Goal: Task Accomplishment & Management: Manage account settings

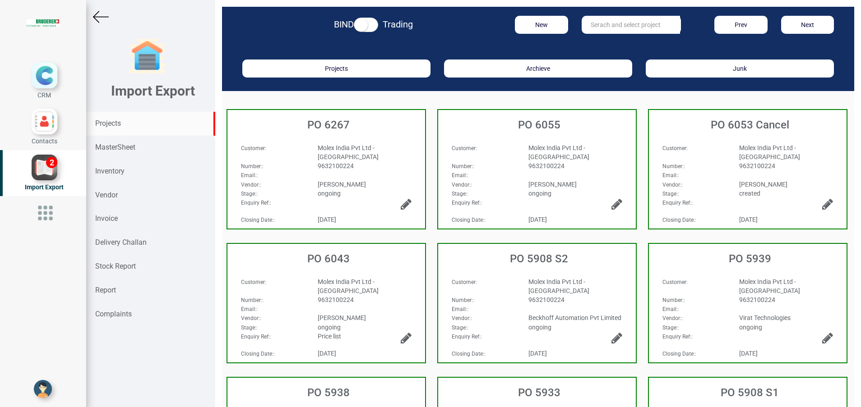
click at [103, 125] on strong "Projects" at bounding box center [108, 123] width 26 height 9
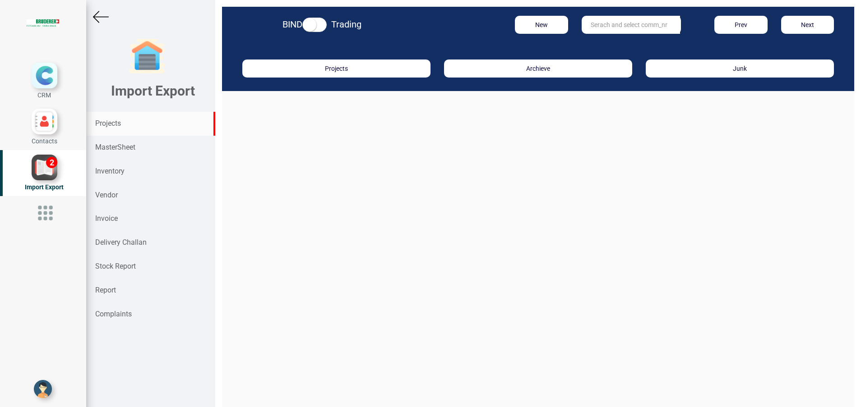
click at [614, 27] on input "text" at bounding box center [630, 25] width 98 height 18
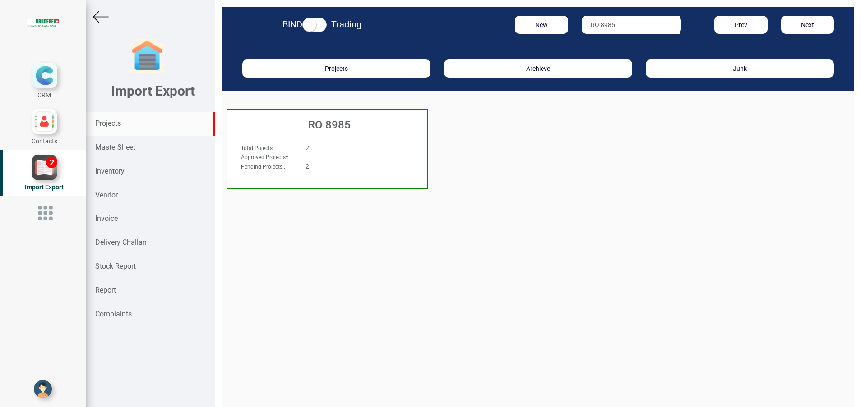
type input "RO 8985"
click at [335, 128] on h3 "RO 8985" at bounding box center [329, 125] width 195 height 12
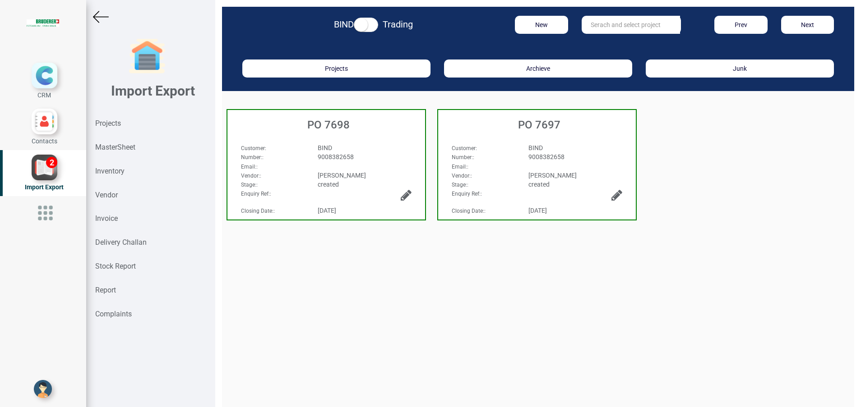
click at [552, 140] on div "Customer : BIND Number: : 9008382658 Email: : Vendor: : BRUDERER AG Stage: : cr…" at bounding box center [537, 158] width 198 height 49
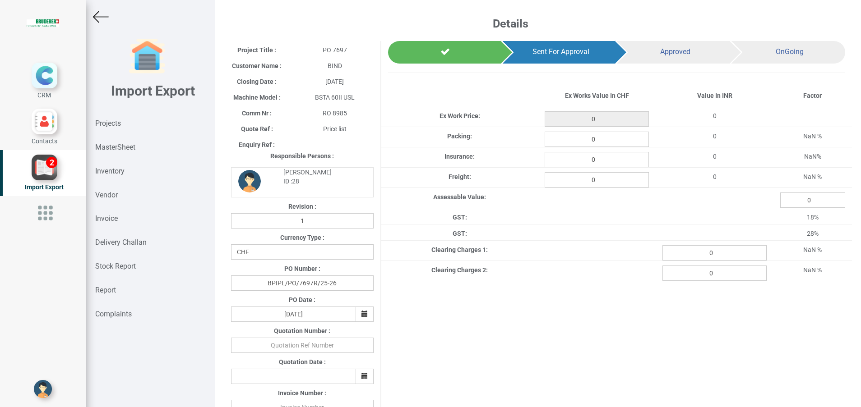
type input "35549.100000000006"
click at [102, 20] on img at bounding box center [101, 17] width 16 height 16
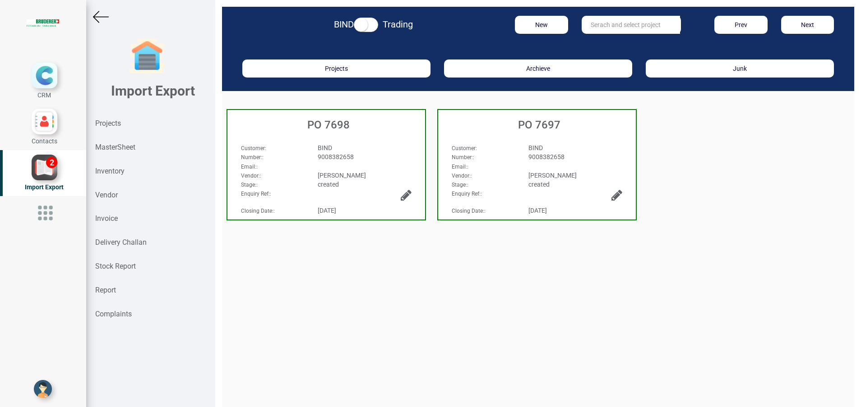
click at [324, 182] on span "created" at bounding box center [328, 184] width 21 height 7
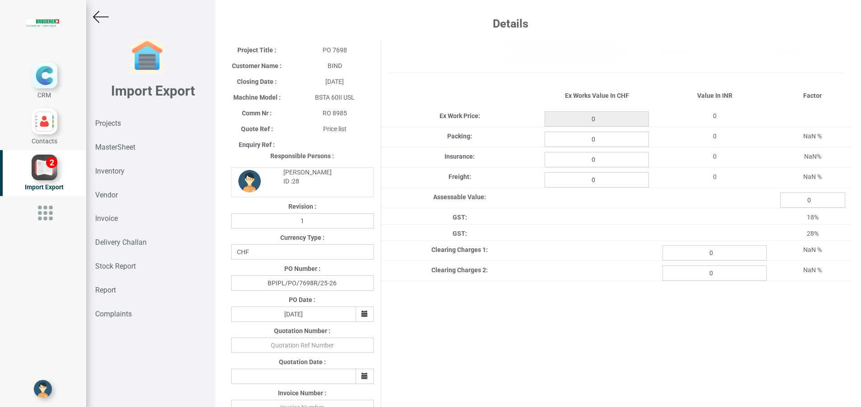
type input "6145.250000000002"
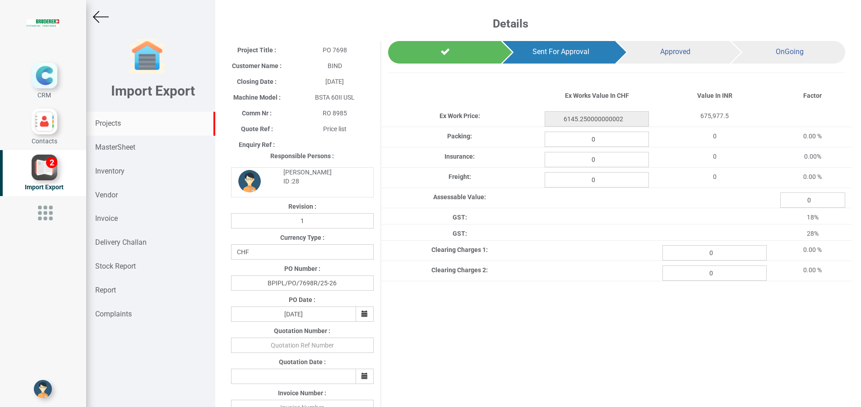
click at [113, 117] on div "Projects" at bounding box center [150, 124] width 129 height 24
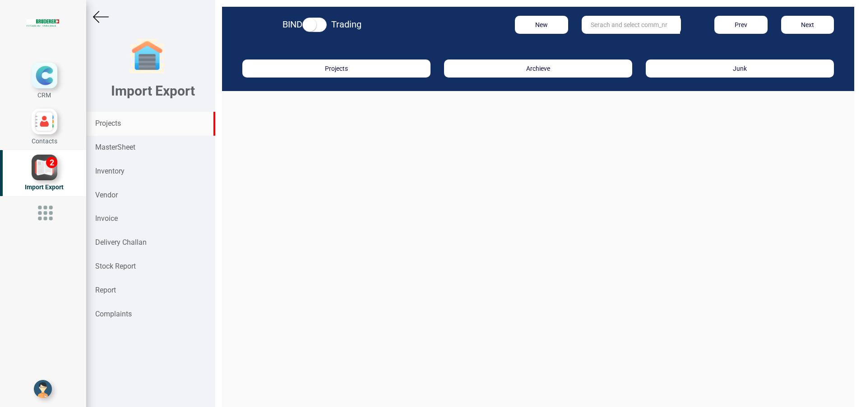
click at [599, 24] on input "text" at bounding box center [630, 25] width 98 height 18
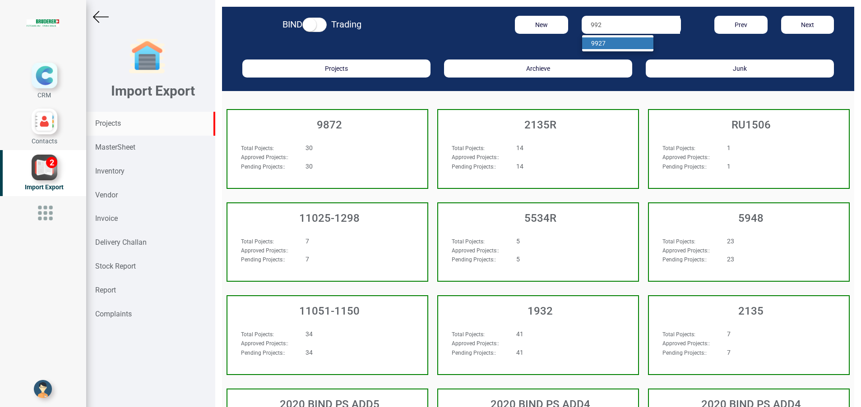
click at [598, 43] on link "992 7" at bounding box center [617, 43] width 71 height 12
type input "9927"
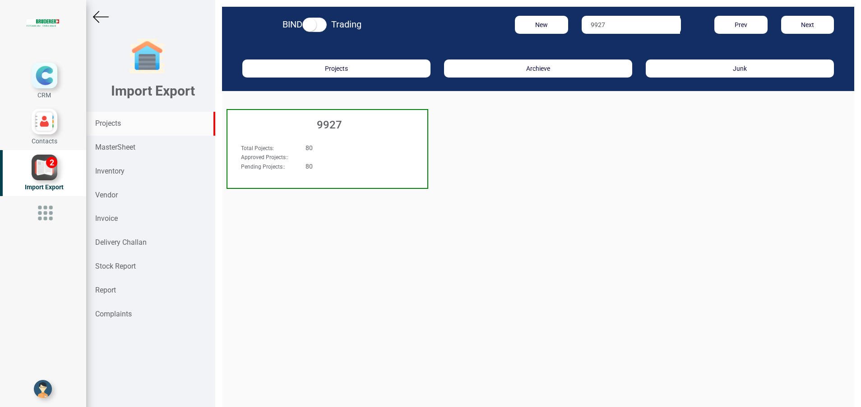
click at [315, 123] on h3 "9927" at bounding box center [329, 125] width 195 height 12
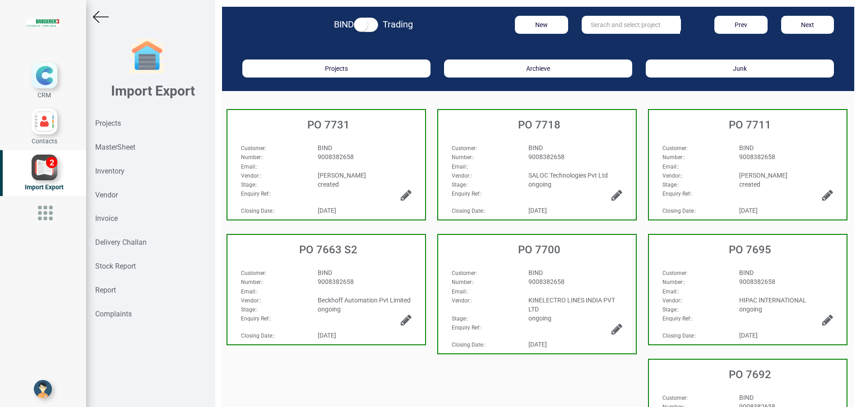
click at [609, 24] on input "text" at bounding box center [630, 25] width 98 height 18
click at [607, 43] on strong "7654" at bounding box center [607, 43] width 14 height 7
type input "PO 7654 S1"
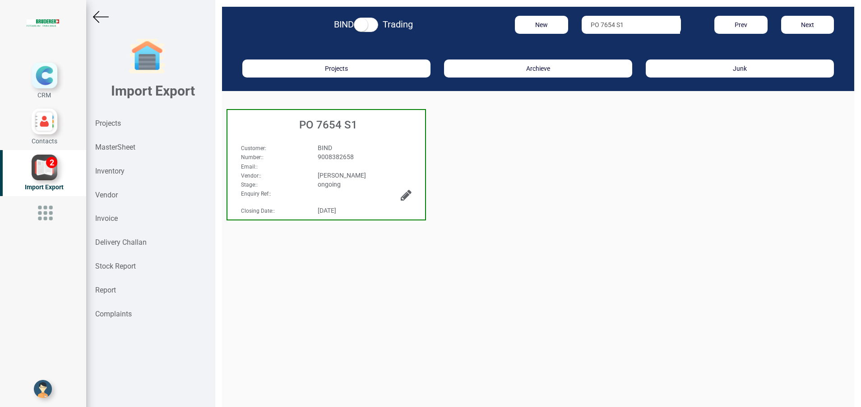
click at [318, 130] on h3 "PO 7654 S1" at bounding box center [328, 125] width 193 height 12
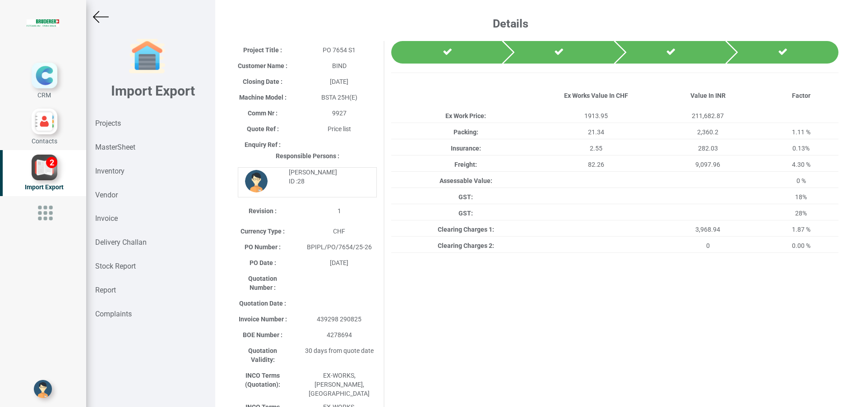
click at [97, 16] on img at bounding box center [101, 17] width 16 height 16
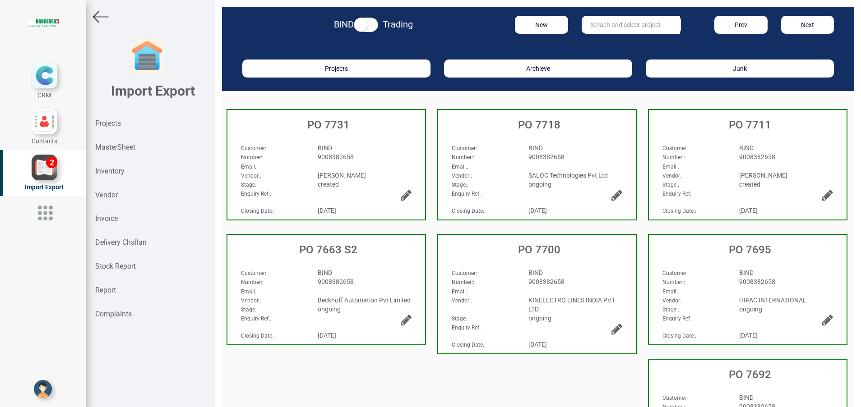
click at [364, 134] on div "PO 7731" at bounding box center [326, 122] width 198 height 25
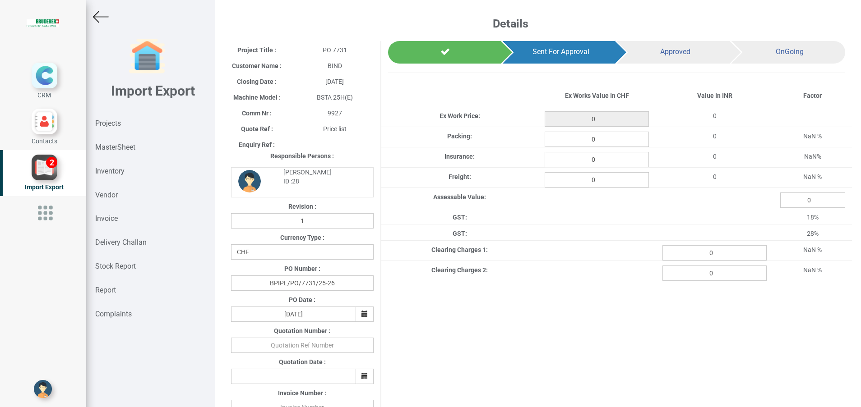
type input "793.5"
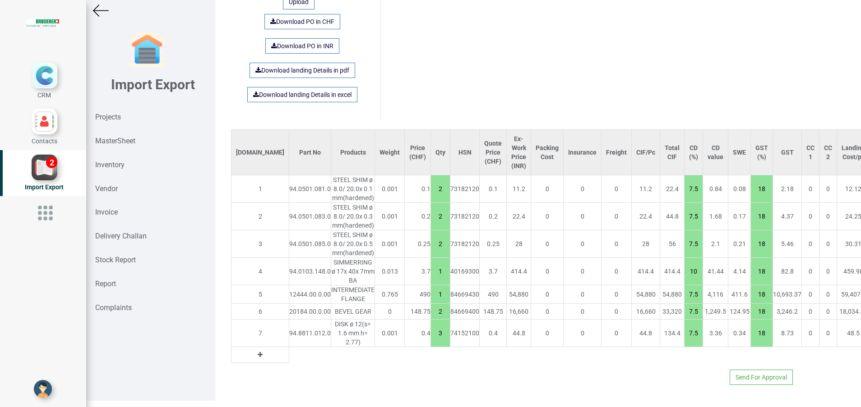
scroll to position [7, 0]
click at [289, 296] on div "12444.00.0.00" at bounding box center [310, 294] width 42 height 9
copy div "12444.00.0.00"
click at [289, 296] on div "12444.00.0.00" at bounding box center [310, 294] width 42 height 9
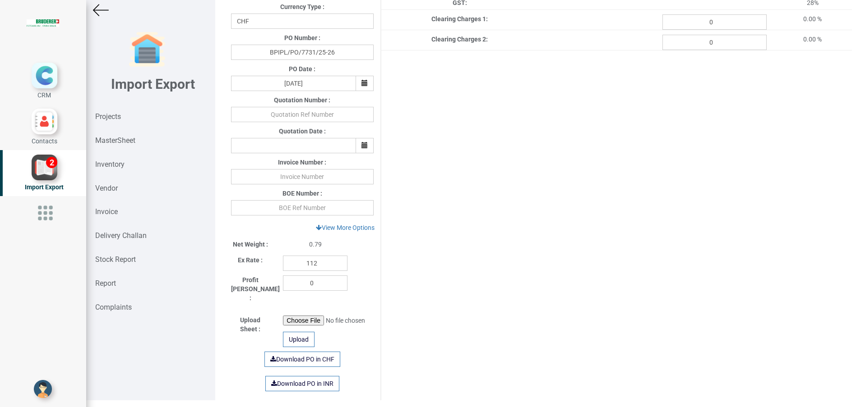
scroll to position [0, 0]
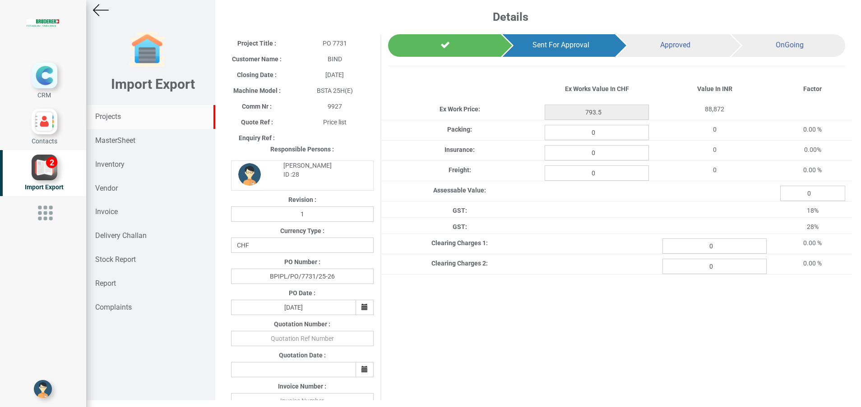
click at [117, 109] on div "Projects" at bounding box center [150, 117] width 129 height 24
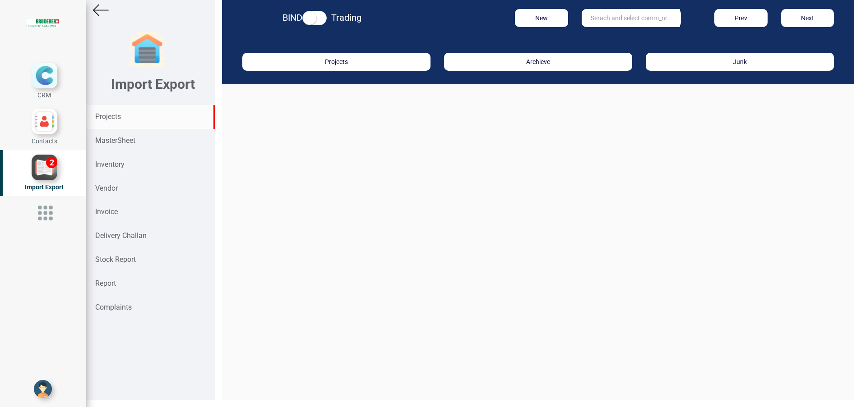
click at [600, 20] on input "text" at bounding box center [630, 18] width 98 height 18
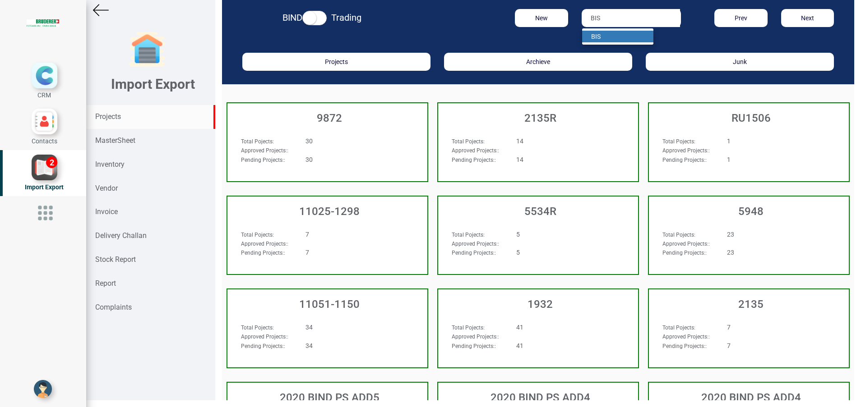
type input "BIS"
click at [600, 38] on link "BIS" at bounding box center [617, 37] width 71 height 12
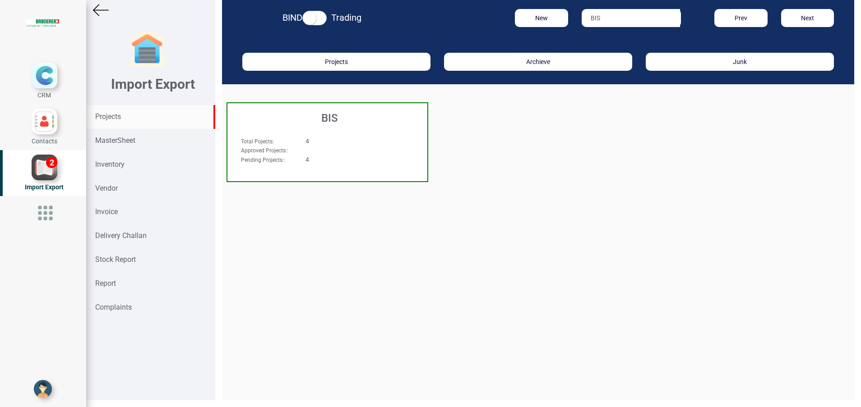
click at [323, 118] on h3 "BIS" at bounding box center [329, 118] width 195 height 12
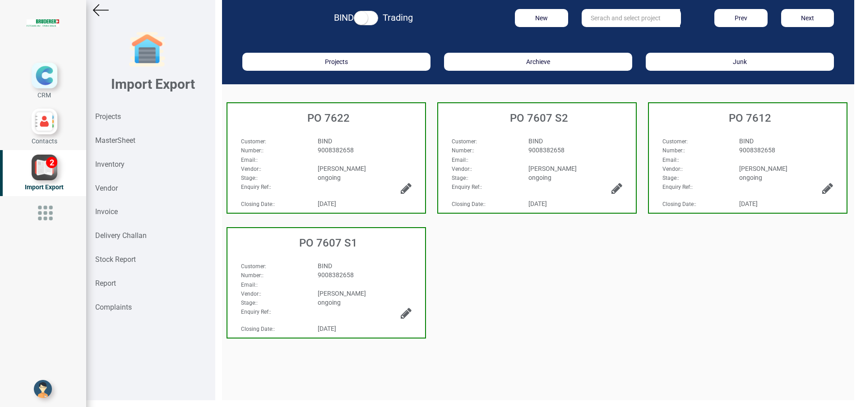
click at [99, 12] on img at bounding box center [101, 10] width 16 height 16
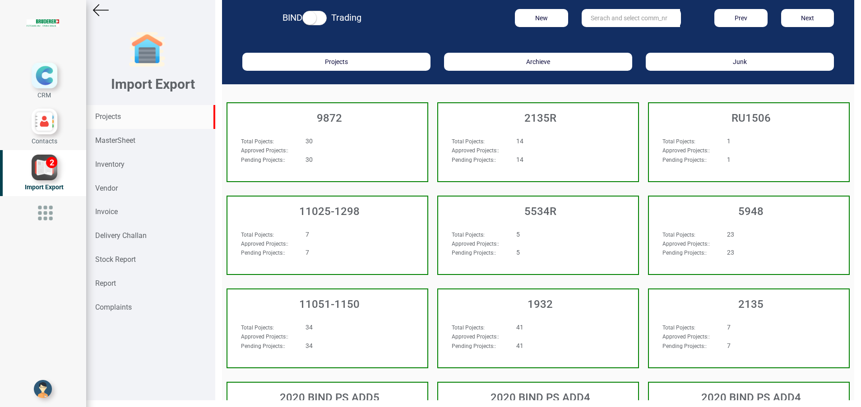
click at [97, 121] on div "Projects" at bounding box center [150, 117] width 129 height 24
click at [598, 25] on input "text" at bounding box center [630, 18] width 98 height 18
type input "10412"
click at [597, 37] on strong "10412" at bounding box center [600, 36] width 18 height 7
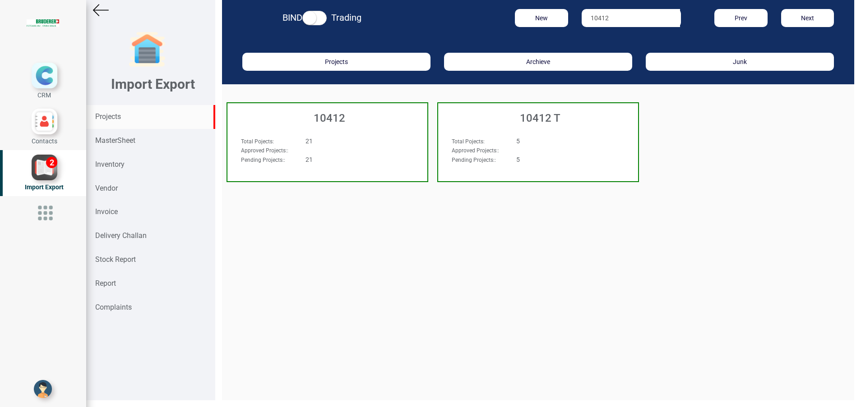
click at [330, 117] on h3 "10412" at bounding box center [329, 118] width 195 height 12
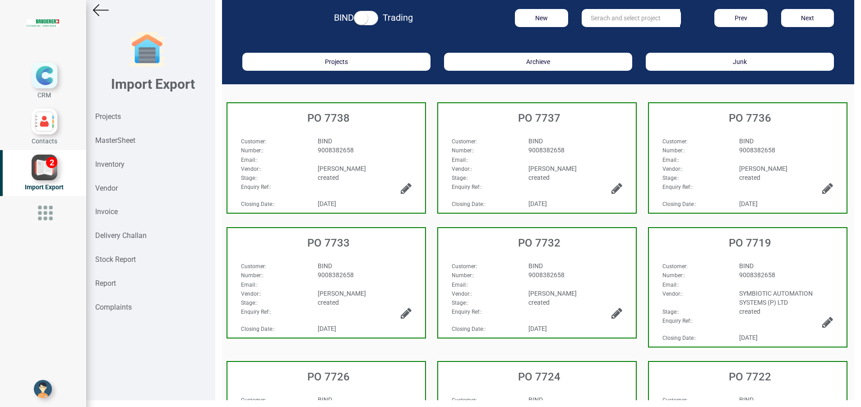
click at [582, 21] on input "text" at bounding box center [630, 18] width 98 height 18
click at [601, 33] on strong "7712" at bounding box center [607, 36] width 14 height 7
type input "PO 7712"
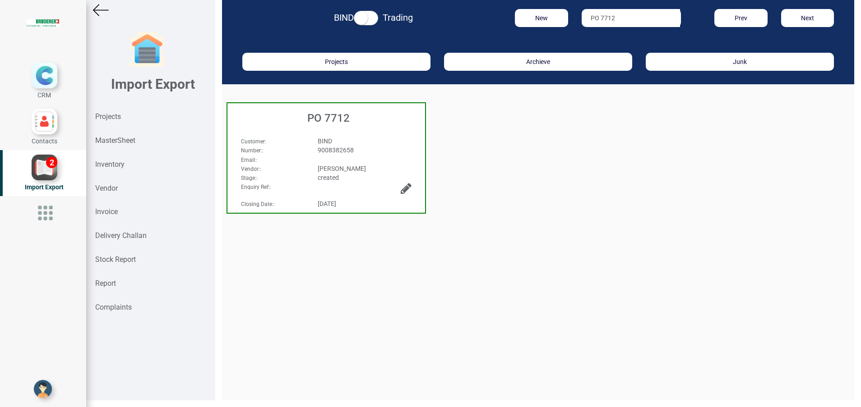
click at [336, 117] on h3 "PO 7712" at bounding box center [328, 118] width 193 height 12
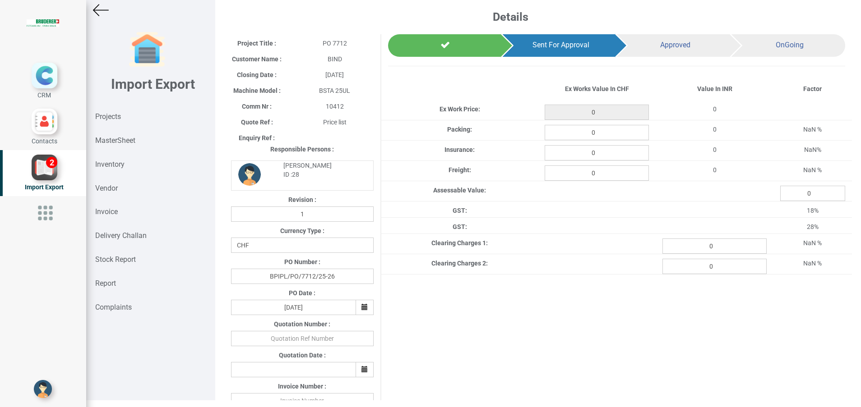
type input "831.6500000000001"
click at [124, 119] on div "Projects" at bounding box center [150, 117] width 129 height 24
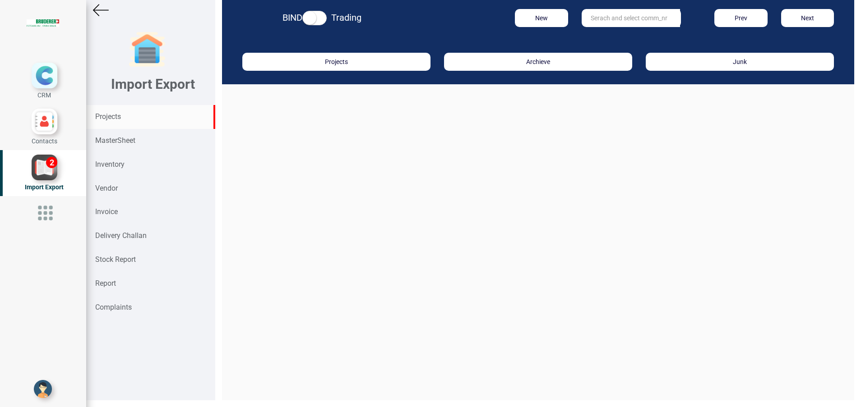
click at [592, 23] on input "text" at bounding box center [630, 18] width 98 height 18
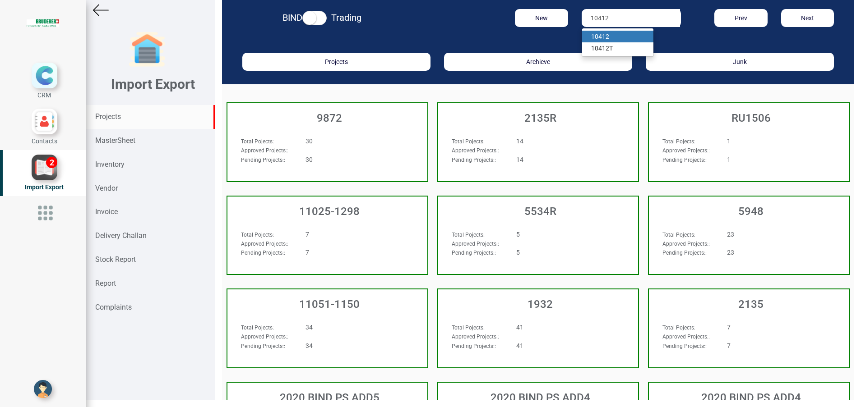
type input "10412"
click at [598, 37] on strong "10412" at bounding box center [600, 36] width 18 height 7
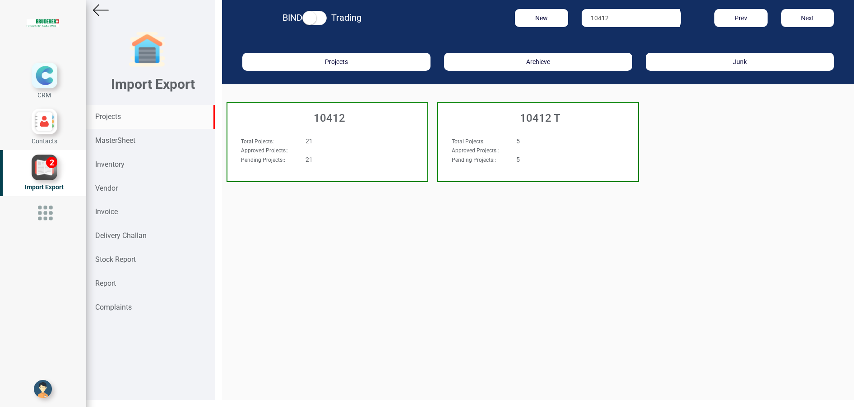
click at [334, 125] on div "10412" at bounding box center [327, 115] width 200 height 25
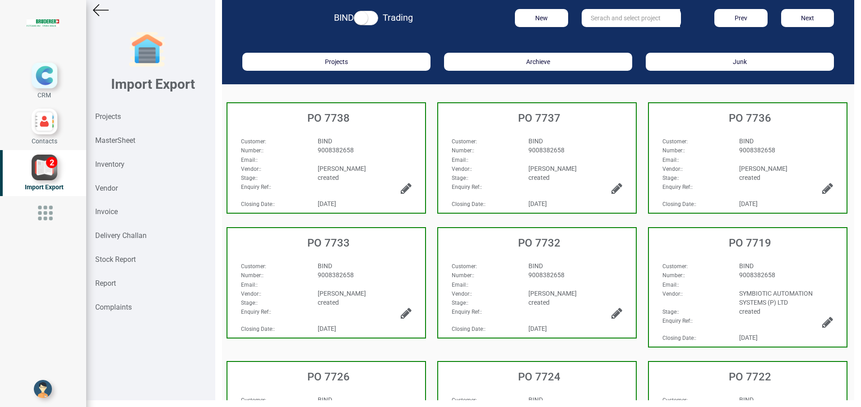
click at [598, 17] on input "text" at bounding box center [630, 18] width 98 height 18
click at [601, 33] on strong "7714" at bounding box center [607, 36] width 14 height 7
type input "PO 7714"
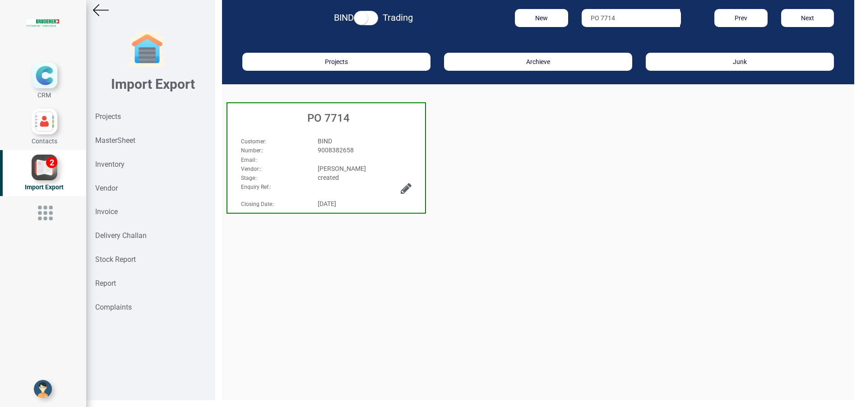
click at [342, 120] on h3 "PO 7714" at bounding box center [328, 118] width 193 height 12
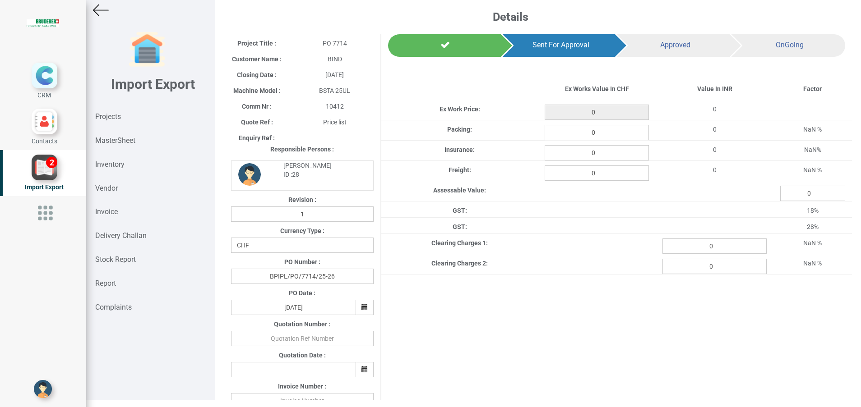
type input "429.50000000000006"
click at [109, 119] on strong "Projects" at bounding box center [108, 116] width 26 height 9
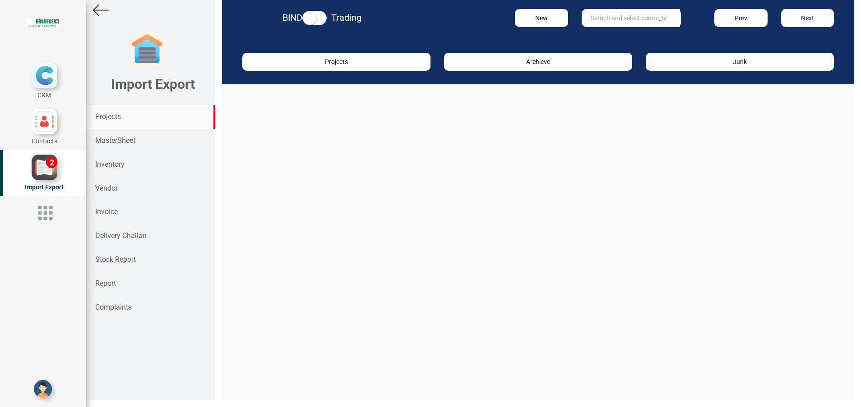
click at [588, 18] on input "text" at bounding box center [630, 18] width 98 height 18
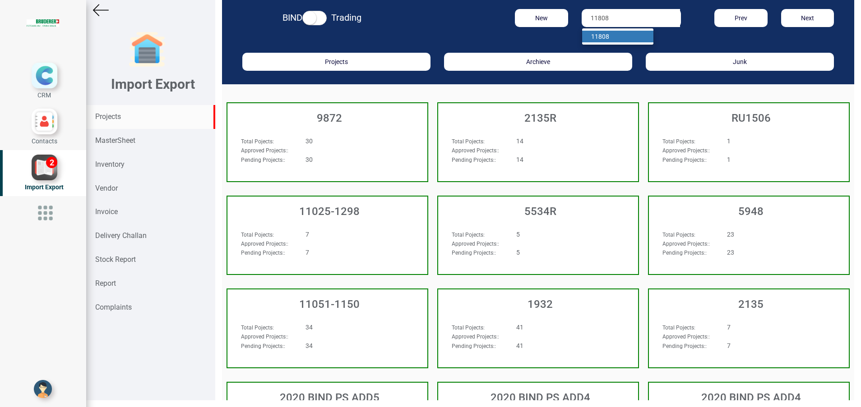
type input "11808"
click at [596, 36] on strong "11808" at bounding box center [600, 36] width 18 height 7
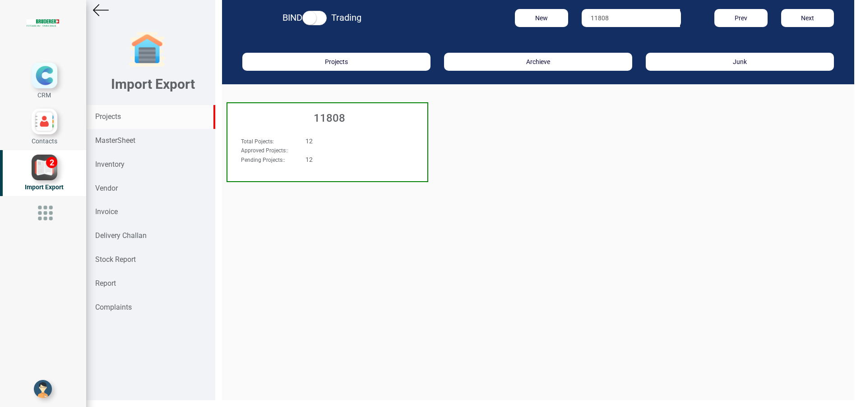
click at [321, 120] on h3 "11808" at bounding box center [329, 118] width 195 height 12
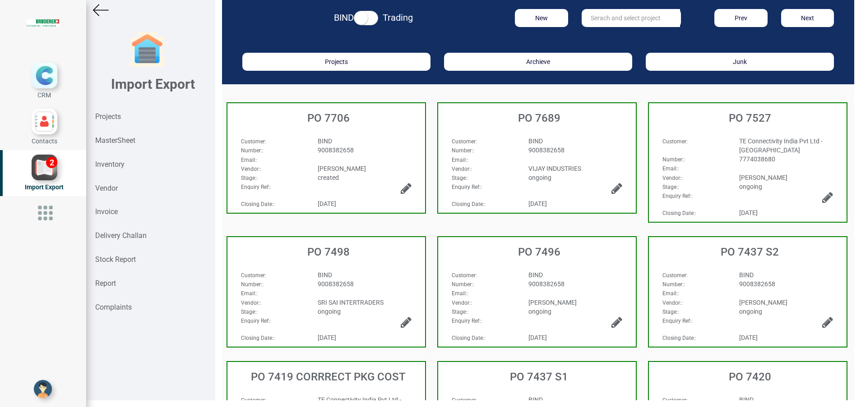
click at [326, 147] on span "9008382658" at bounding box center [336, 150] width 36 height 7
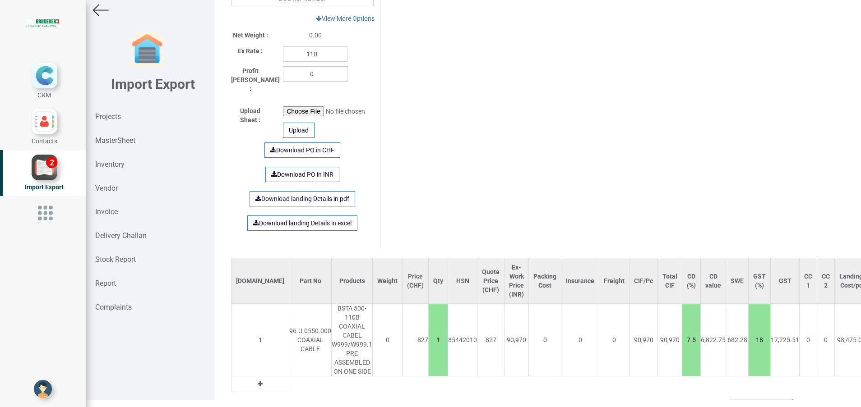
scroll to position [434, 0]
click at [113, 116] on strong "Projects" at bounding box center [108, 116] width 26 height 9
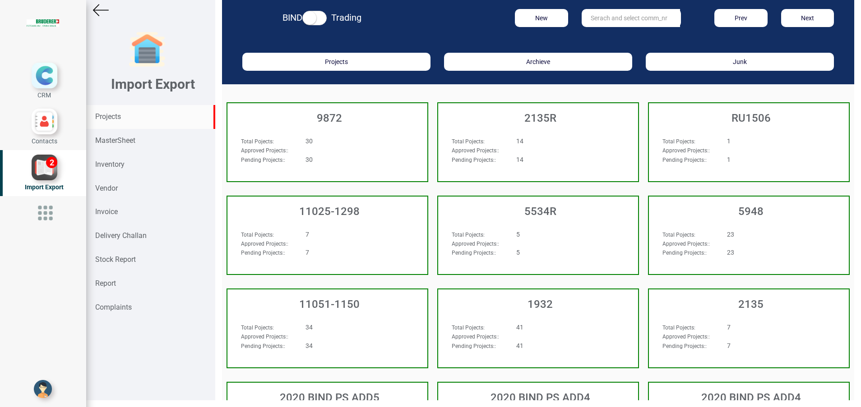
click at [616, 23] on input "text" at bounding box center [630, 18] width 98 height 18
type input "9927"
click at [597, 39] on strong "9927" at bounding box center [598, 36] width 14 height 7
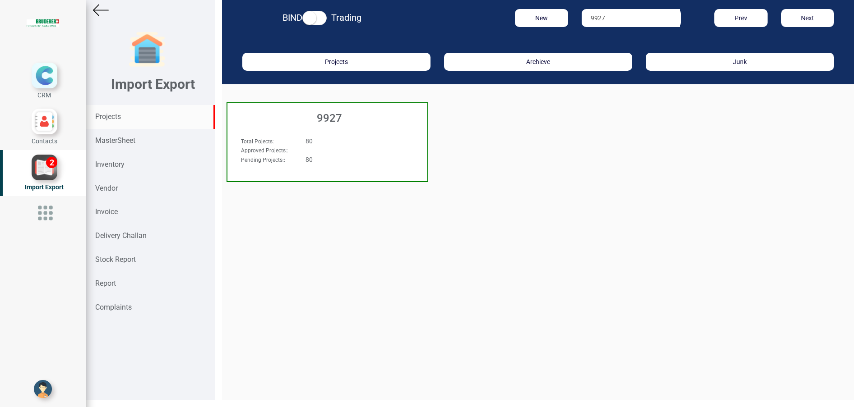
click at [351, 121] on h3 "9927" at bounding box center [329, 118] width 195 height 12
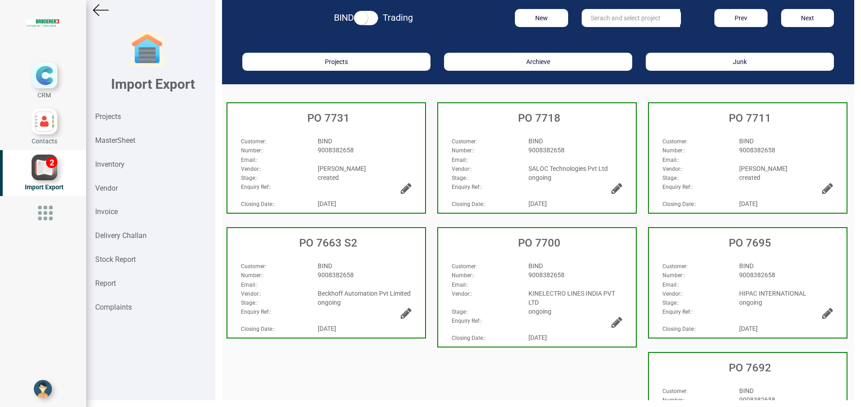
click at [601, 23] on input "text" at bounding box center [630, 18] width 98 height 18
click at [601, 37] on strong "7711" at bounding box center [607, 36] width 14 height 7
type input "PO 7711"
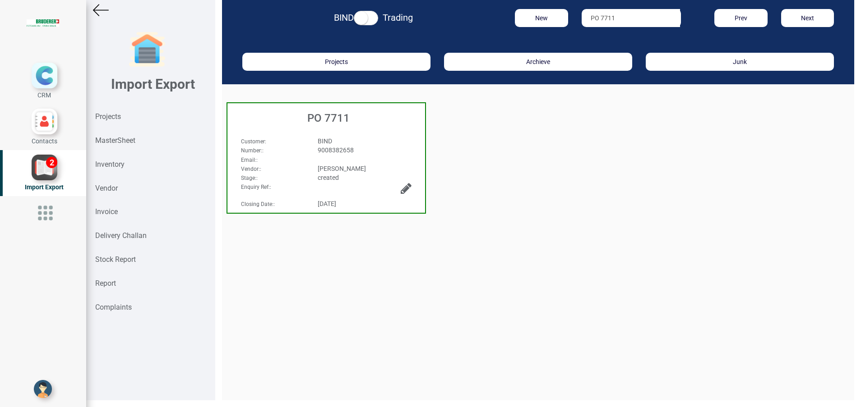
click at [335, 115] on h3 "PO 7711" at bounding box center [328, 118] width 193 height 12
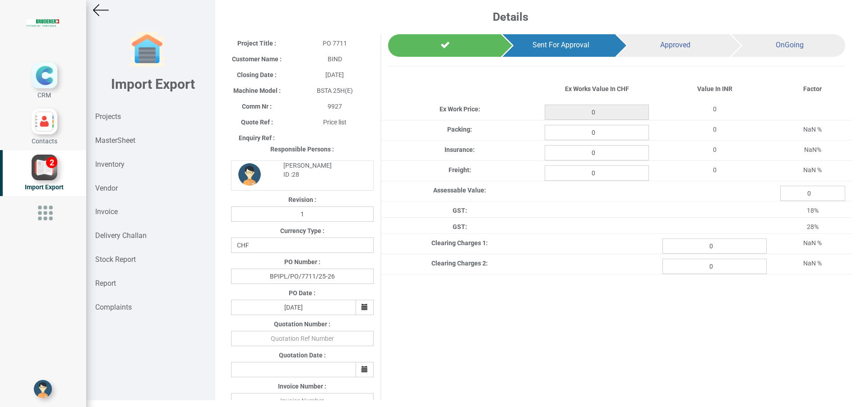
type input "1155.6999999999998"
click at [121, 156] on div "Inventory" at bounding box center [150, 165] width 129 height 24
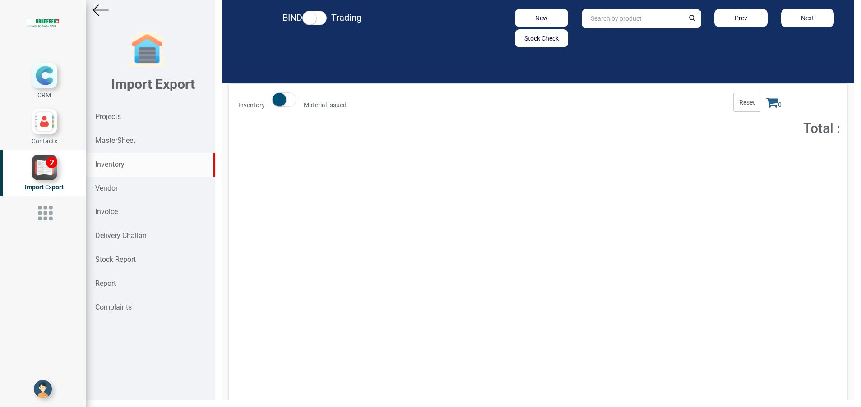
click at [590, 22] on input "text" at bounding box center [632, 18] width 103 height 19
type input "s"
click at [125, 138] on strong "MasterSheet" at bounding box center [115, 140] width 40 height 9
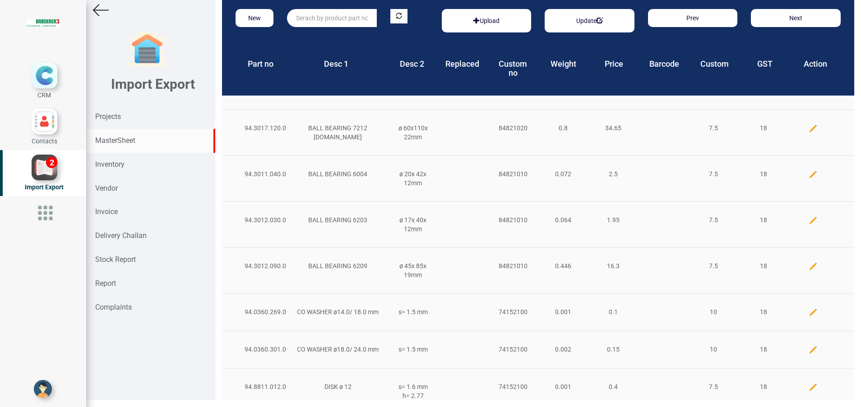
click at [350, 18] on input "text" at bounding box center [331, 18] width 89 height 18
type input "s"
click at [134, 161] on div "Inventory" at bounding box center [150, 165] width 129 height 24
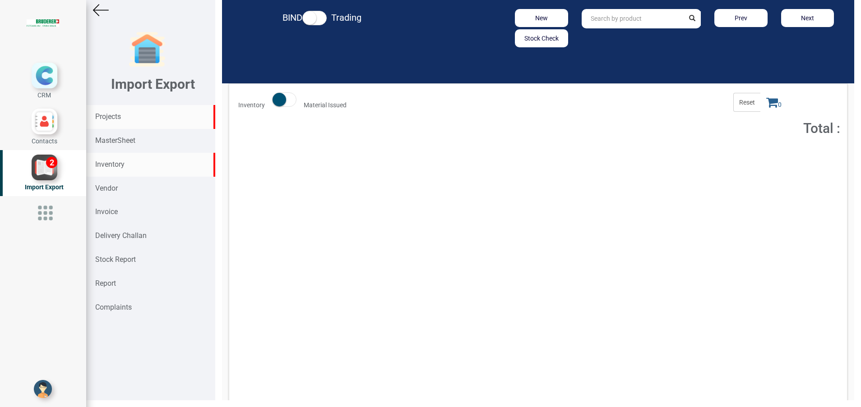
click at [118, 109] on div "Projects" at bounding box center [150, 117] width 129 height 24
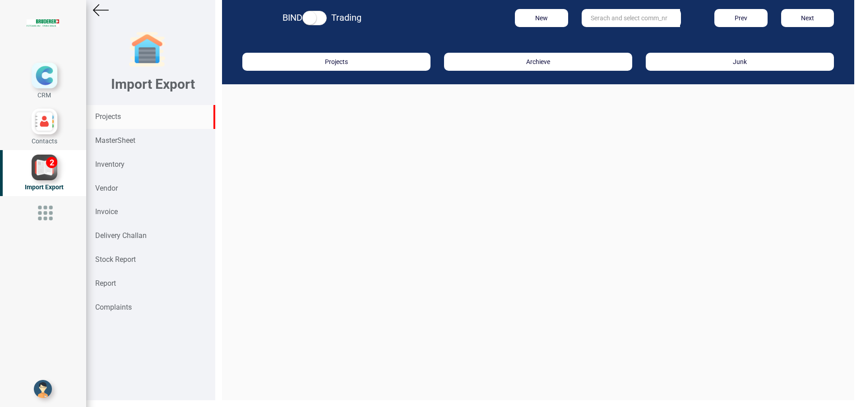
click at [640, 19] on input "text" at bounding box center [630, 18] width 98 height 18
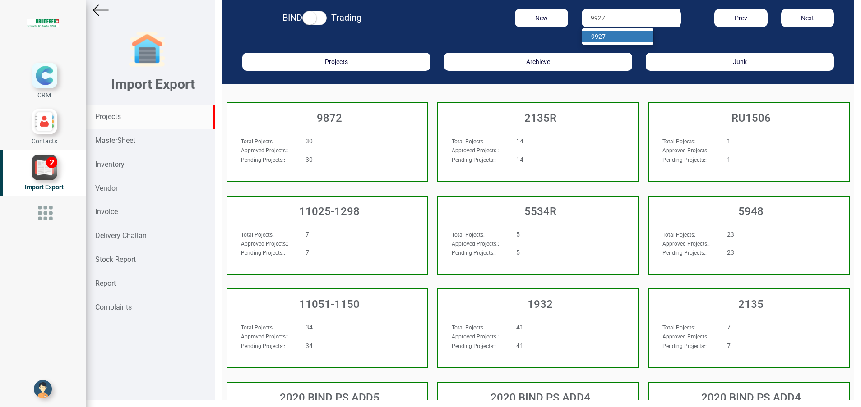
type input "9927"
click at [601, 35] on link "9927" at bounding box center [617, 37] width 71 height 12
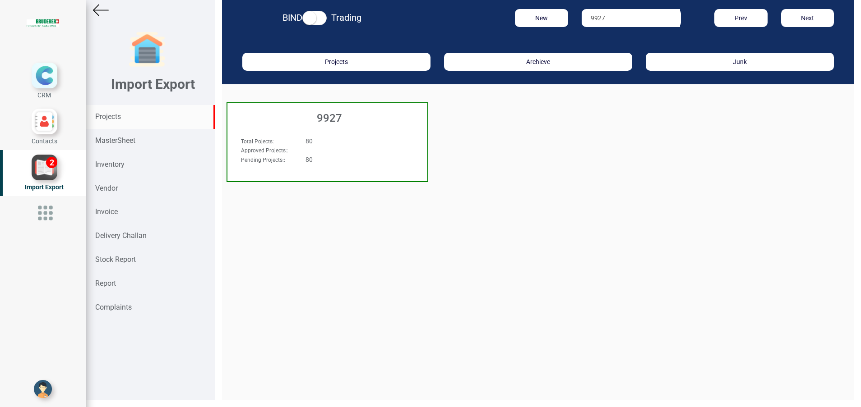
click at [328, 122] on h3 "9927" at bounding box center [329, 118] width 195 height 12
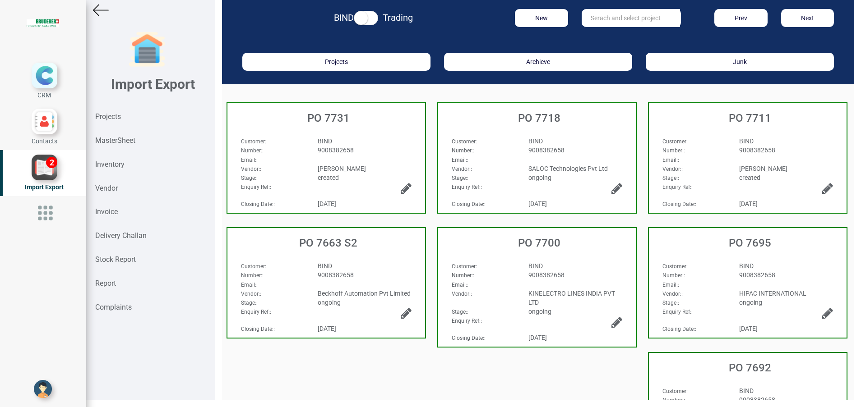
click at [693, 137] on div "Customer :" at bounding box center [693, 141] width 77 height 9
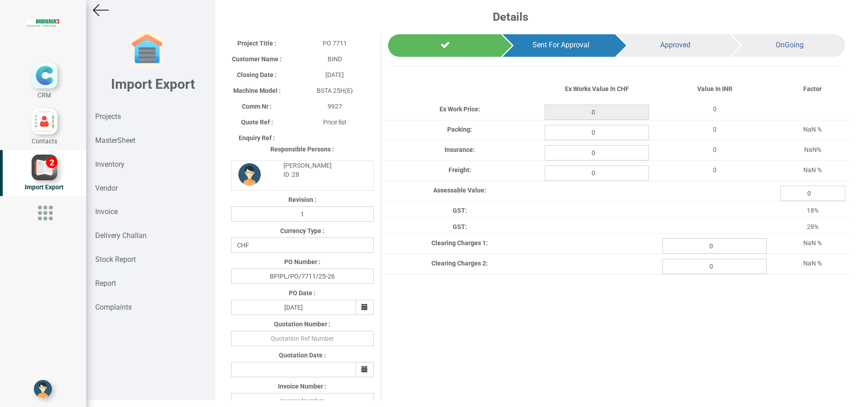
type input "1155.6999999999998"
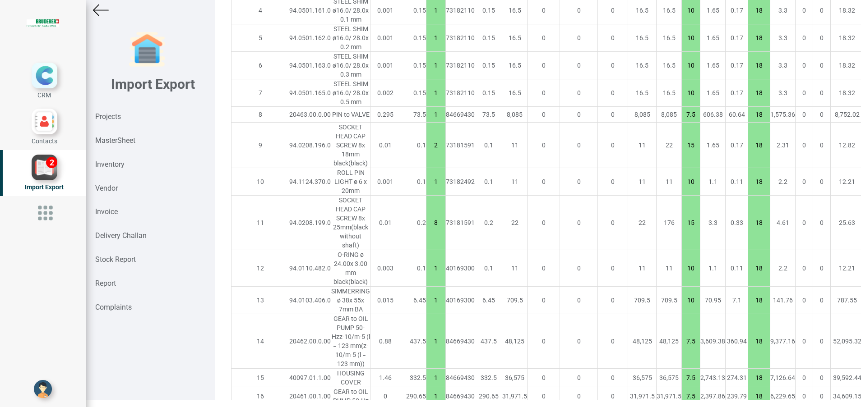
scroll to position [885, 0]
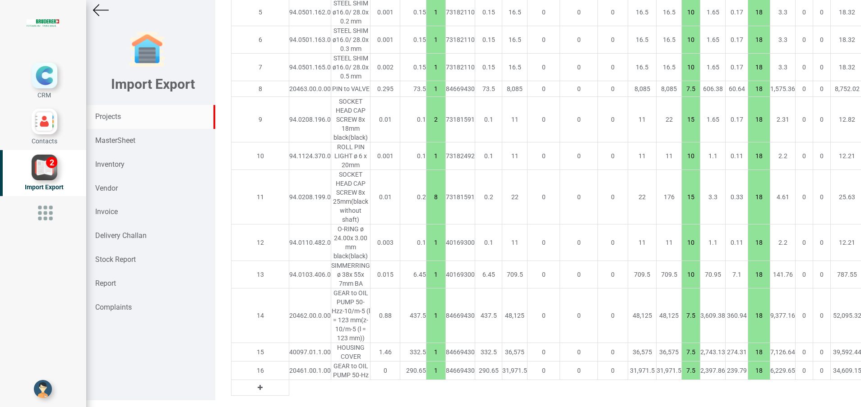
click at [119, 116] on strong "Projects" at bounding box center [108, 116] width 26 height 9
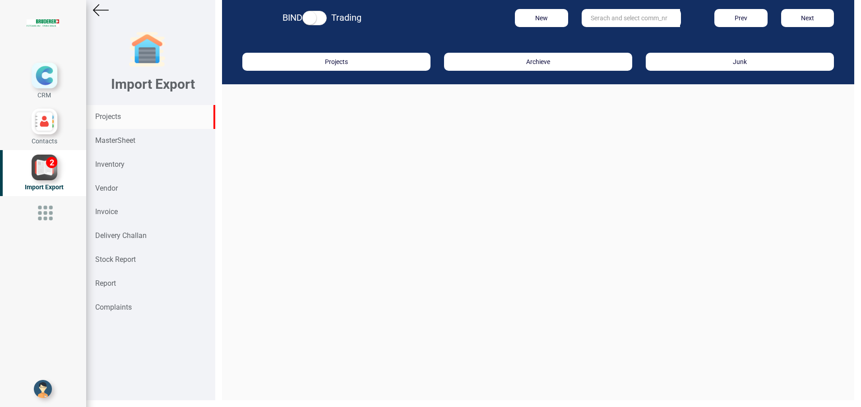
click at [630, 22] on input "text" at bounding box center [630, 18] width 98 height 18
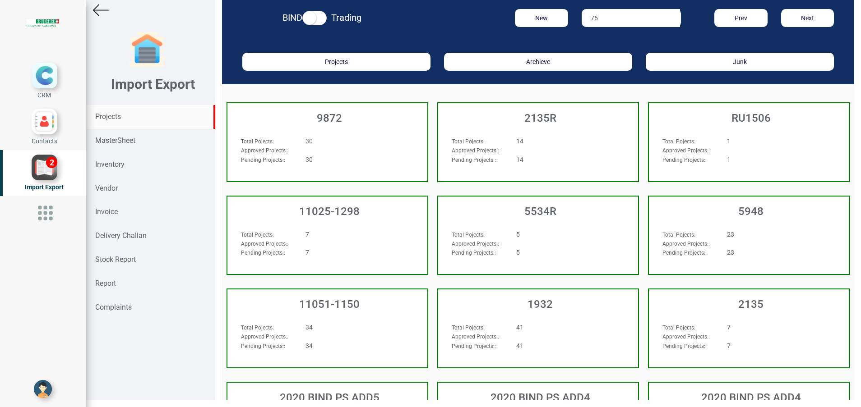
type input "7"
click at [611, 52] on link "RO 898 5" at bounding box center [617, 48] width 71 height 12
type input "RO 8985"
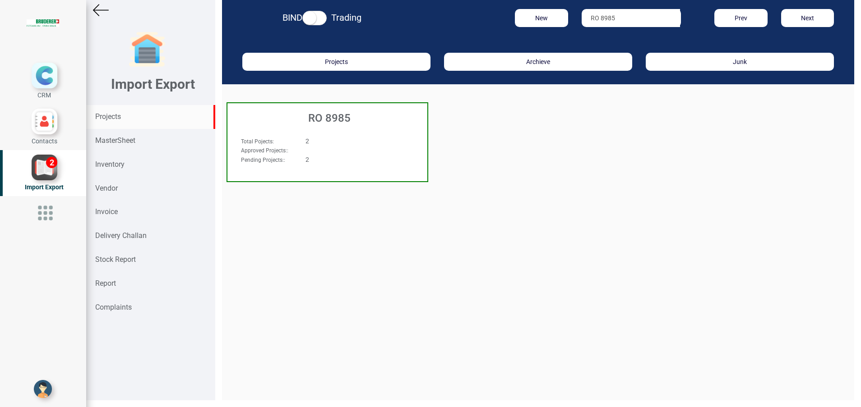
click at [355, 115] on h3 "RO 8985" at bounding box center [329, 118] width 195 height 12
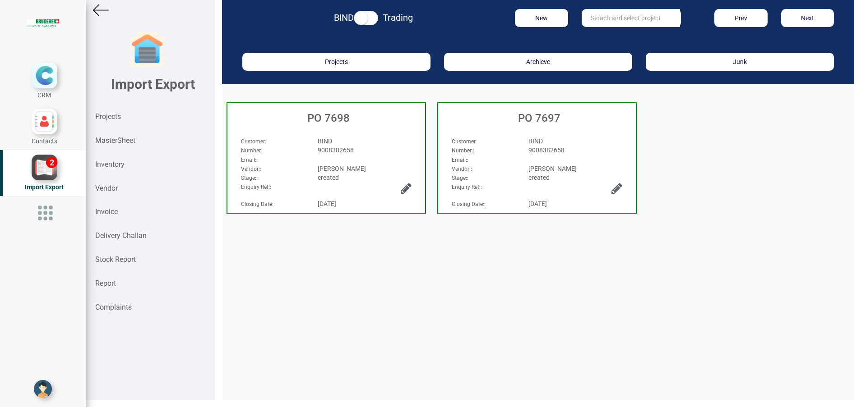
click at [501, 140] on div "Customer :" at bounding box center [483, 141] width 77 height 9
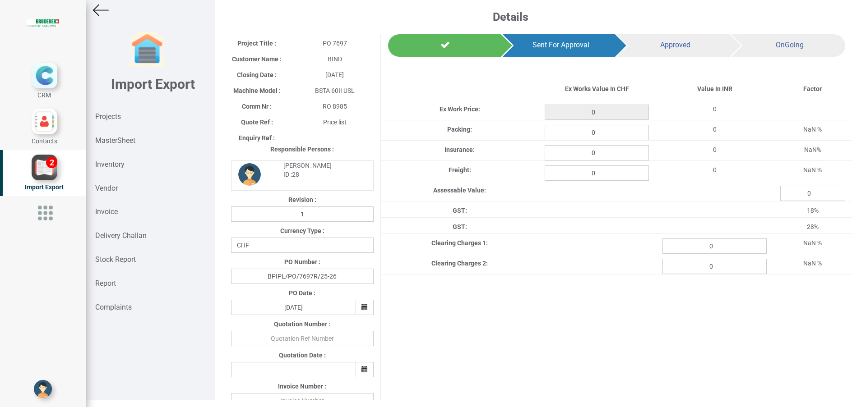
type input "35549.100000000006"
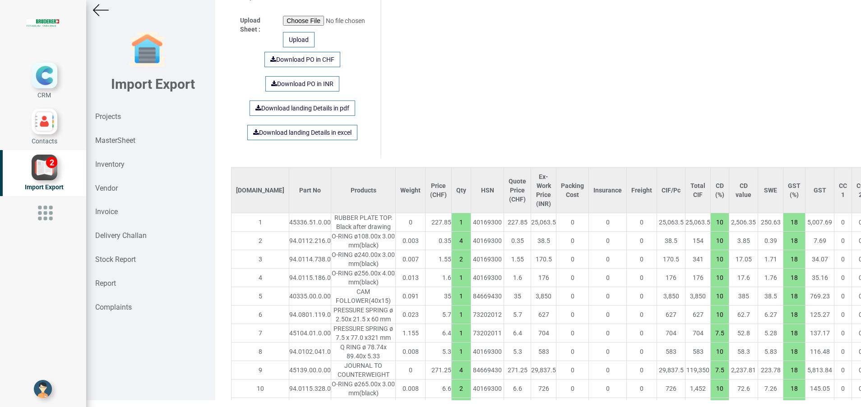
scroll to position [632, 0]
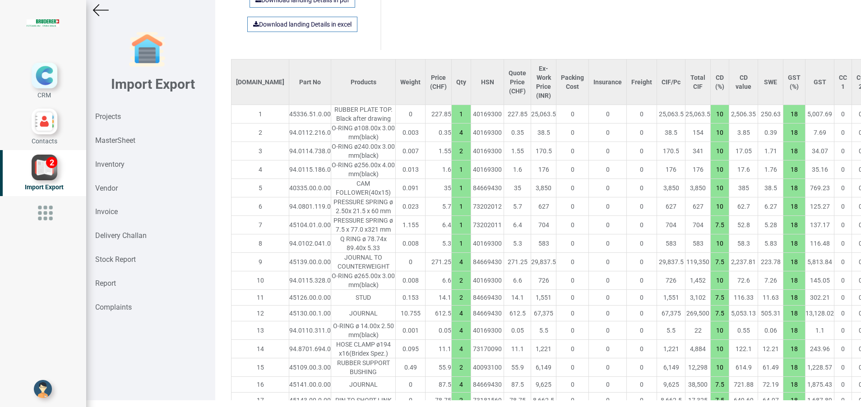
click at [289, 112] on div "45336.51.0.00" at bounding box center [310, 114] width 42 height 9
copy div "45336.51.0.00"
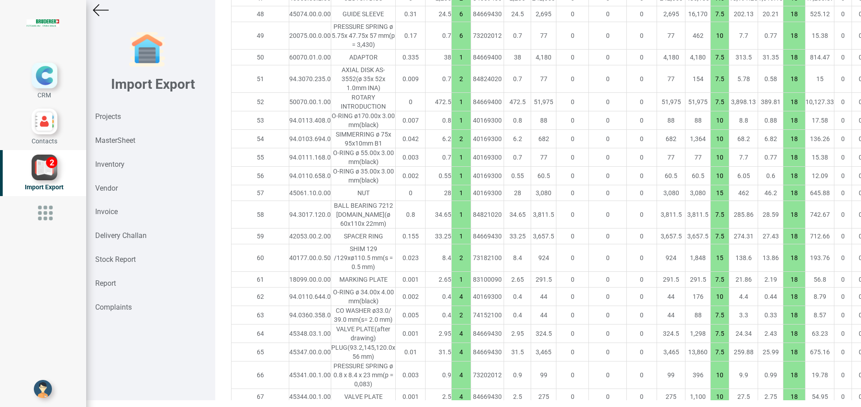
scroll to position [1607, 0]
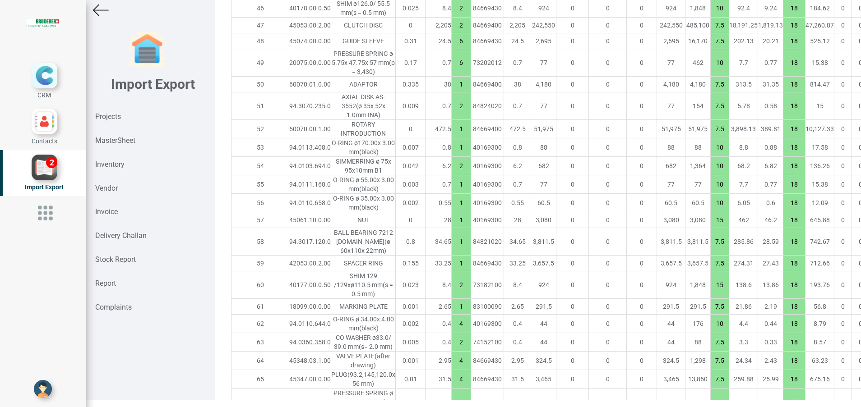
click at [331, 225] on div "NUT" at bounding box center [363, 220] width 64 height 9
click at [396, 120] on td "0.009" at bounding box center [411, 106] width 30 height 28
click at [425, 92] on td "38" at bounding box center [438, 85] width 26 height 16
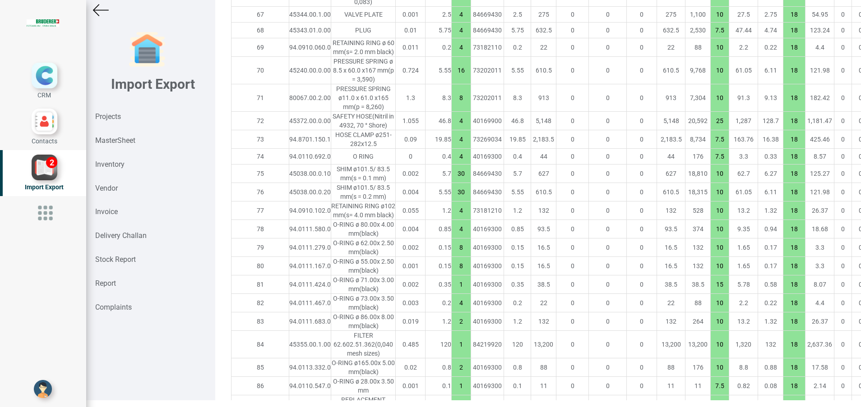
scroll to position [2726, 0]
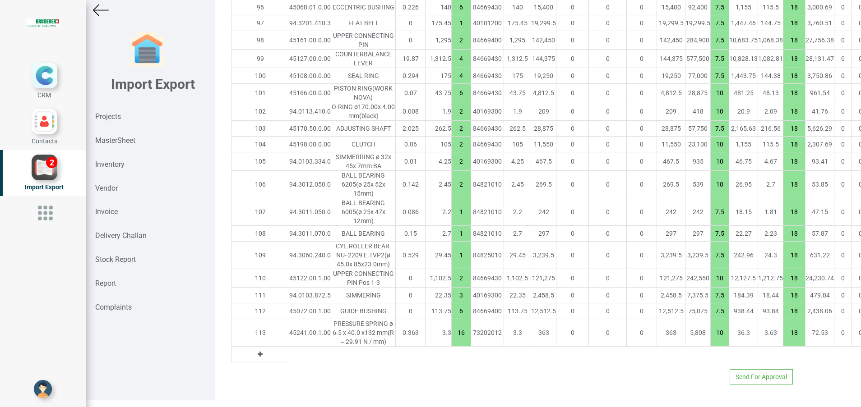
click at [255, 350] on button at bounding box center [260, 355] width 10 height 10
click at [289, 347] on input "text" at bounding box center [310, 354] width 42 height 15
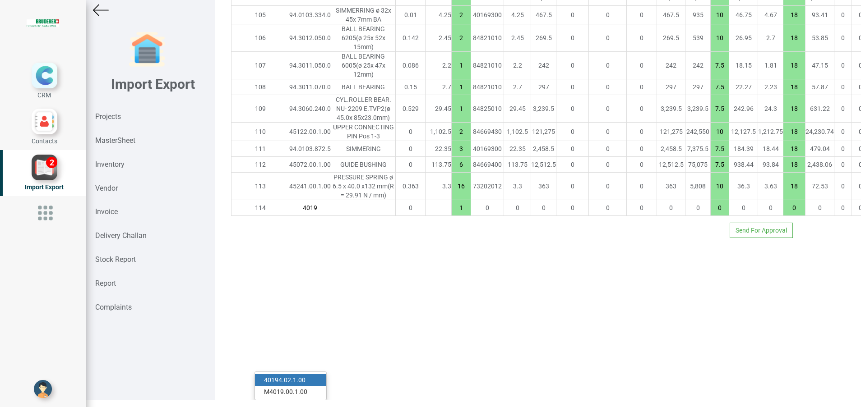
type input "40194"
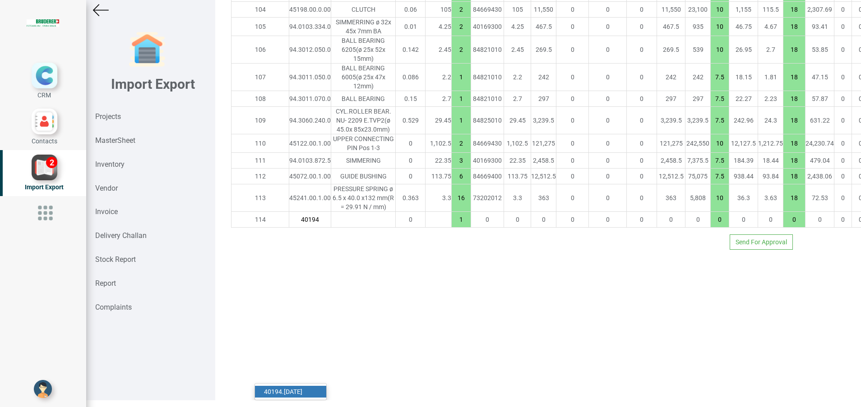
type input "35599.850000000006"
type input "40194.02.1.00"
type input "7.5"
type input "18"
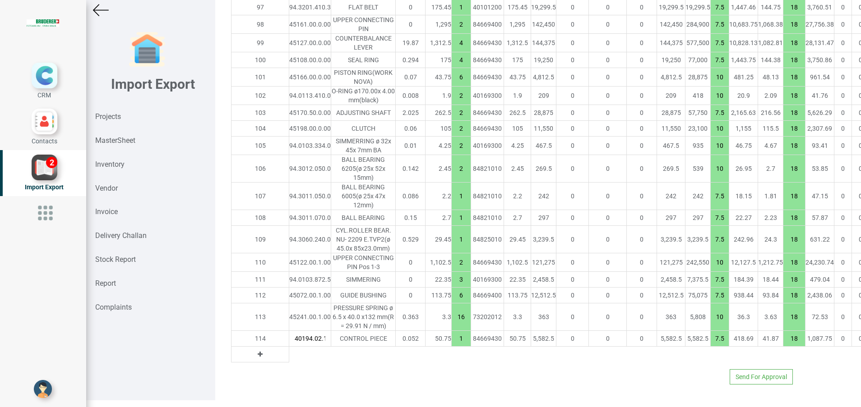
type input "40194.02.1.00"
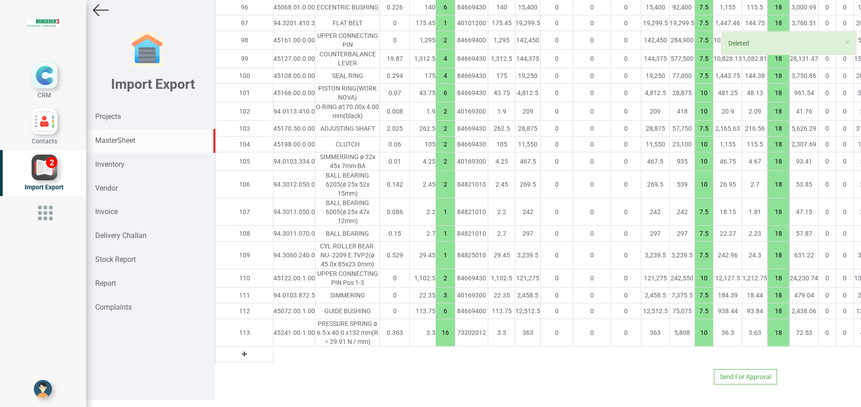
click at [129, 143] on strong "MasterSheet" at bounding box center [115, 140] width 40 height 9
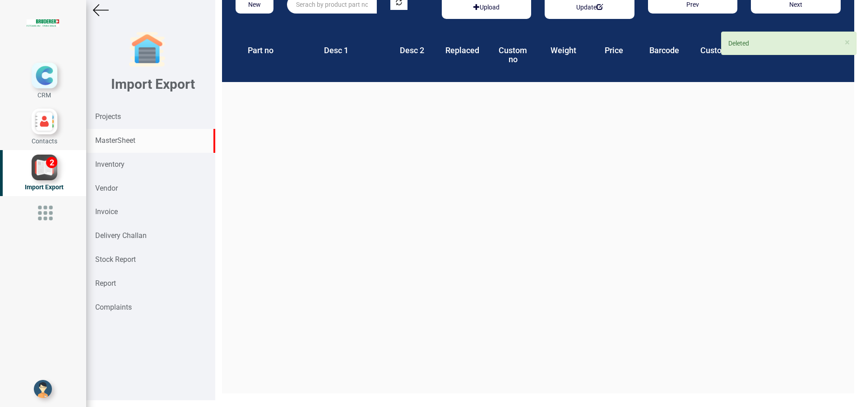
scroll to position [14, 0]
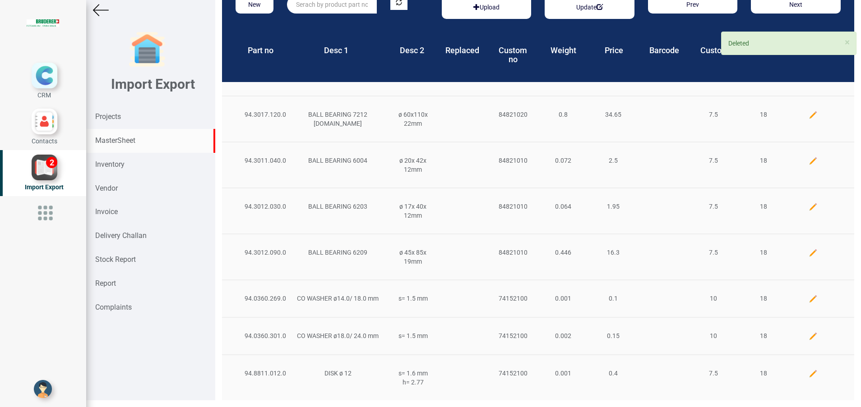
click at [312, 5] on input "text" at bounding box center [331, 4] width 89 height 18
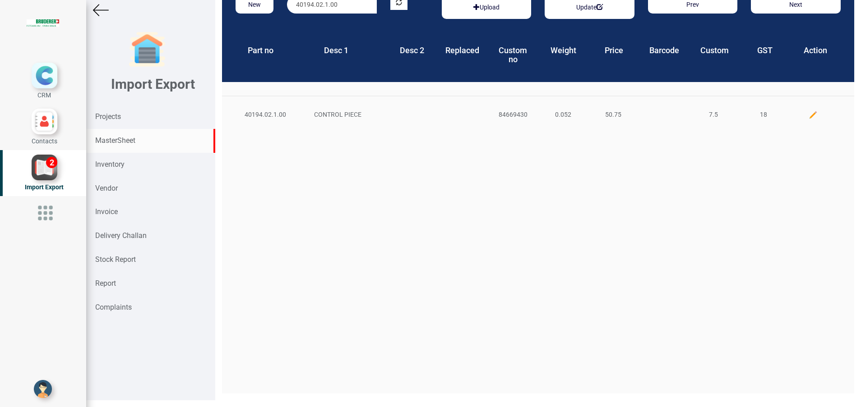
type input "40194.02.1.00"
click at [808, 112] on img at bounding box center [812, 115] width 9 height 9
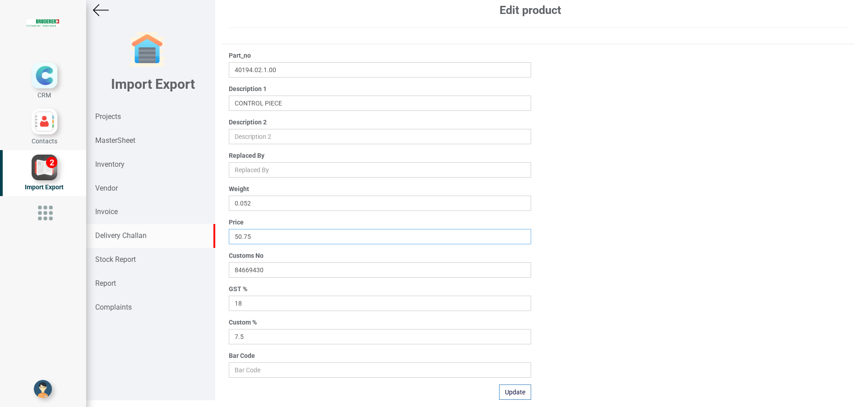
drag, startPoint x: 260, startPoint y: 239, endPoint x: 195, endPoint y: 235, distance: 65.1
click at [195, 235] on div "Import Export Projects MasterSheet Inventory Vendor Invoice Delivery Challan St…" at bounding box center [473, 200] width 775 height 414
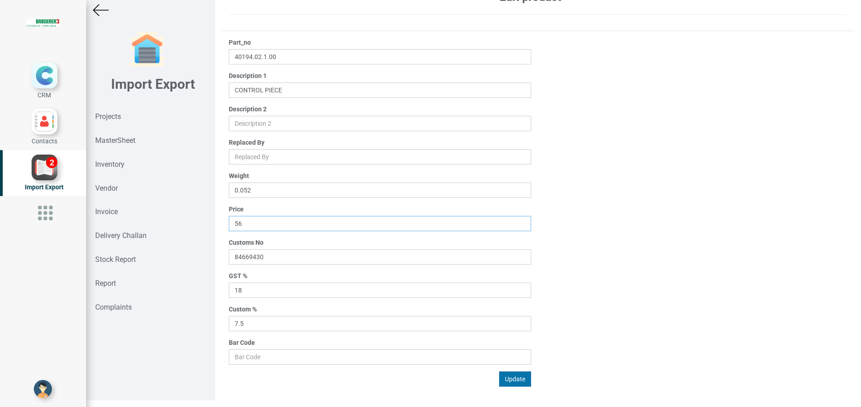
type input "56"
click at [514, 379] on button "Update" at bounding box center [515, 379] width 32 height 15
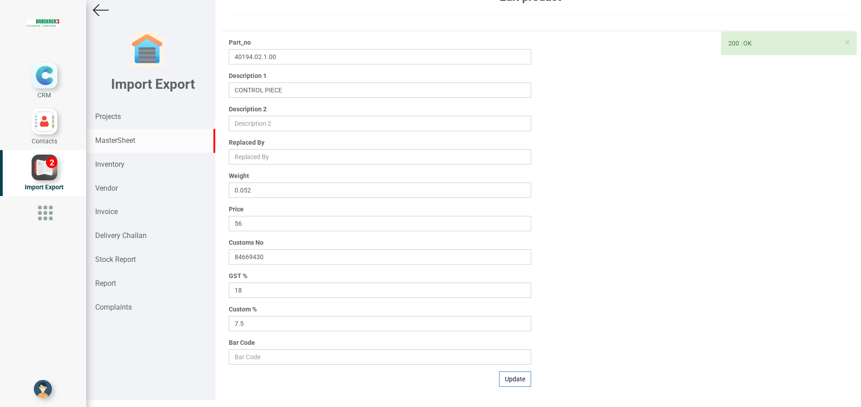
click at [125, 141] on strong "MasterSheet" at bounding box center [115, 140] width 40 height 9
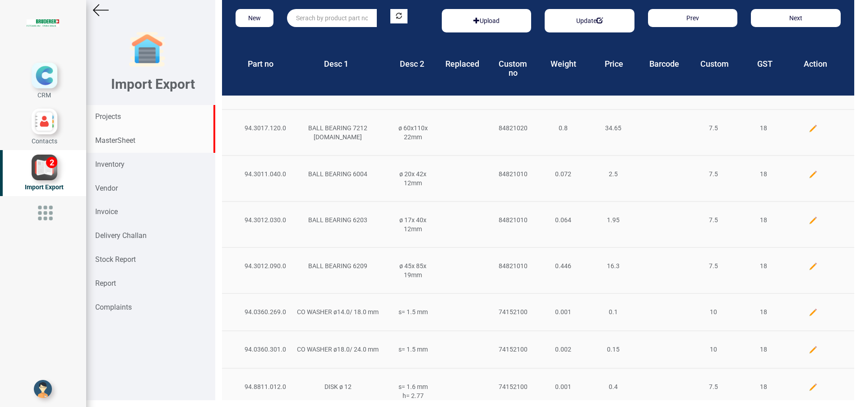
click at [117, 120] on strong "Projects" at bounding box center [108, 116] width 26 height 9
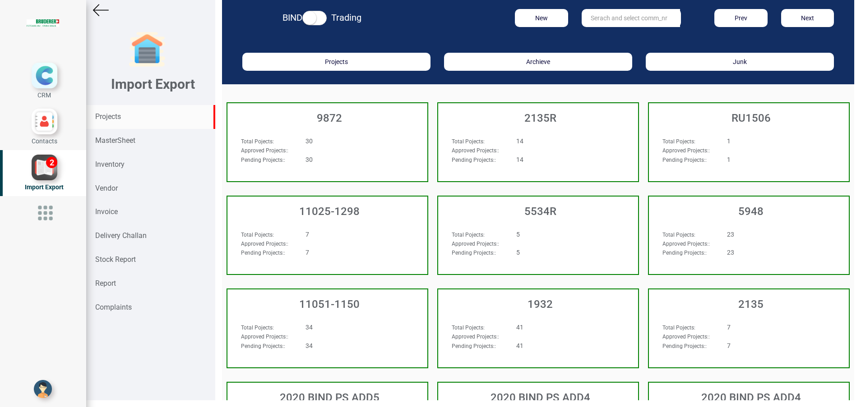
scroll to position [7375, 0]
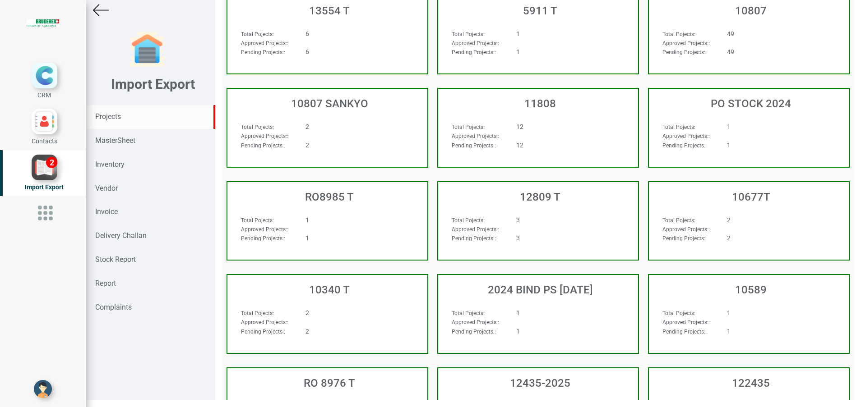
click at [124, 116] on div "Projects" at bounding box center [150, 117] width 129 height 24
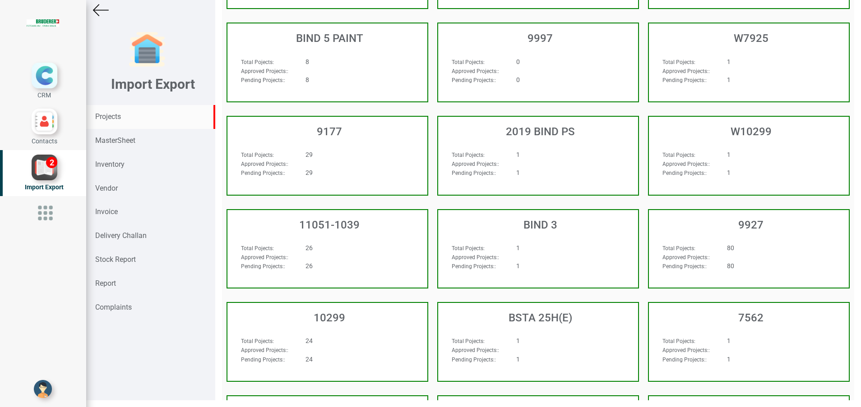
scroll to position [0, 0]
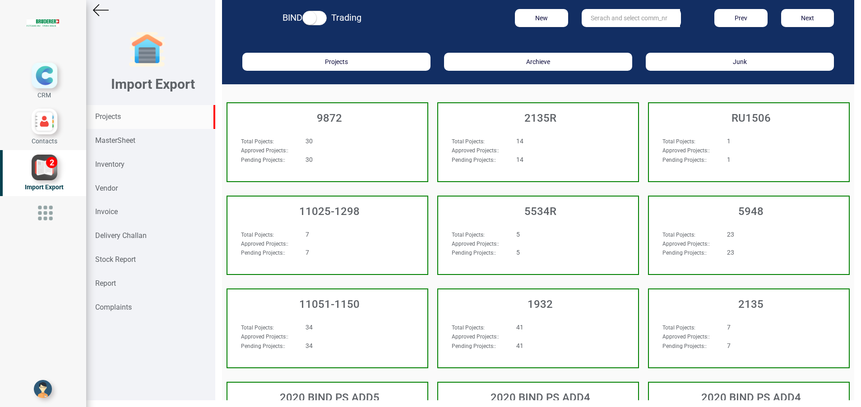
click at [631, 18] on input "text" at bounding box center [630, 18] width 98 height 18
click at [600, 48] on strong "898" at bounding box center [605, 48] width 11 height 7
type input "RO 8985"
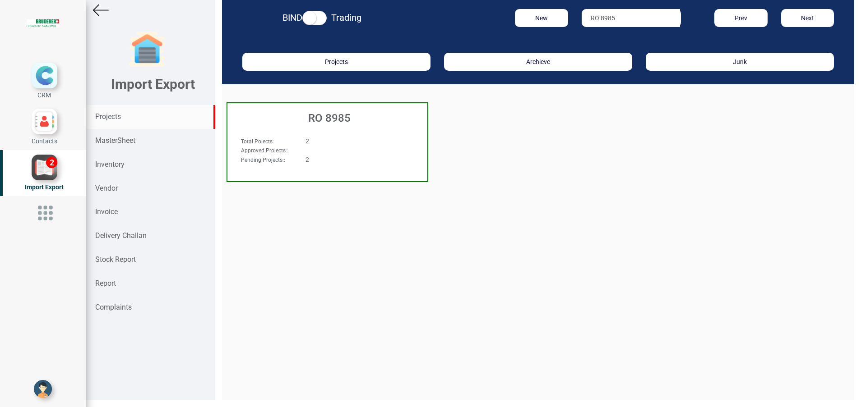
click at [319, 120] on h3 "RO 8985" at bounding box center [329, 118] width 195 height 12
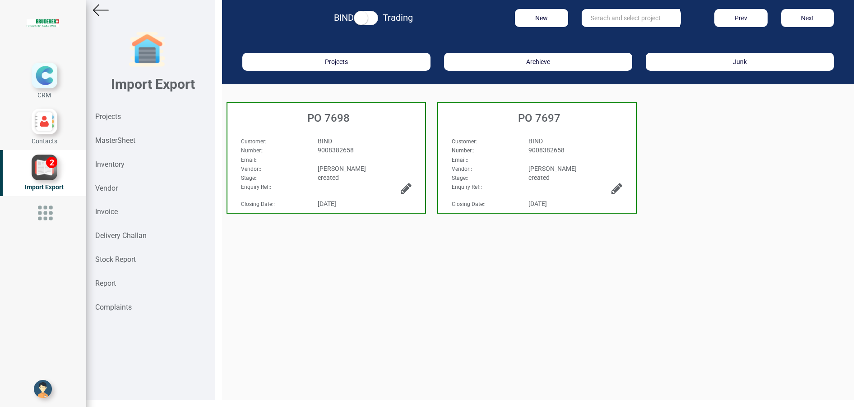
click at [571, 149] on div "9008382658" at bounding box center [574, 150] width 107 height 9
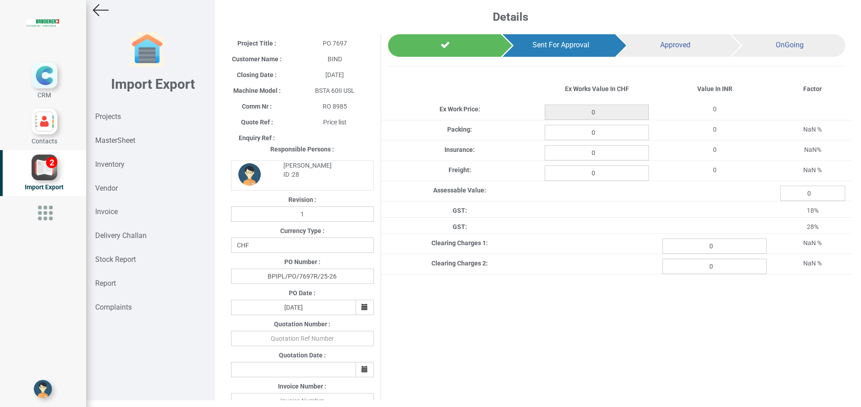
scroll to position [382, 0]
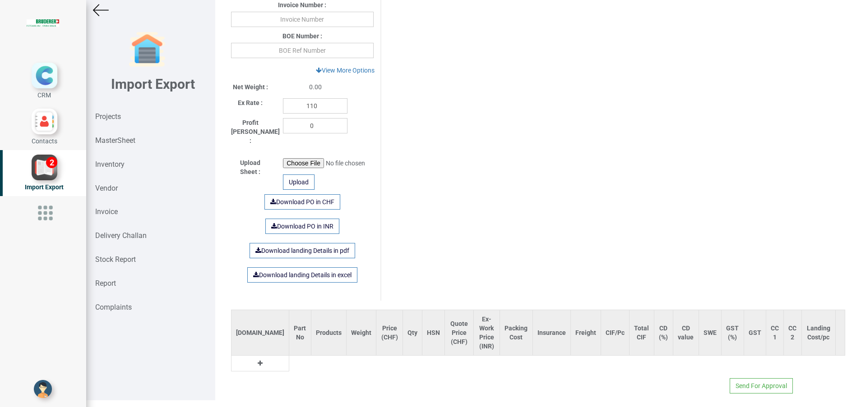
type input "35549.100000000006"
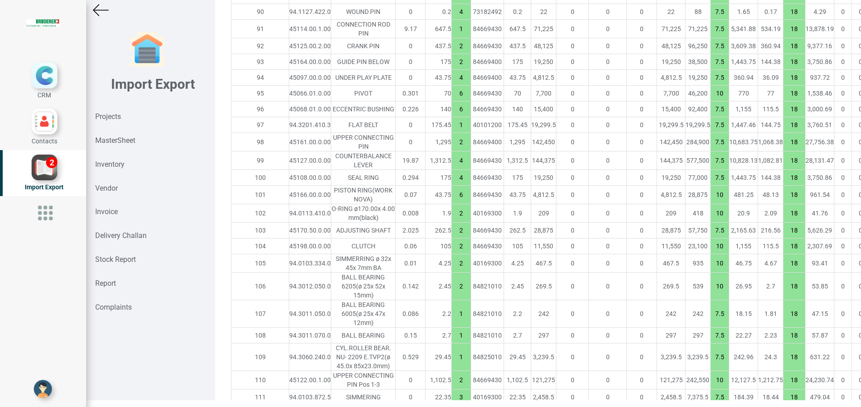
scroll to position [2726, 0]
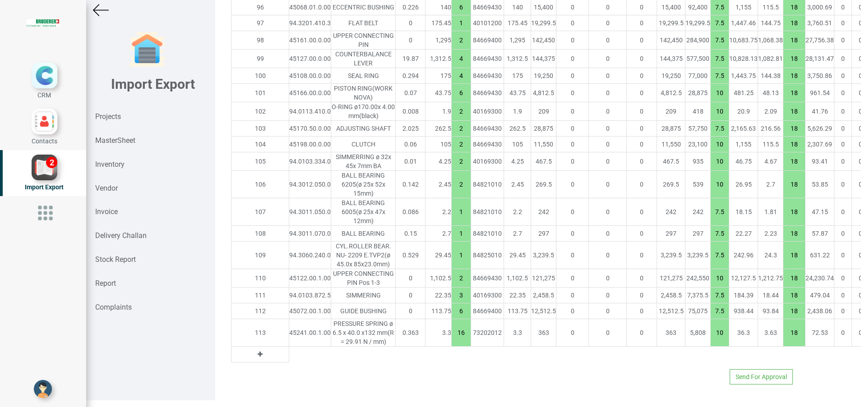
click at [258, 351] on icon at bounding box center [260, 354] width 5 height 6
click at [289, 347] on input "text" at bounding box center [310, 354] width 42 height 15
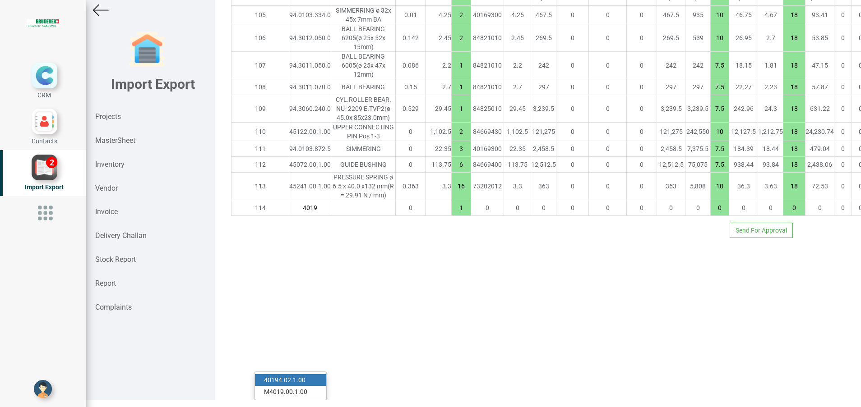
type input "40194"
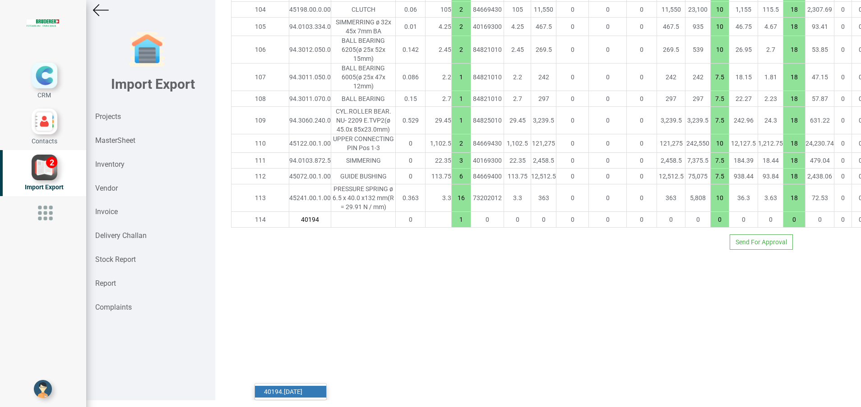
type input "35605.100000000006"
type input "40194.02.1.00"
type input "7.5"
type input "18"
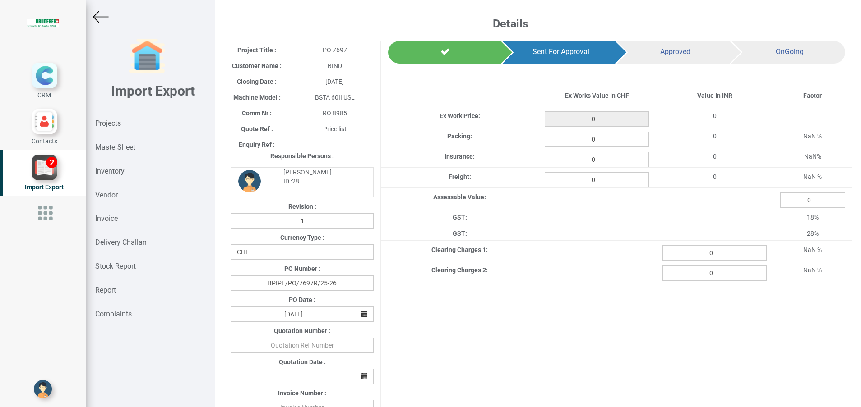
scroll to position [7, 0]
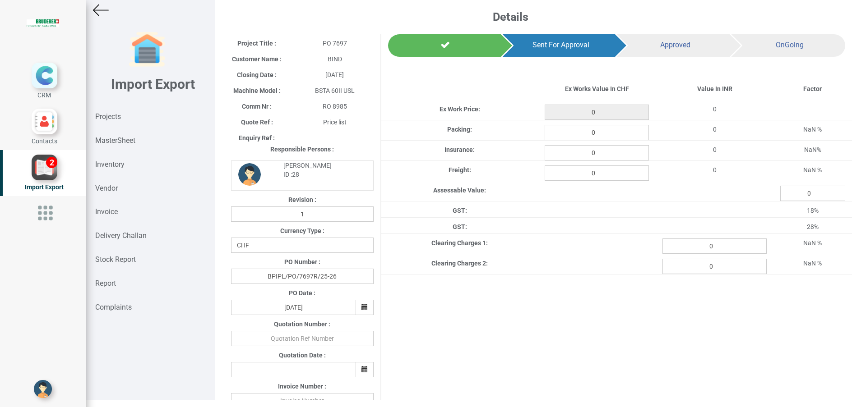
type input "35605.100000000006"
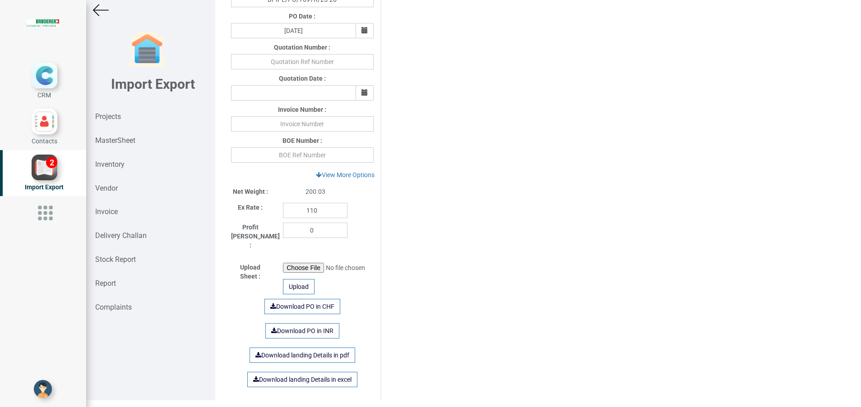
scroll to position [1587, 0]
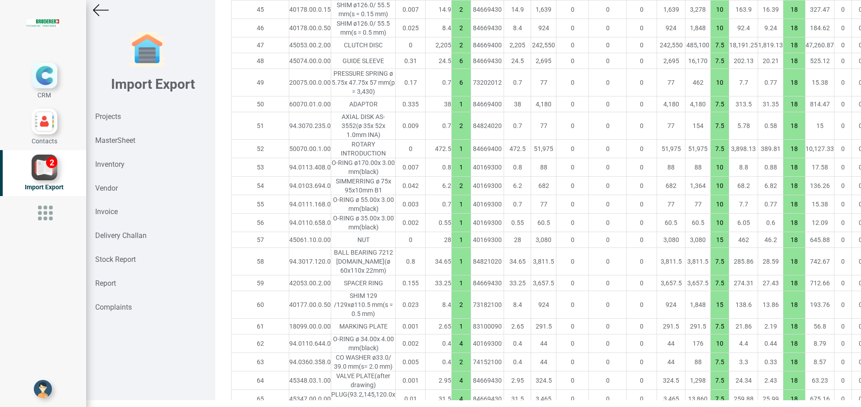
click at [855, 400] on div "Details Project Title : PO 7697 Customer Name : BIND Closing Date : 2025-09-29 …" at bounding box center [538, 196] width 646 height 407
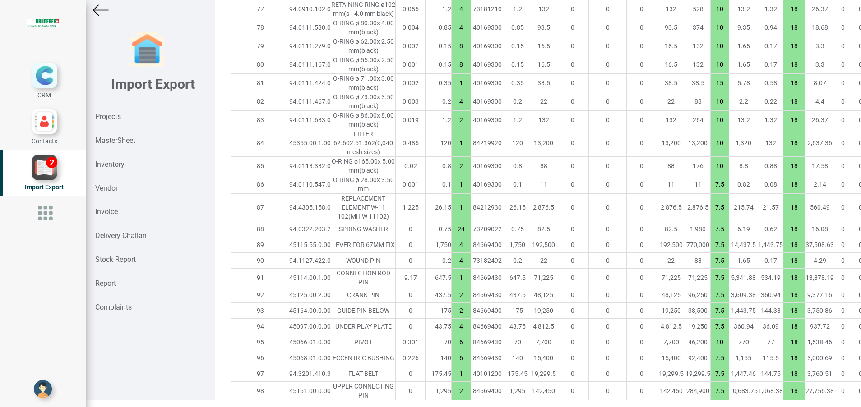
scroll to position [2273, 0]
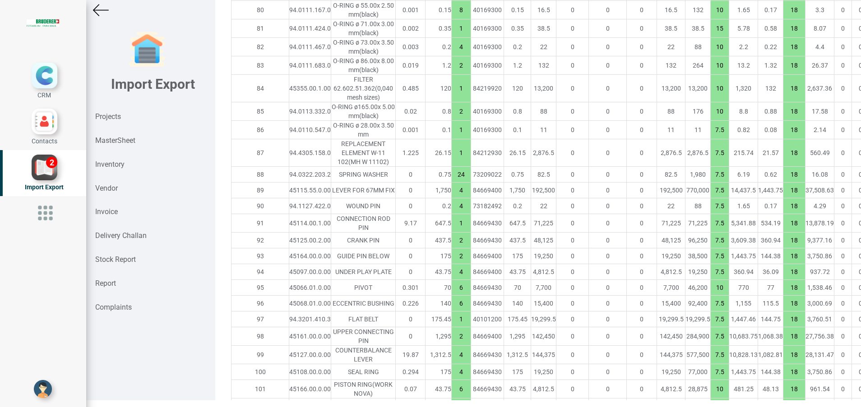
click at [289, 198] on td "45115.55.0.00" at bounding box center [310, 191] width 42 height 16
click at [289, 195] on div "45115.55.0.00" at bounding box center [310, 190] width 42 height 9
copy div "45115.55.0.00"
click at [289, 228] on div "45114.00.1.00" at bounding box center [310, 223] width 42 height 9
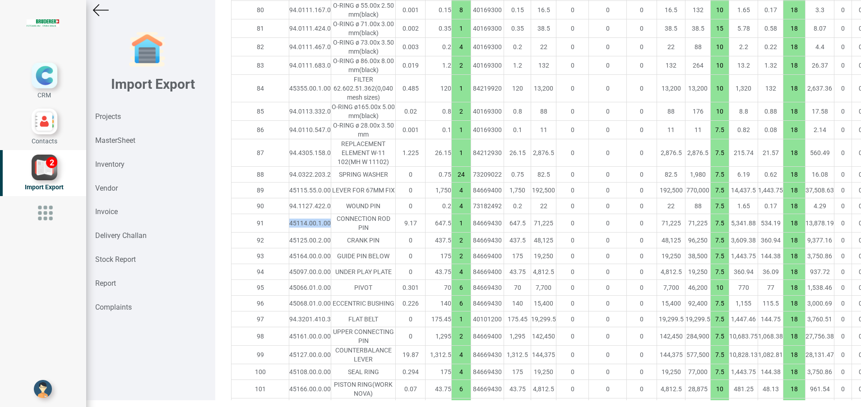
click at [289, 228] on div "45114.00.1.00" at bounding box center [310, 223] width 42 height 9
copy div "45114.00.1.00"
click at [127, 140] on strong "MasterSheet" at bounding box center [115, 140] width 40 height 9
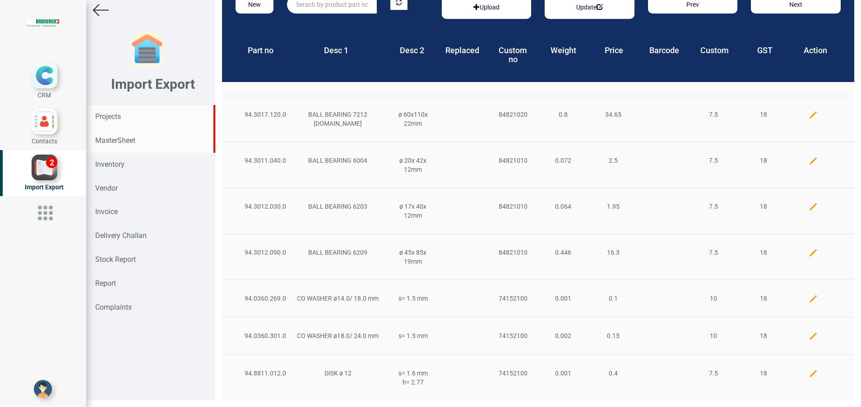
click at [142, 109] on div "Projects" at bounding box center [150, 117] width 129 height 24
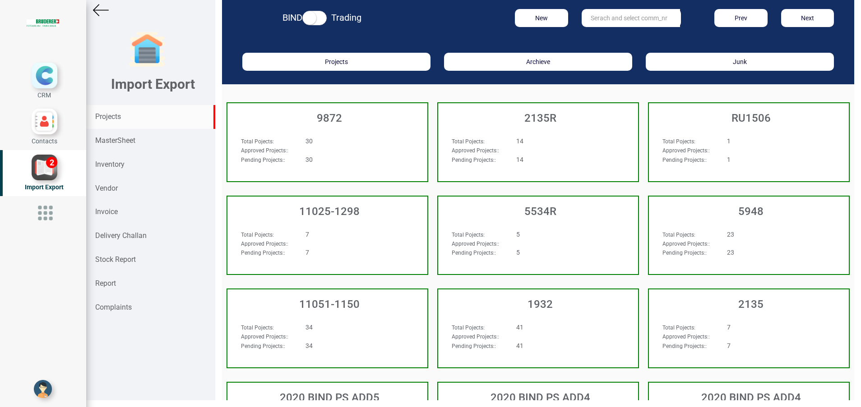
click at [610, 19] on input "text" at bounding box center [630, 18] width 98 height 18
click at [606, 50] on strong "8985" at bounding box center [607, 48] width 14 height 7
type input "RO 8985"
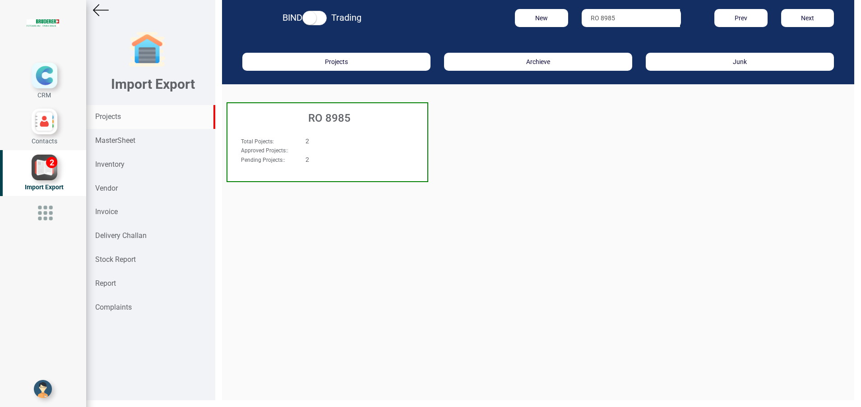
click at [352, 118] on h3 "RO 8985" at bounding box center [329, 118] width 195 height 12
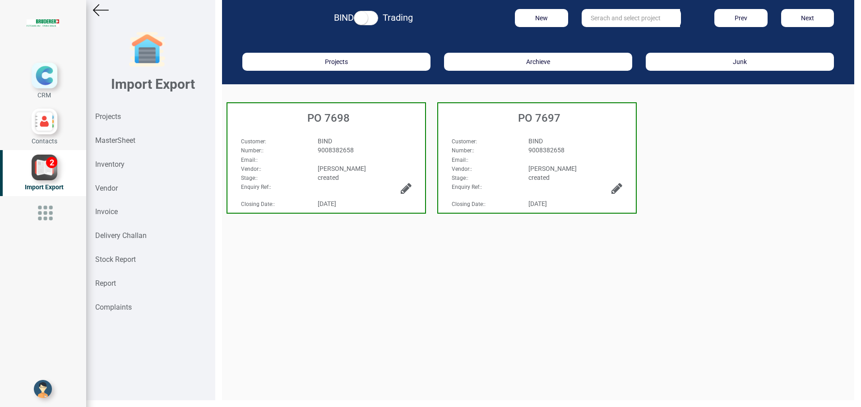
click at [479, 137] on div "Customer :" at bounding box center [483, 141] width 77 height 9
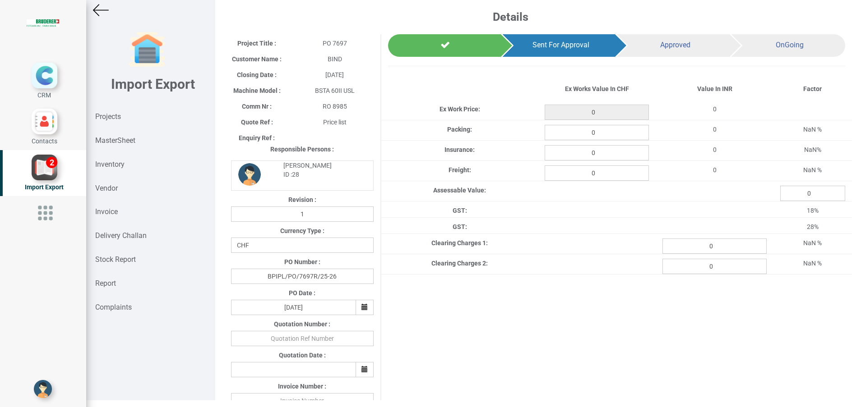
type input "35605.100000000006"
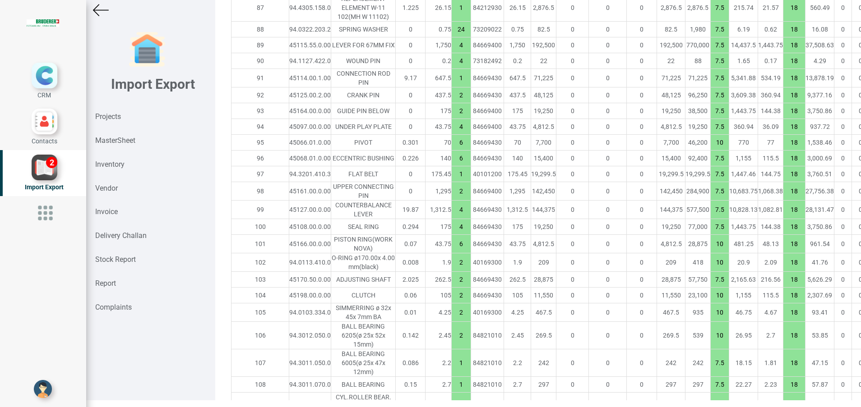
click at [289, 83] on div "45114.00.1.00" at bounding box center [310, 78] width 42 height 9
copy div "45114.00.1.00"
click at [138, 142] on div "MasterSheet" at bounding box center [150, 141] width 129 height 24
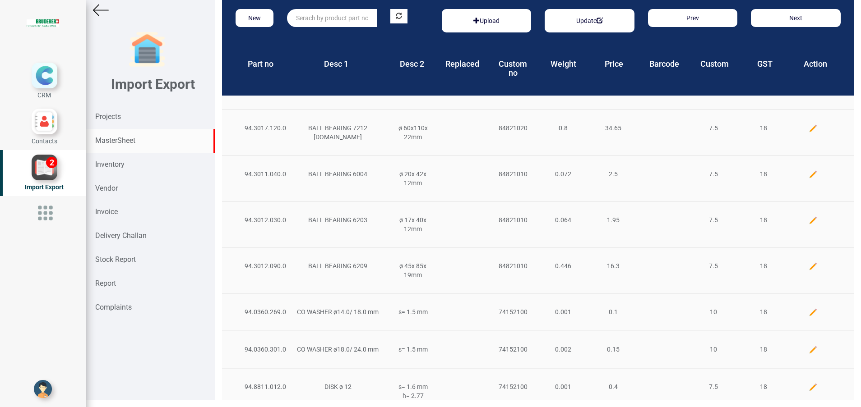
click at [347, 18] on input "text" at bounding box center [331, 18] width 89 height 18
click at [341, 37] on link "45114 .00.1.00" at bounding box center [322, 37] width 71 height 12
type input "45114.00.1.00"
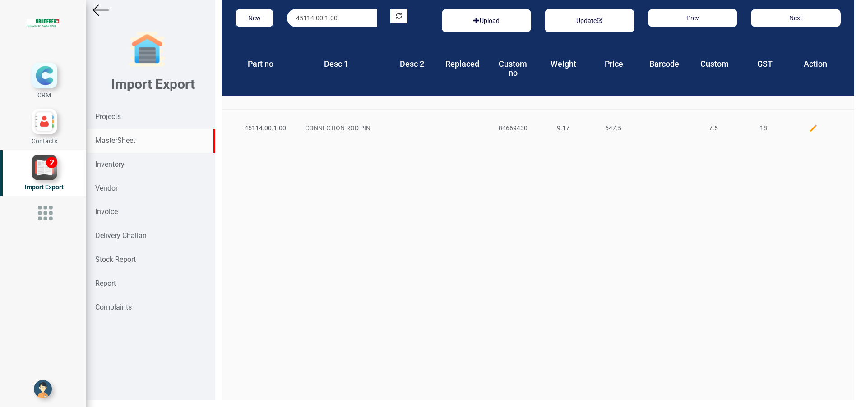
click at [808, 130] on img at bounding box center [812, 128] width 9 height 9
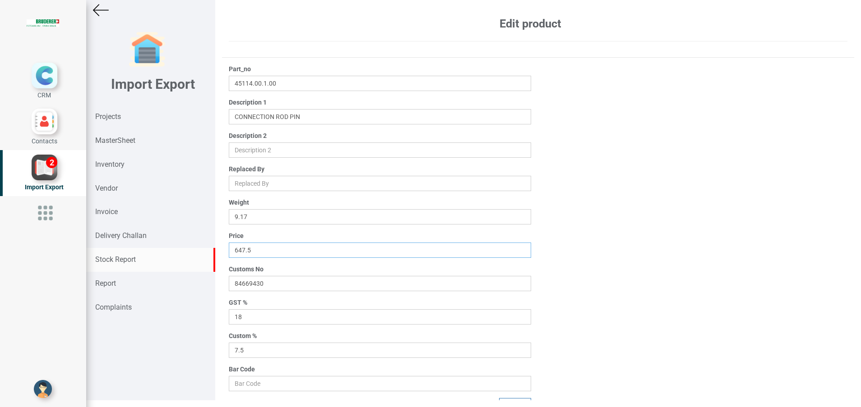
drag, startPoint x: 262, startPoint y: 252, endPoint x: 205, endPoint y: 250, distance: 56.4
click at [205, 250] on div "Import Export Projects MasterSheet Inventory Vendor Invoice Delivery Challan St…" at bounding box center [473, 200] width 775 height 414
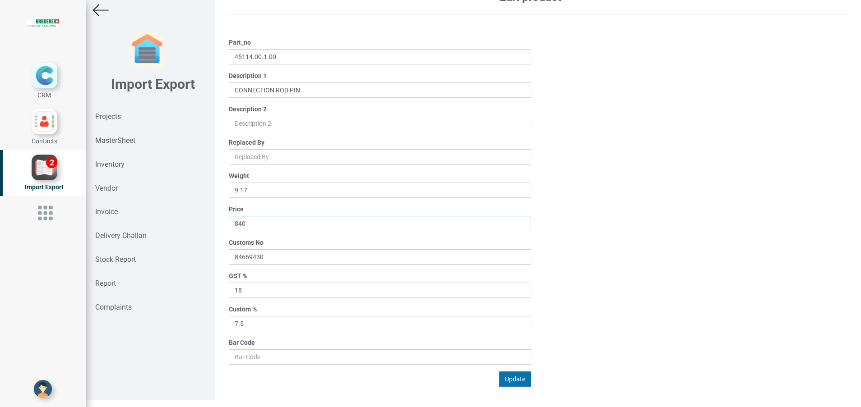
type input "840"
click at [501, 382] on button "Update" at bounding box center [515, 379] width 32 height 15
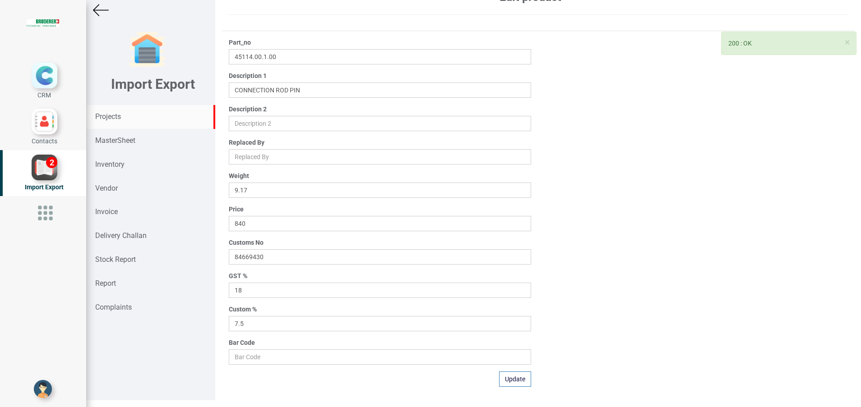
click at [121, 116] on strong "Projects" at bounding box center [108, 116] width 26 height 9
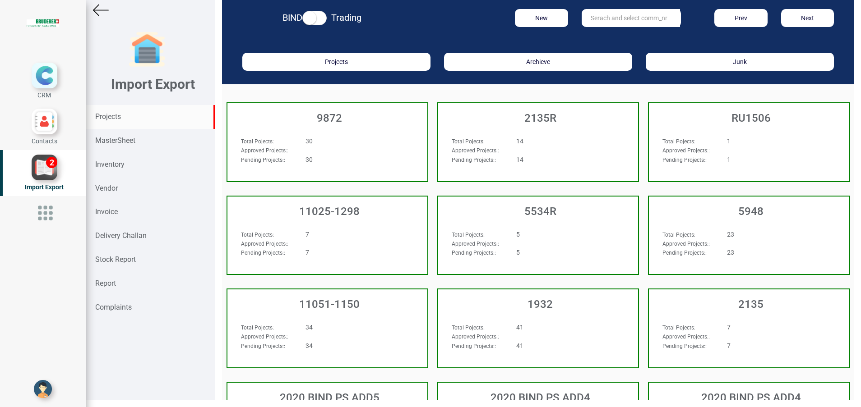
click at [626, 21] on input "text" at bounding box center [630, 18] width 98 height 18
click at [605, 50] on strong "898" at bounding box center [605, 48] width 11 height 7
type input "RO 8985"
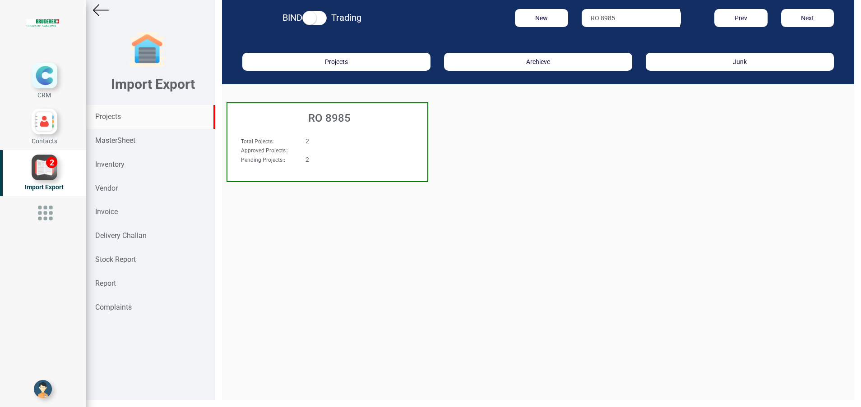
click at [337, 123] on h3 "RO 8985" at bounding box center [329, 118] width 195 height 12
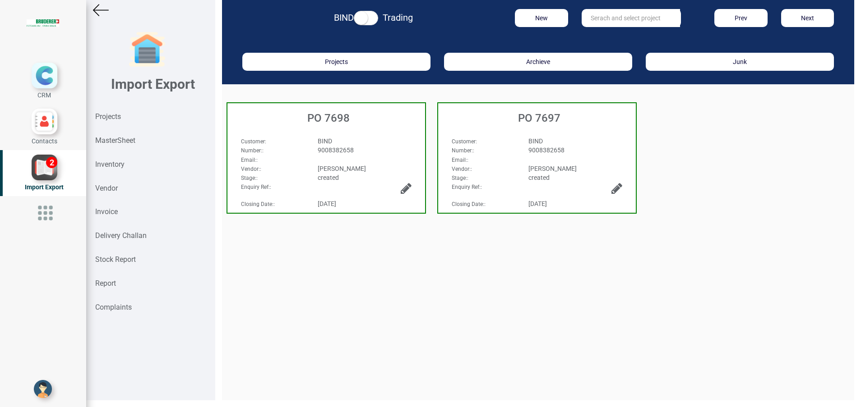
click at [522, 139] on div "BIND" at bounding box center [574, 141] width 107 height 9
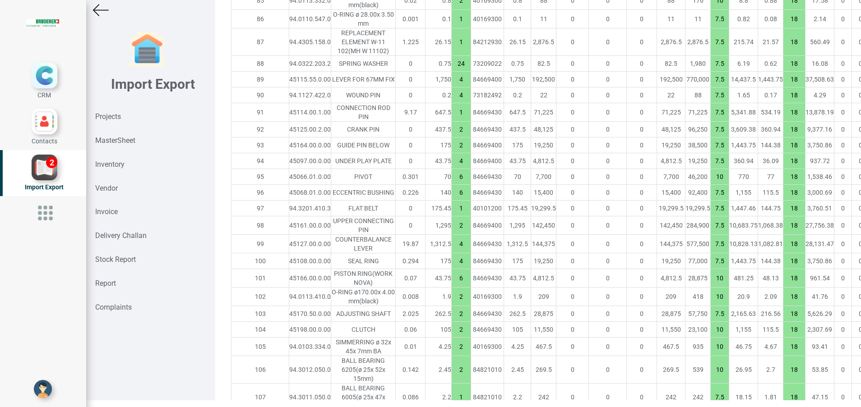
scroll to position [2384, 16]
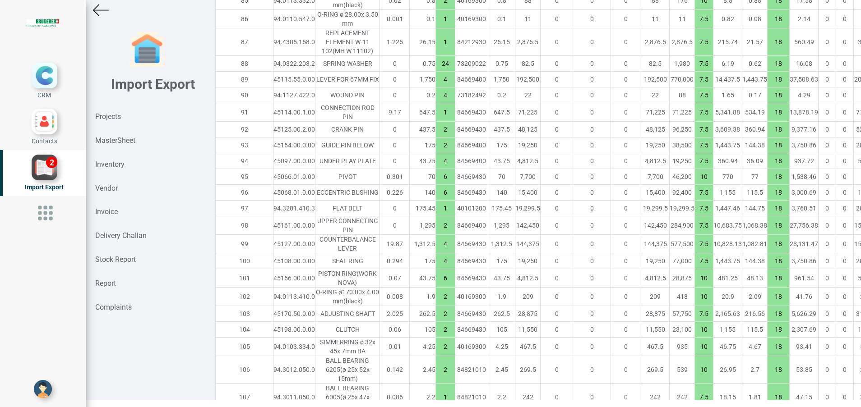
click at [742, 122] on td "534.19" at bounding box center [754, 112] width 25 height 18
type input "34957.600000000006"
type input "2"
type input "4"
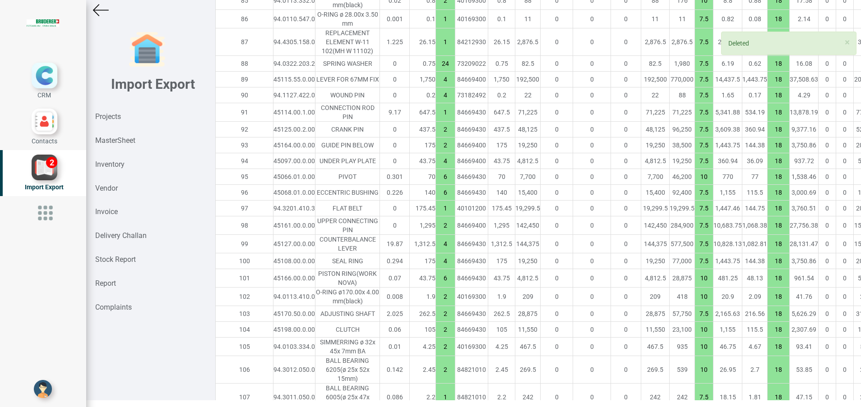
type input "6"
type input "10"
type input "7.5"
type input "1"
type input "2"
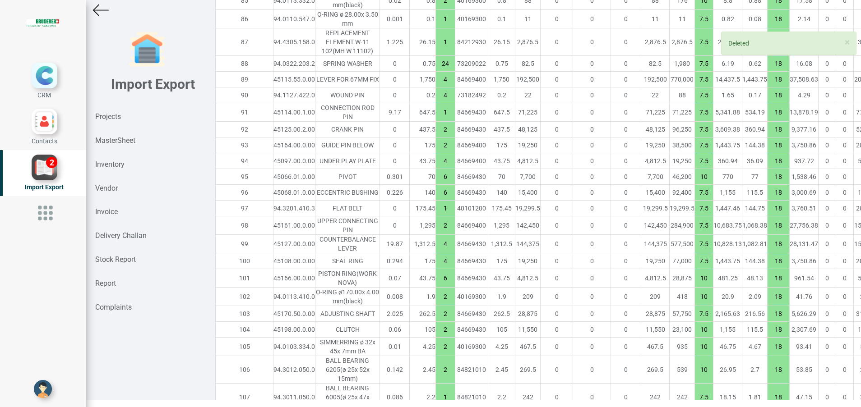
type input "4"
type input "6"
type input "10"
type input "2"
type input "7.5"
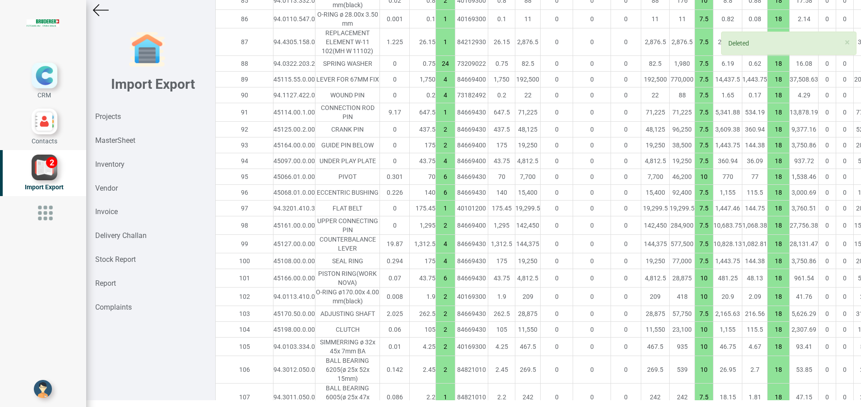
type input "10"
type input "1"
type input "7.5"
type input "2"
type input "10"
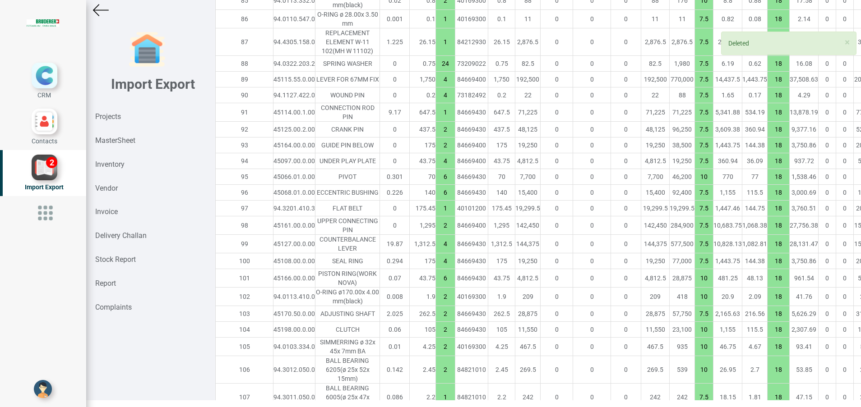
type input "3"
type input "7.5"
type input "6"
type input "16"
type input "10"
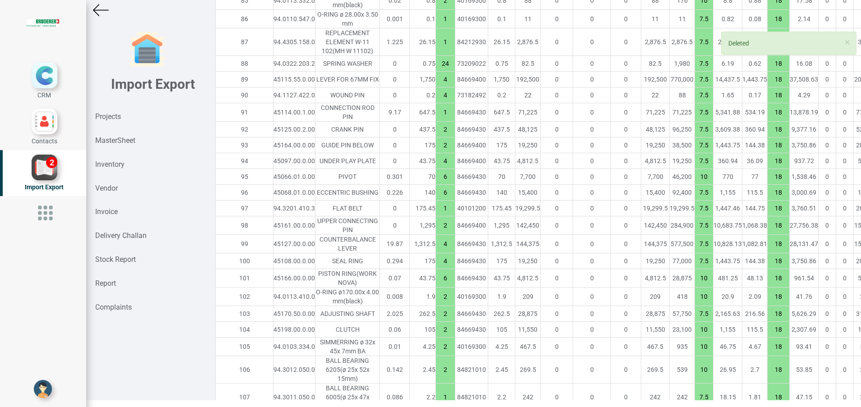
type input "1"
type input "7.5"
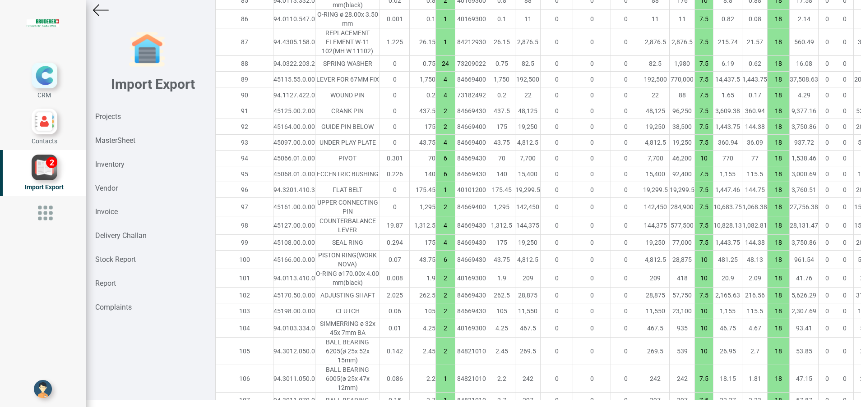
scroll to position [2723, 16]
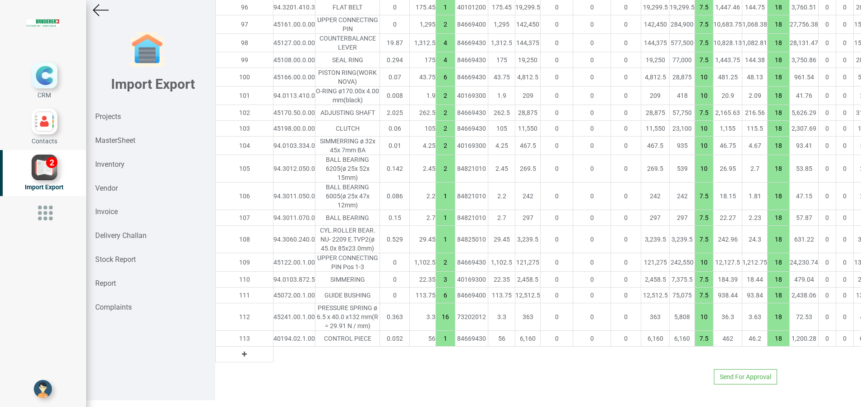
click at [239, 350] on button at bounding box center [244, 355] width 10 height 10
click at [273, 347] on input "text" at bounding box center [294, 354] width 42 height 15
type input "4511"
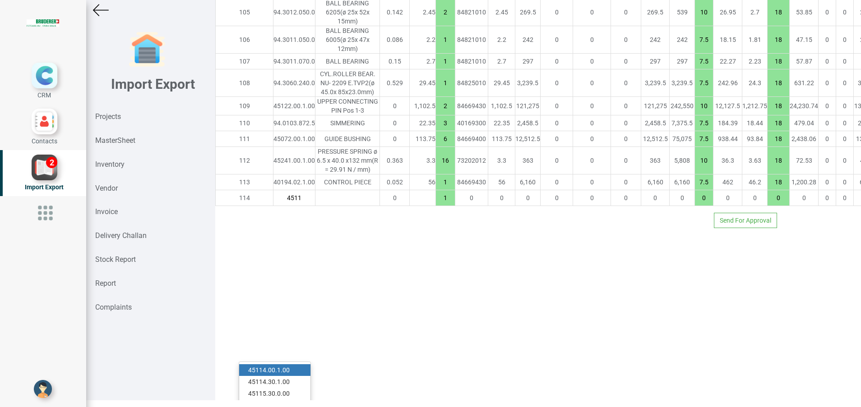
type input "35797.600000000006"
type input "45114.00.1.00"
type input "7.5"
type input "18"
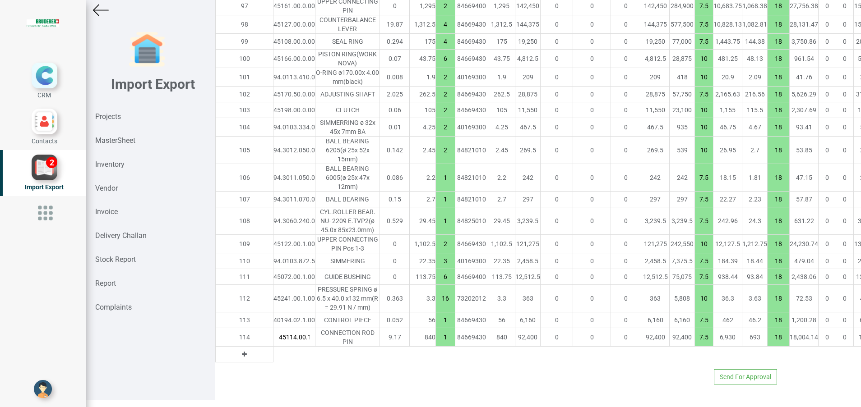
type input "45114.00.1.00"
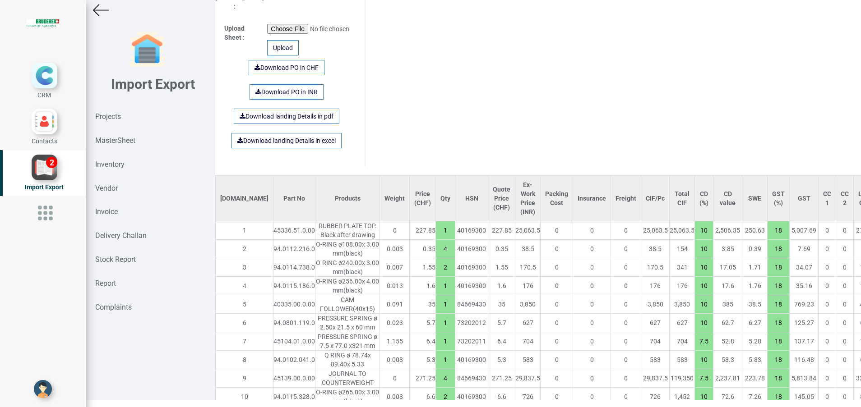
scroll to position [0, 16]
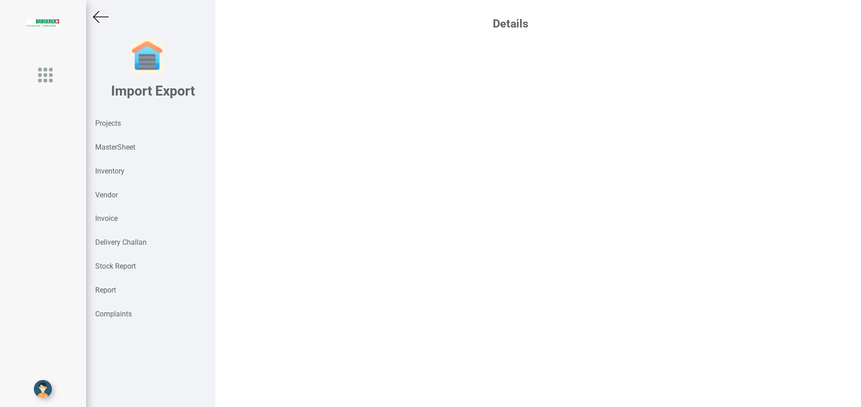
scroll to position [7, 0]
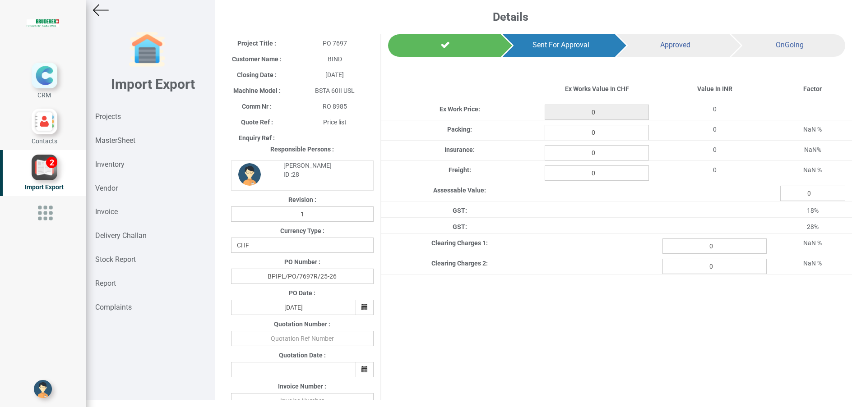
type input "35797.600000000006"
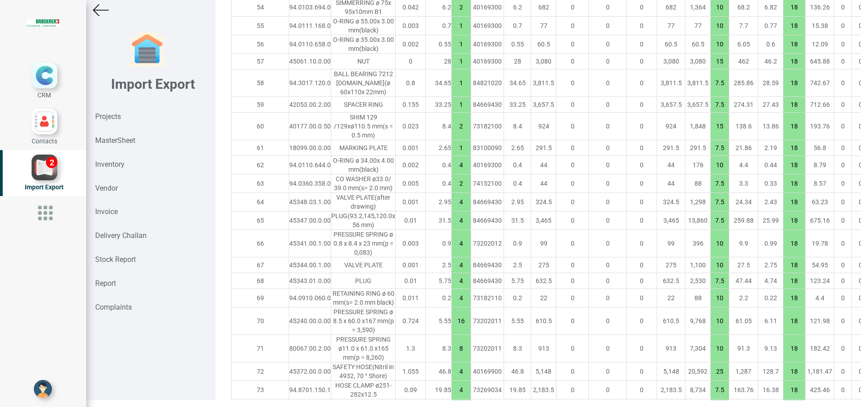
scroll to position [2417, 0]
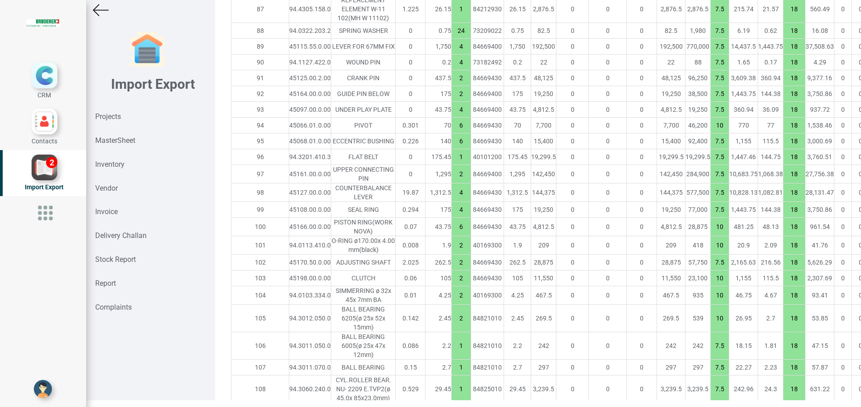
click at [289, 146] on div "45068.01.0.00" at bounding box center [310, 141] width 42 height 9
copy div "45068.01.0.00"
click at [124, 137] on strong "MasterSheet" at bounding box center [115, 140] width 40 height 9
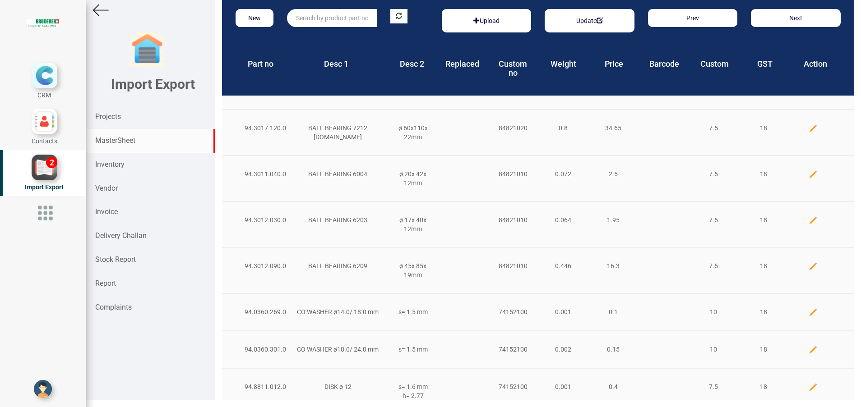
click at [357, 18] on input "text" at bounding box center [331, 18] width 89 height 18
paste input "45068.01.0.00"
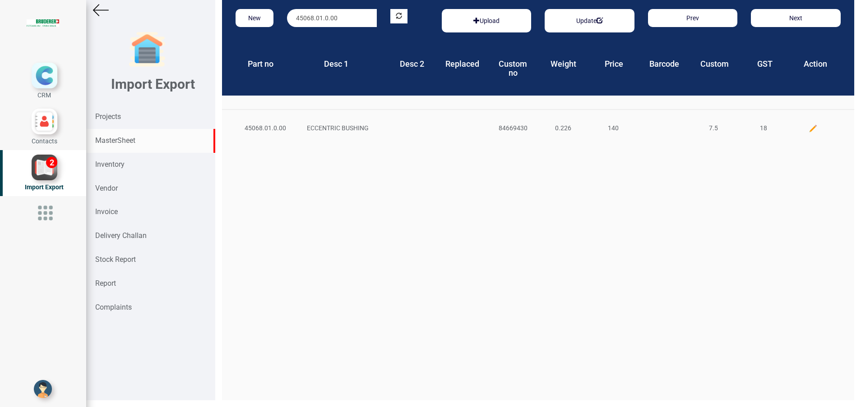
type input "45068.01.0.00"
click at [808, 132] on img at bounding box center [812, 128] width 9 height 9
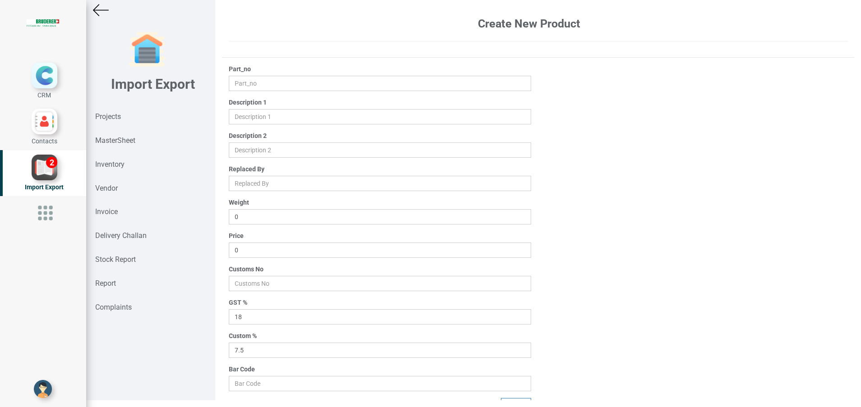
type input "45068.01.0.00"
type input "ECCENTRIC BUSHING"
type input "0.226"
type input "140"
type input "84669430"
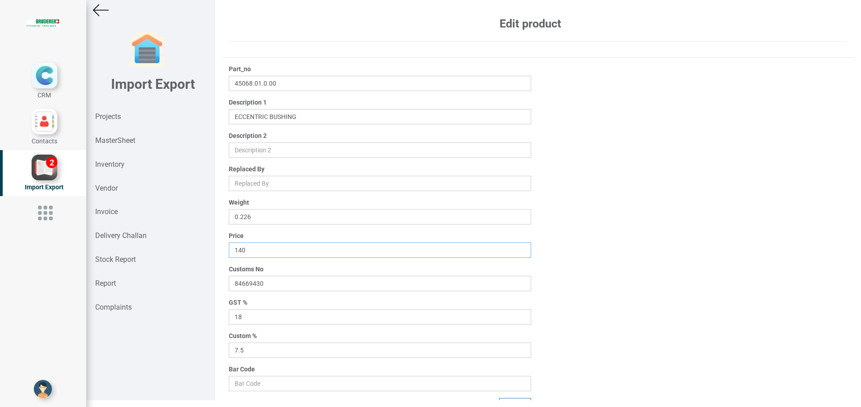
click at [266, 251] on input "140" at bounding box center [380, 250] width 302 height 15
type input "157.5"
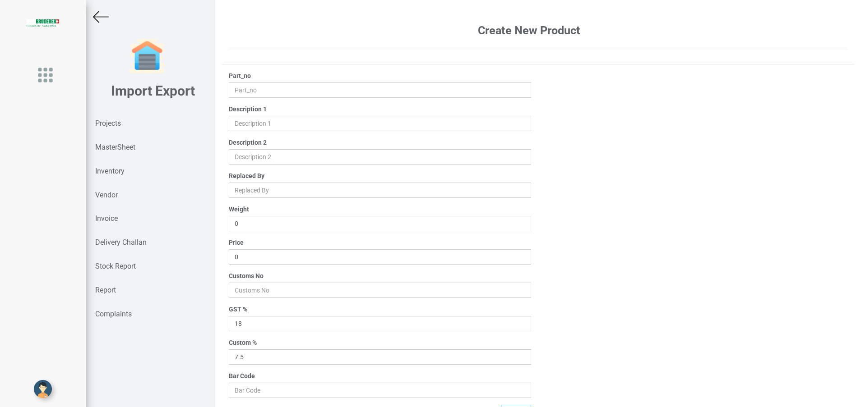
scroll to position [7, 0]
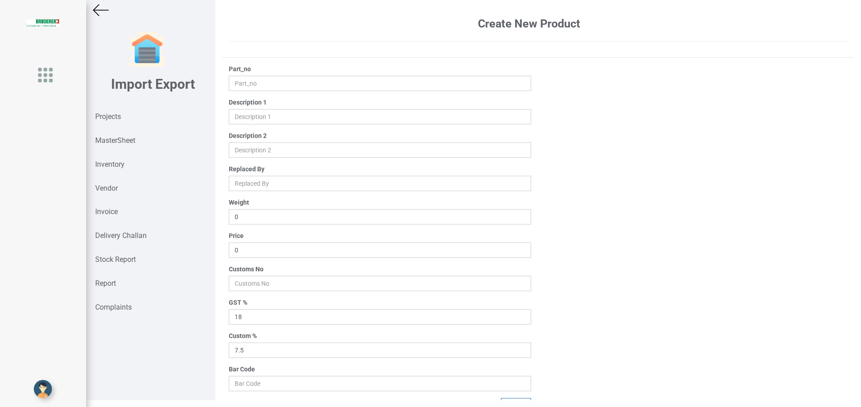
type input "45068.01.0.00"
type input "ECCENTRIC BUSHING"
type input "0.226"
type input "140"
type input "84669430"
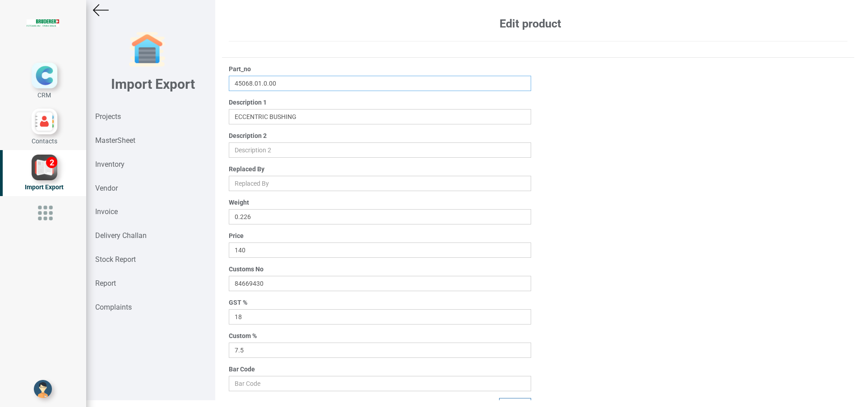
click at [284, 90] on input "45068.01.0.00" at bounding box center [380, 83] width 302 height 15
click at [120, 118] on strong "Projects" at bounding box center [108, 116] width 26 height 9
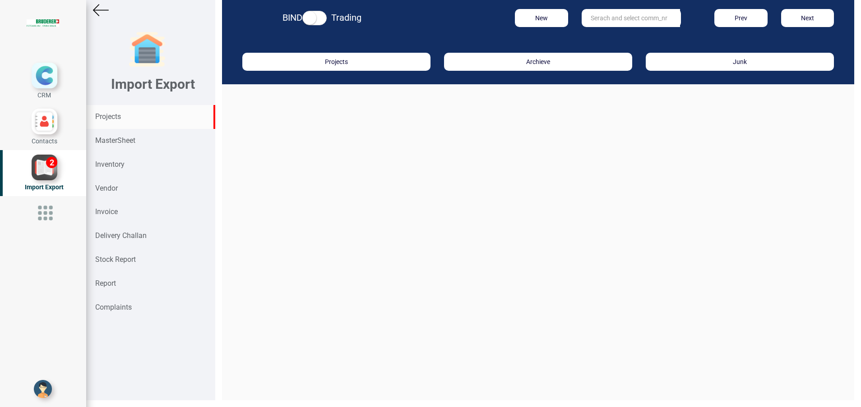
click at [607, 16] on input "text" at bounding box center [630, 18] width 98 height 18
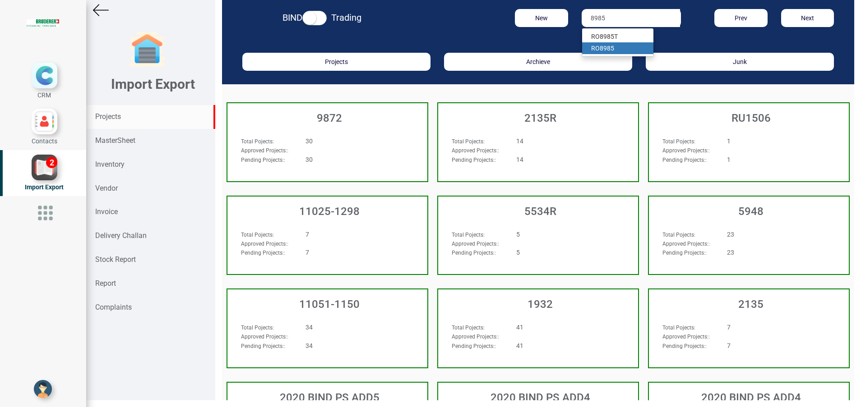
click at [604, 49] on strong "8985" at bounding box center [607, 48] width 14 height 7
type input "RO 8985"
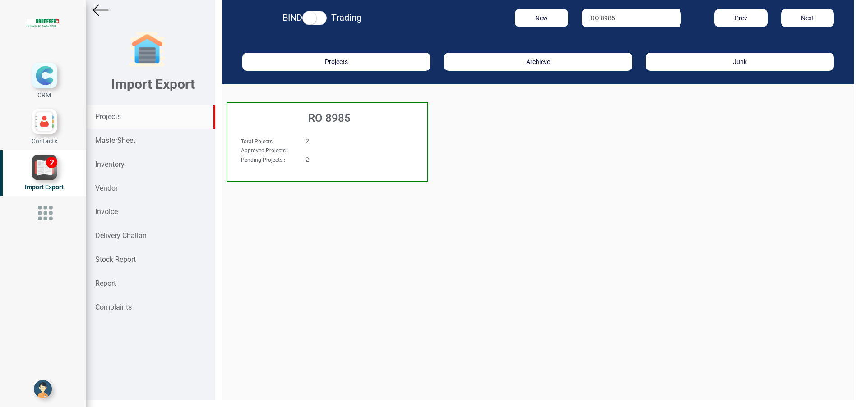
click at [332, 128] on div "RO 8985" at bounding box center [327, 115] width 200 height 25
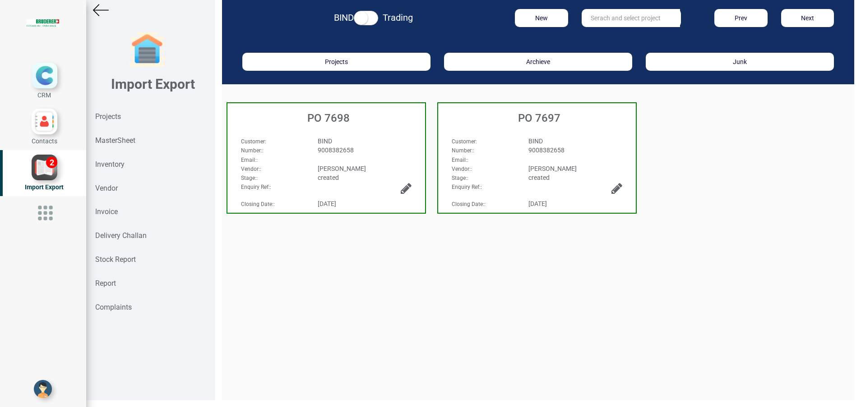
click at [500, 141] on div "Customer :" at bounding box center [483, 141] width 77 height 9
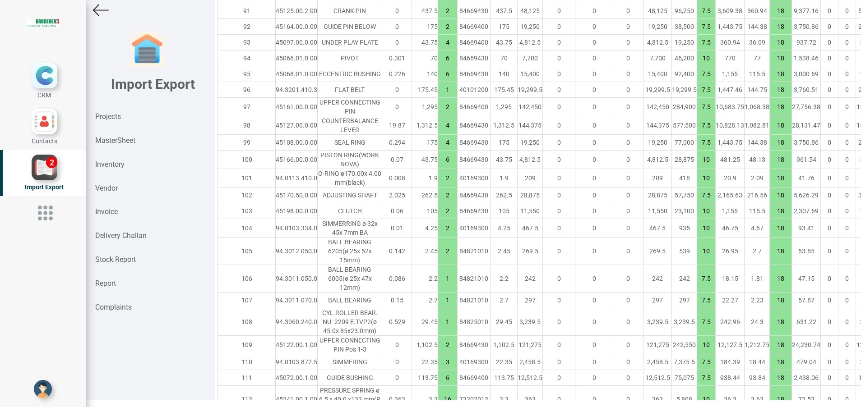
scroll to position [2484, 16]
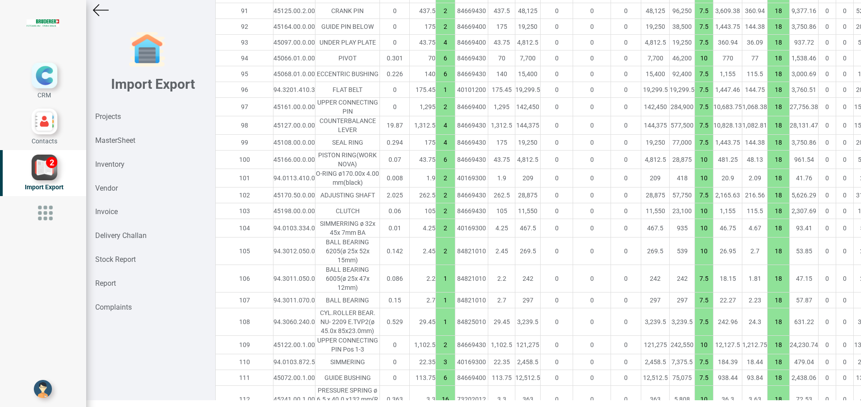
type input "34957.600000000006"
type input "1"
type input "2"
type input "4"
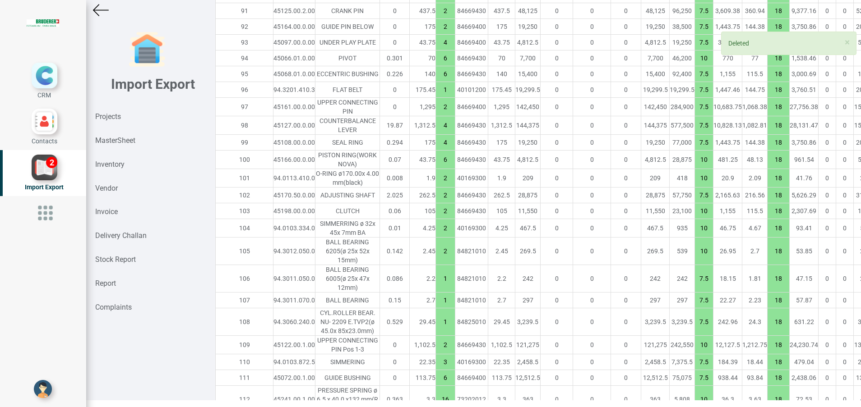
type input "6"
type input "10"
type input "2"
type input "7.5"
type input "10"
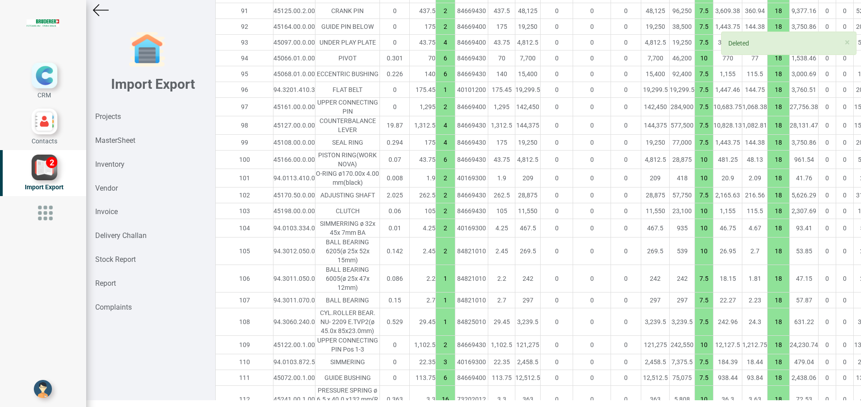
type input "1"
type input "7.5"
type input "2"
type input "10"
type input "3"
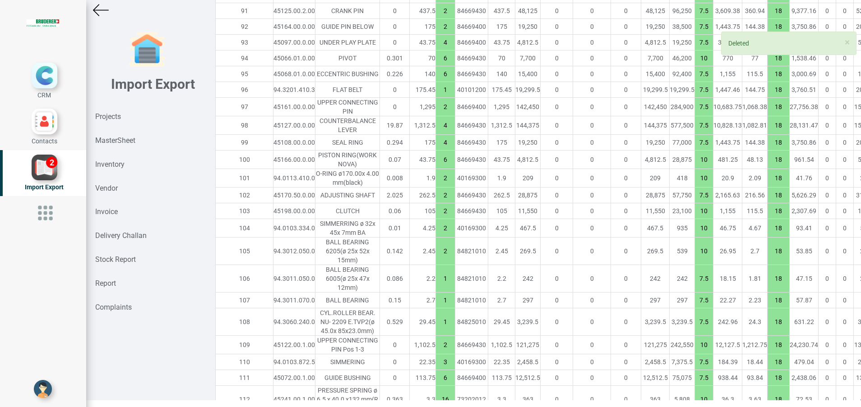
type input "7.5"
type input "6"
type input "16"
type input "10"
type input "1"
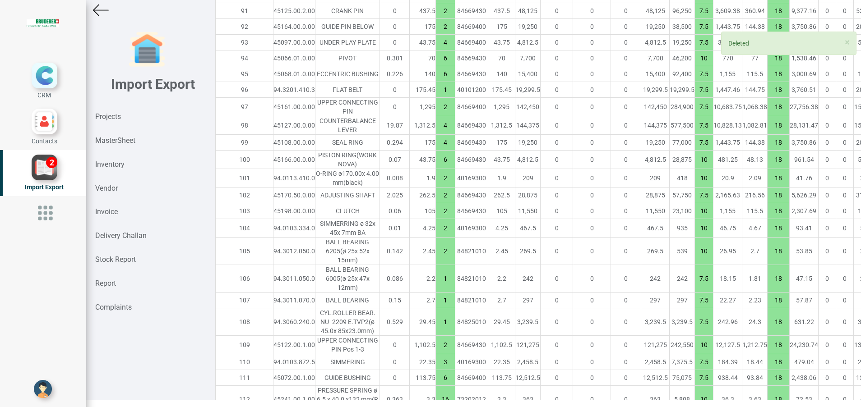
type input "7.5"
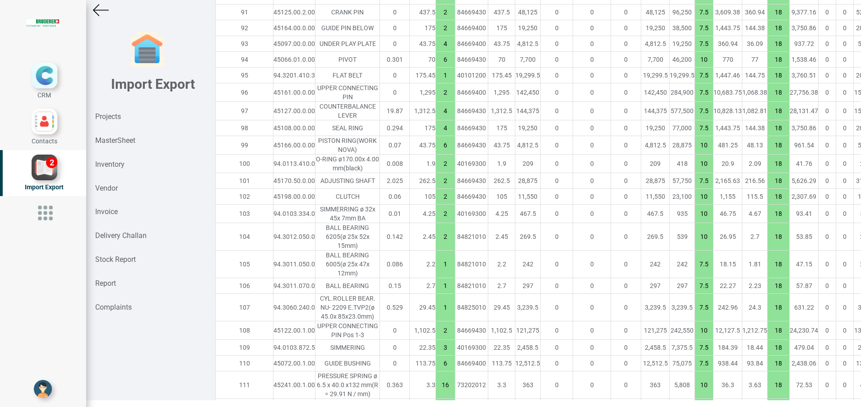
scroll to position [2723, 16]
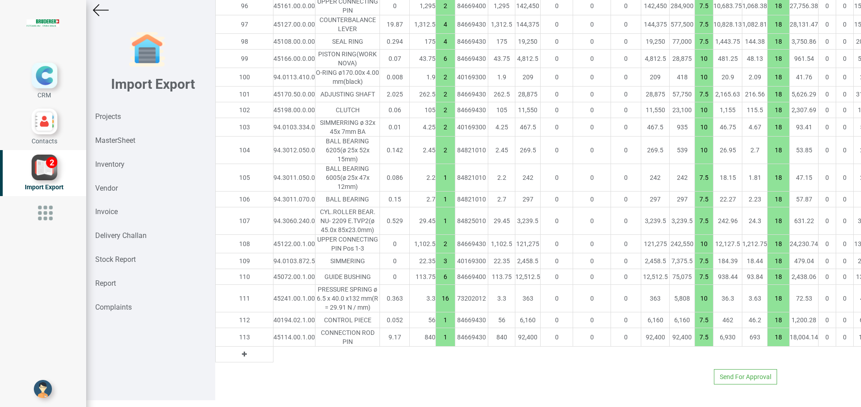
click at [242, 351] on icon at bounding box center [244, 354] width 5 height 6
click at [273, 347] on input "text" at bounding box center [294, 354] width 42 height 15
paste input "45068.01.0.00"
type input "45068.01.0.00"
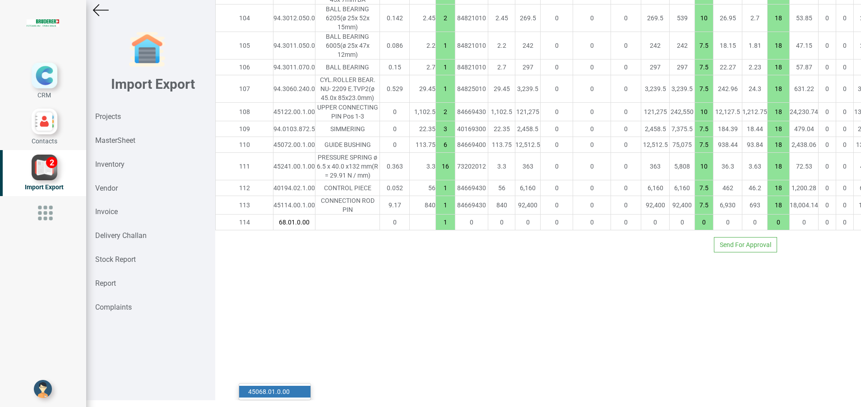
type input "35097.600000000006"
type input "7.5"
type input "18"
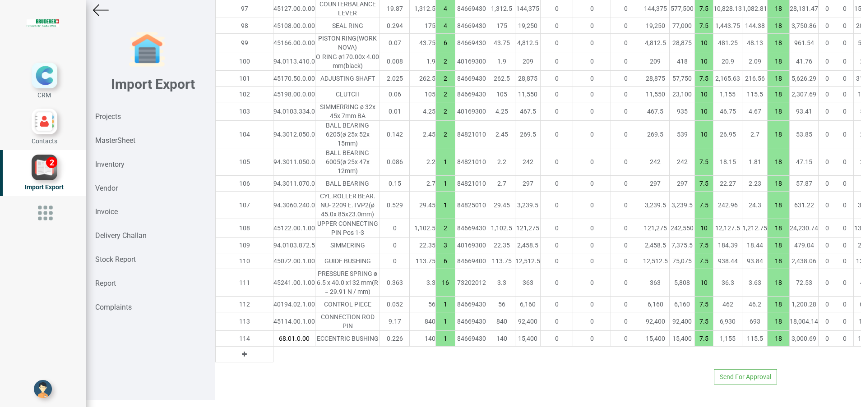
type input "45068.01.0.00"
type input "35797.600000000006"
type input "6"
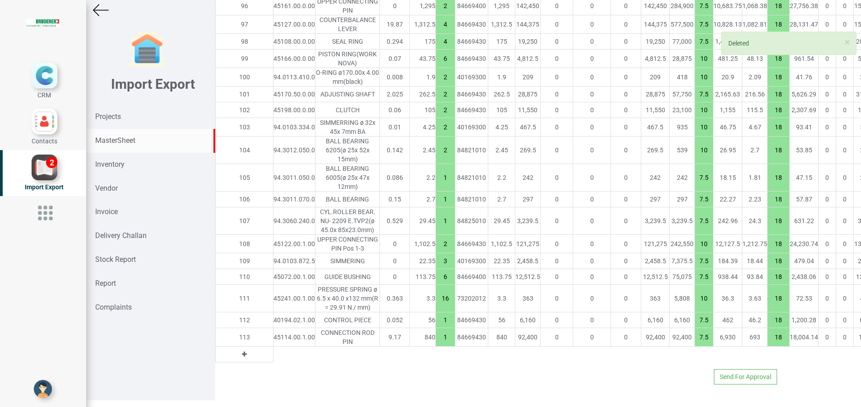
click at [126, 142] on strong "MasterSheet" at bounding box center [115, 140] width 40 height 9
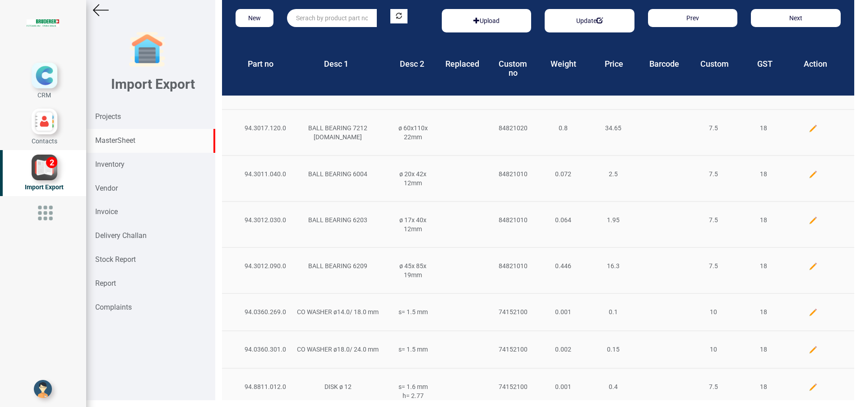
click at [344, 16] on input "text" at bounding box center [331, 18] width 89 height 18
paste input "45068.01.0.00"
type input "45068.01.0.00"
click at [341, 37] on link "45068.01.0.00" at bounding box center [322, 37] width 71 height 12
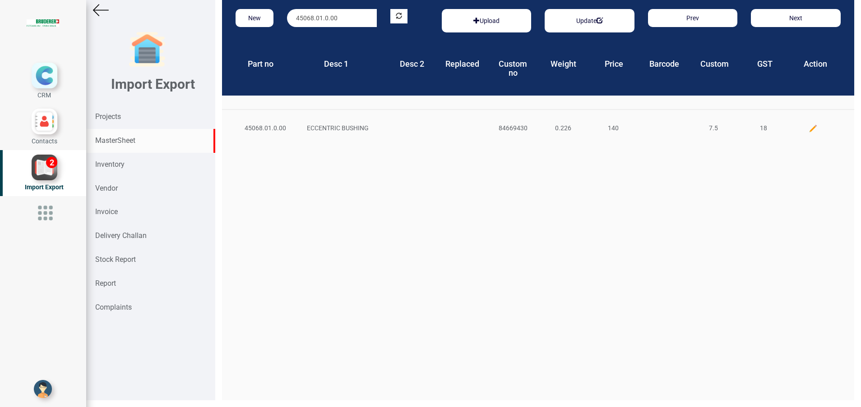
click at [802, 133] on div "45068.01.0.00 ECCENTRIC BUSHING 84669430 0.226 140 7.5 18" at bounding box center [538, 127] width 632 height 37
click at [808, 132] on img at bounding box center [812, 128] width 9 height 9
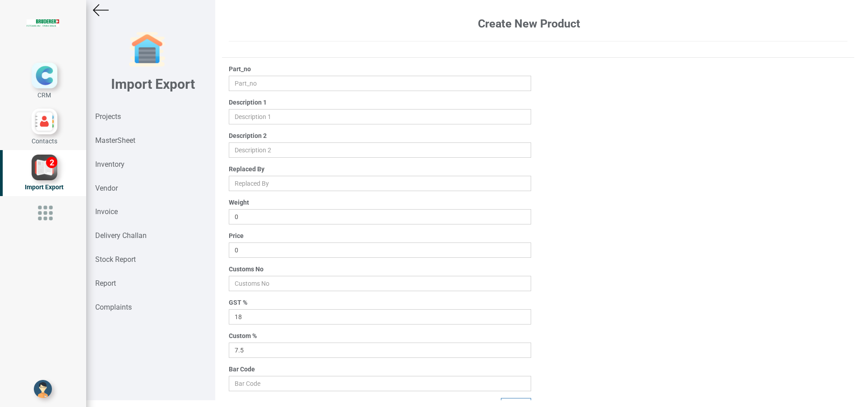
type input "45068.01.0.00"
type input "ECCENTRIC BUSHING"
type input "0.226"
type input "140"
type input "84669430"
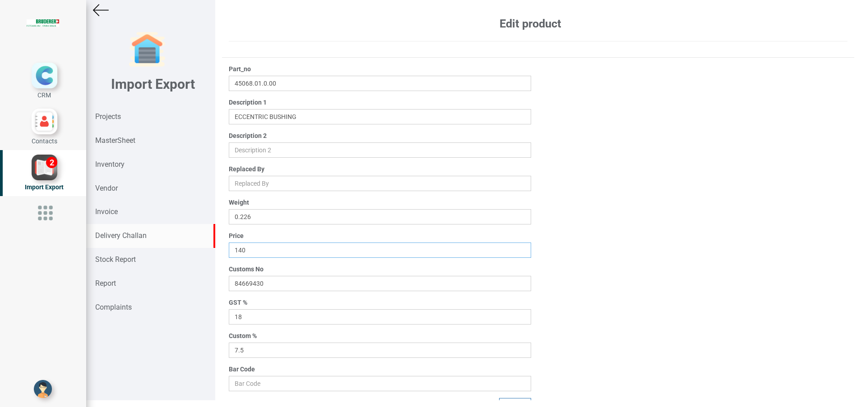
drag, startPoint x: 263, startPoint y: 253, endPoint x: 205, endPoint y: 247, distance: 58.4
click at [205, 247] on div "Import Export Projects MasterSheet Inventory Vendor Invoice Delivery Challan St…" at bounding box center [473, 200] width 775 height 414
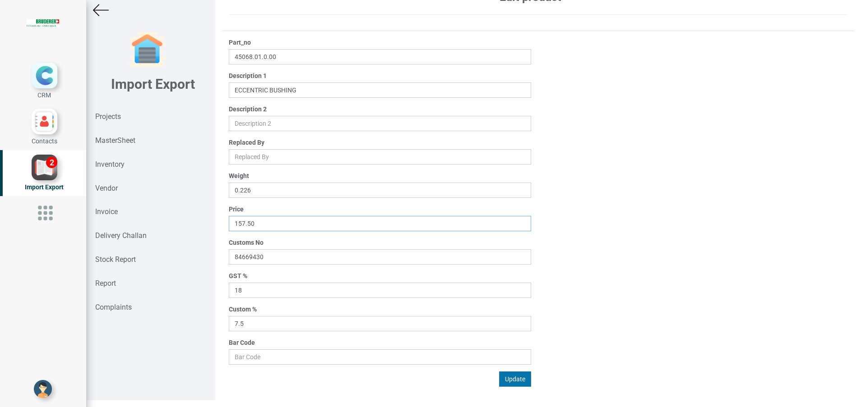
type input "157.50"
click at [507, 374] on button "Update" at bounding box center [515, 379] width 32 height 15
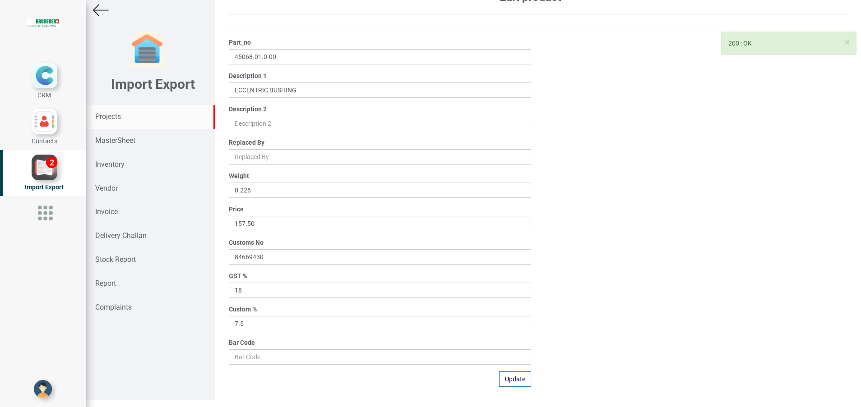
click at [128, 117] on div "Projects" at bounding box center [150, 117] width 129 height 24
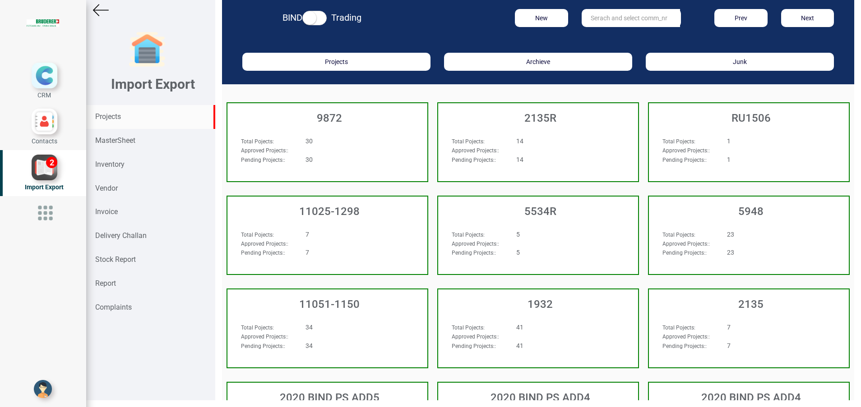
click at [600, 17] on input "text" at bounding box center [630, 18] width 98 height 18
click at [600, 46] on strong "898" at bounding box center [605, 48] width 11 height 7
type input "RO 8985"
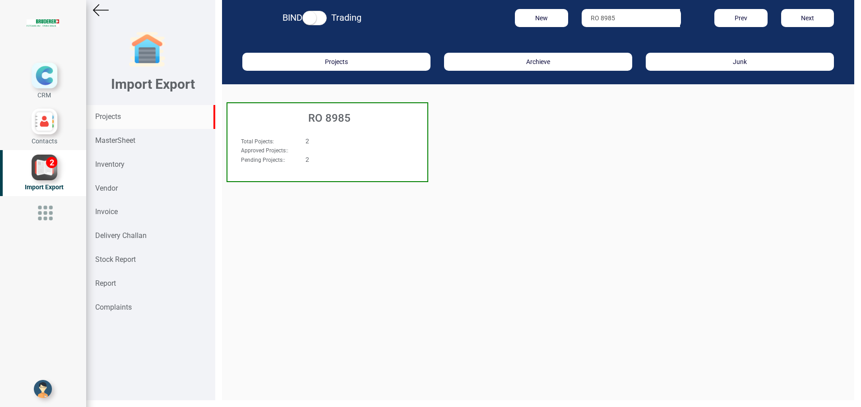
click at [333, 112] on h3 "RO 8985" at bounding box center [329, 118] width 195 height 12
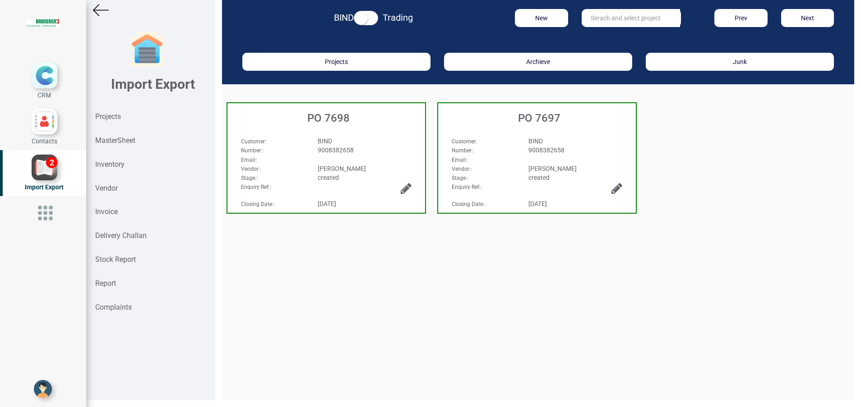
click at [551, 136] on div "Customer : BIND Number: : 9008382658 Email: : Vendor: : BRUDERER AG Stage: : cr…" at bounding box center [537, 152] width 198 height 49
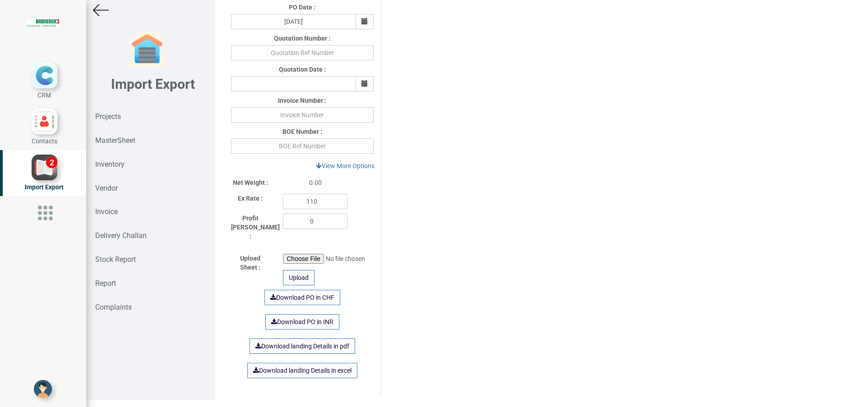
type input "34957.600000000006"
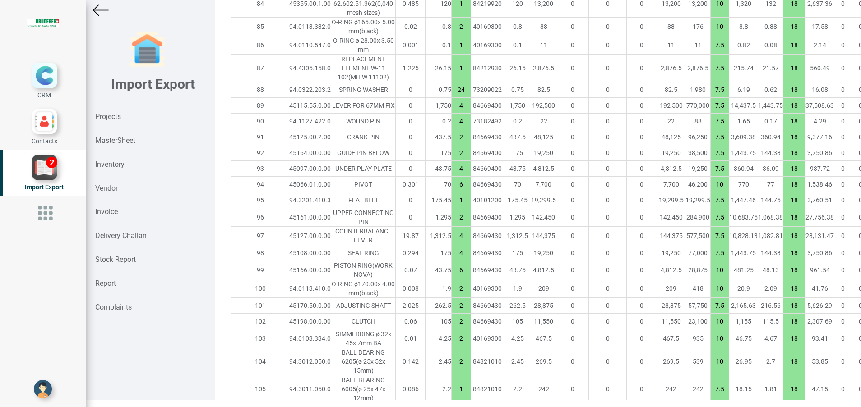
scroll to position [2723, 0]
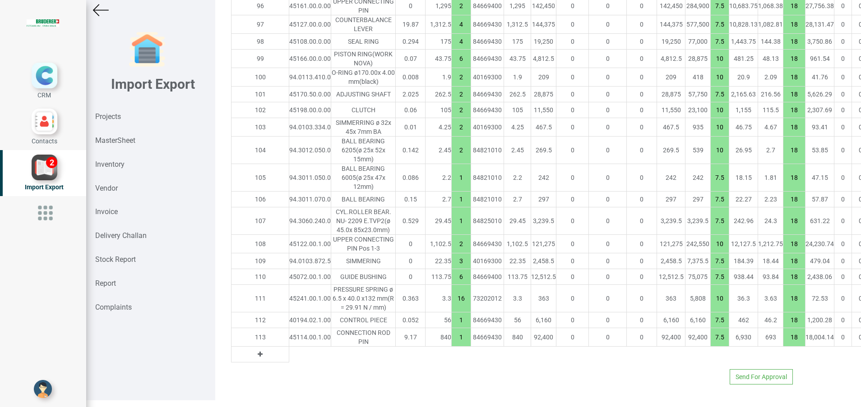
click at [258, 351] on icon at bounding box center [260, 354] width 5 height 6
click at [289, 347] on input "text" at bounding box center [310, 354] width 42 height 15
paste input "45068.01.0.00"
type input "45068.01.0.00"
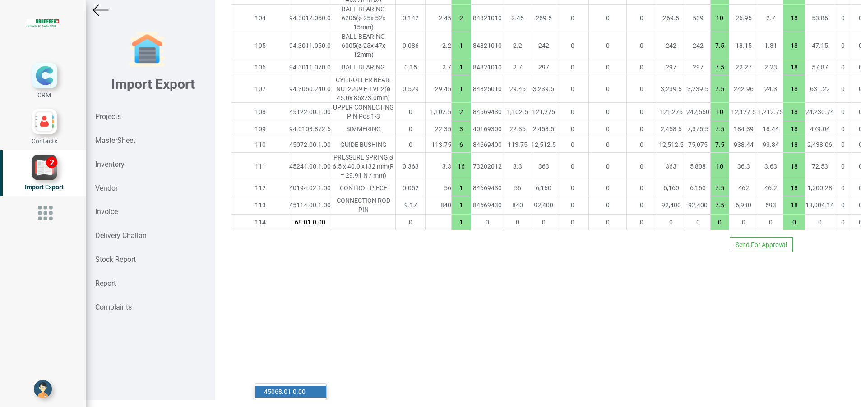
type input "35115.100000000006"
type input "7.5"
type input "18"
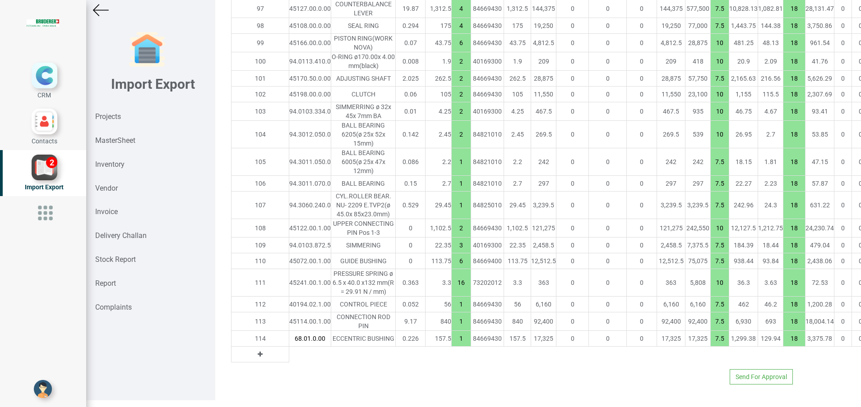
type input "45068.01.0.00"
type input "35902.600000000006"
type input "6"
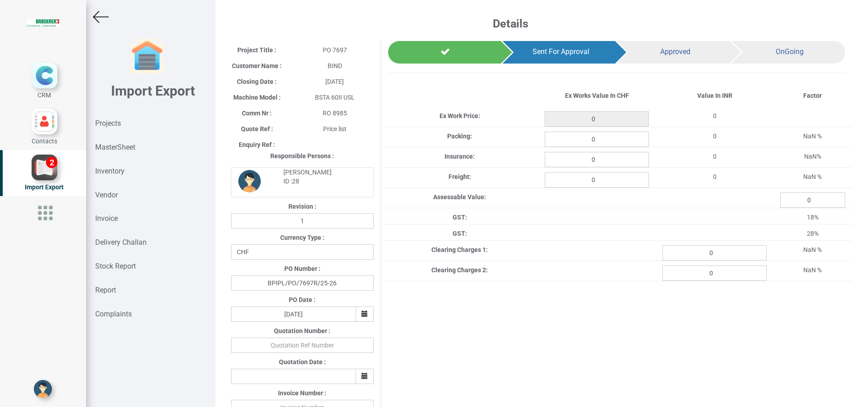
type input "35902.600000000006"
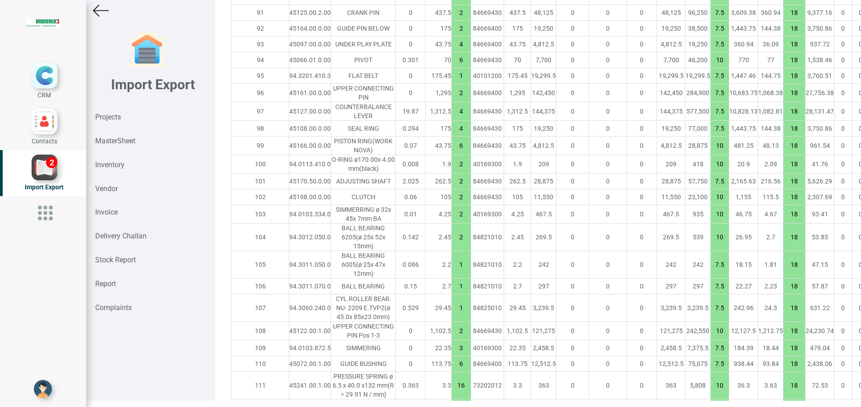
scroll to position [7, 0]
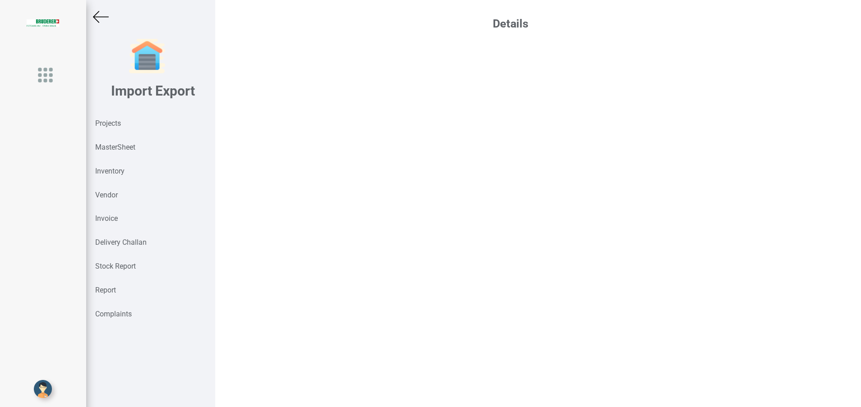
scroll to position [7, 0]
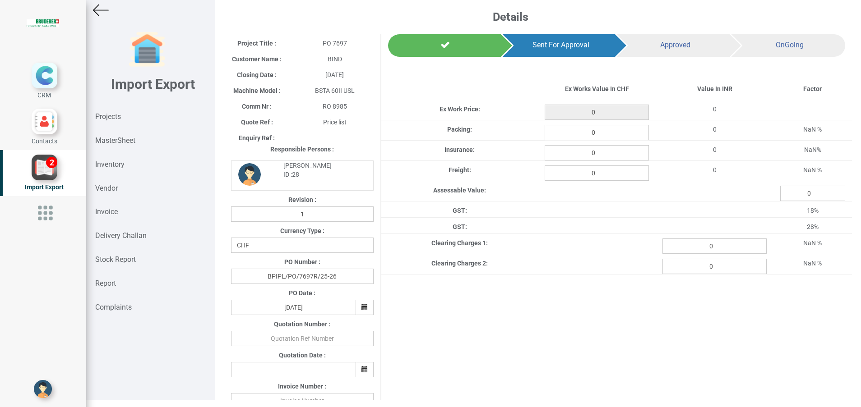
type input "35902.600000000006"
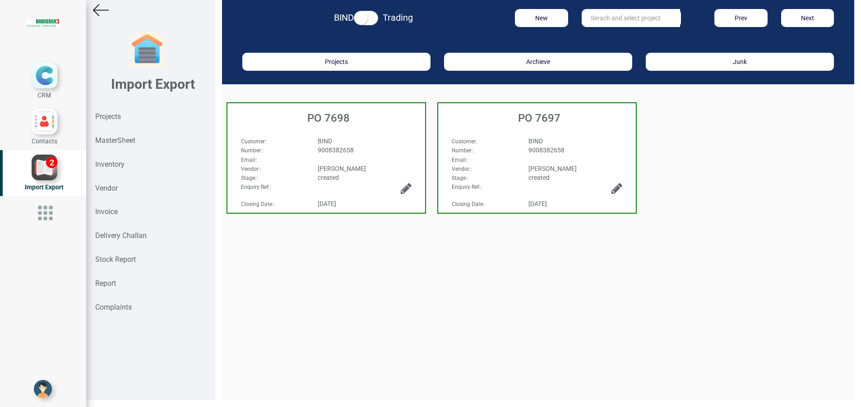
click at [320, 122] on h3 "PO 7698" at bounding box center [328, 118] width 193 height 12
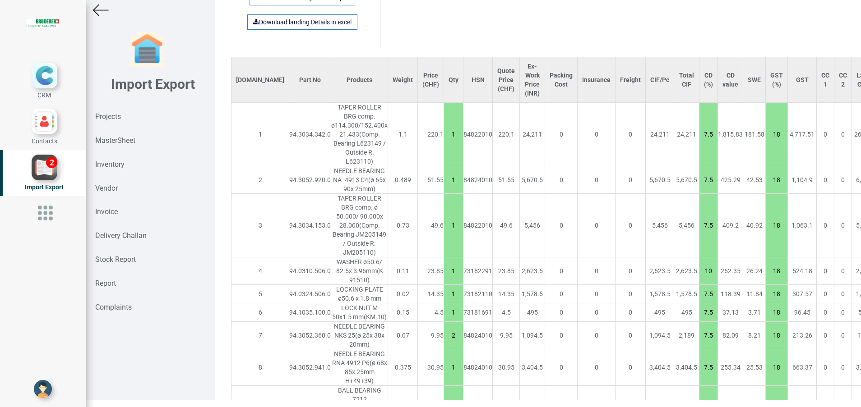
scroll to position [641, 0]
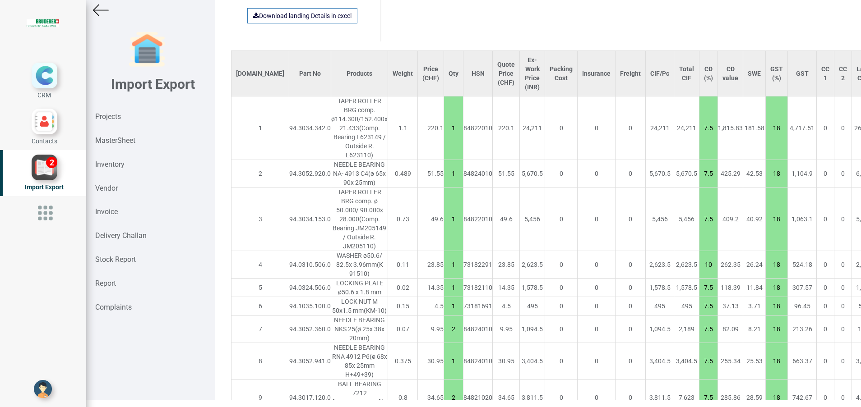
click at [289, 124] on div "94.3034.342.0" at bounding box center [310, 128] width 42 height 9
copy div "94.3034.342.0"
click at [289, 283] on div "94.0324.506.0" at bounding box center [310, 287] width 42 height 9
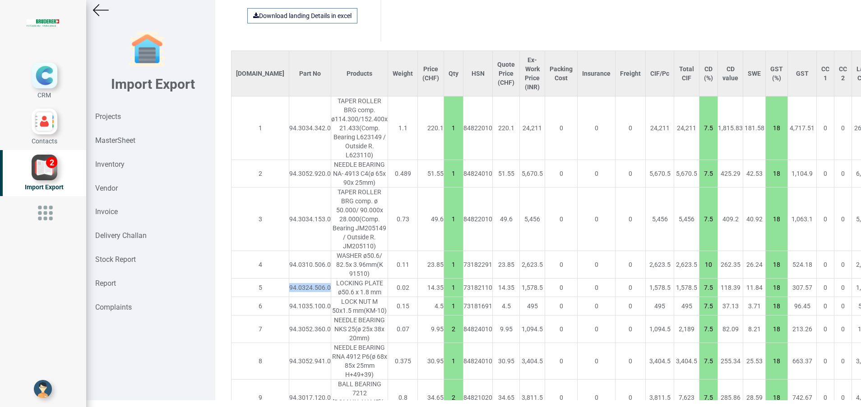
copy div "94.0324.506.0"
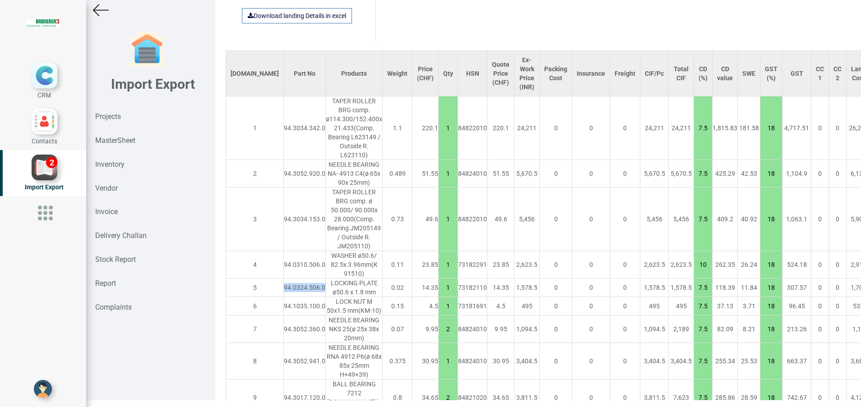
type input "6130.9000000000015"
type input "2"
type input "1"
type input "2"
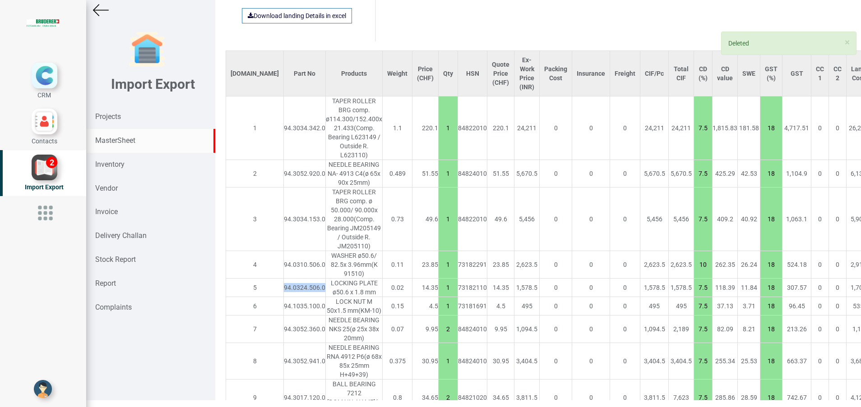
type input "15"
type input "1"
type input "7.5"
type input "10"
type input "2"
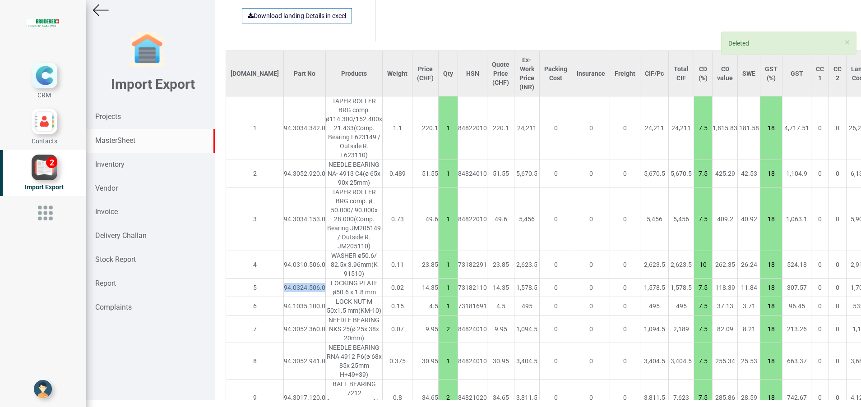
type input "7.5"
type input "1"
type input "10"
type input "20"
type input "3"
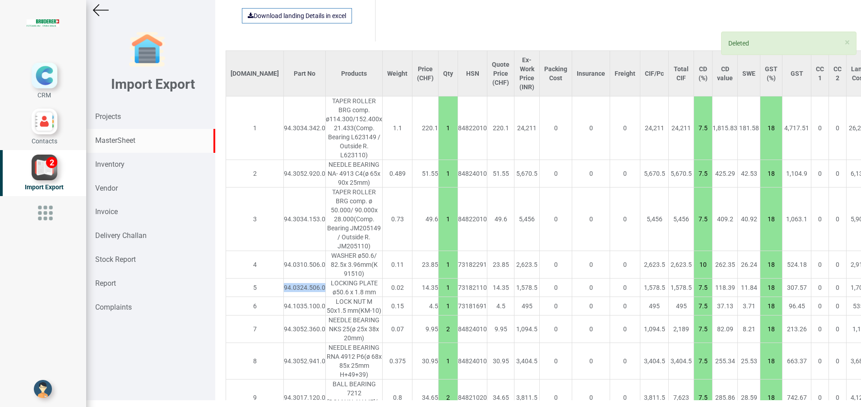
type input "10"
type input "4"
type input "2"
type input "7.5"
type input "1"
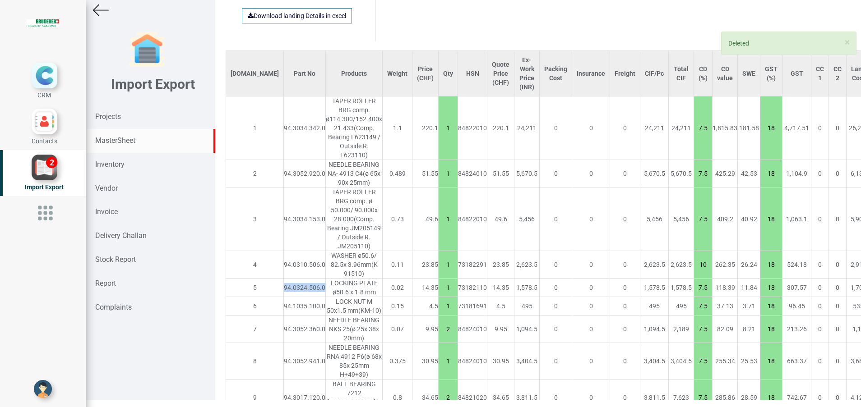
type input "15"
type input "2"
type input "7.5"
type input "1"
type input "15"
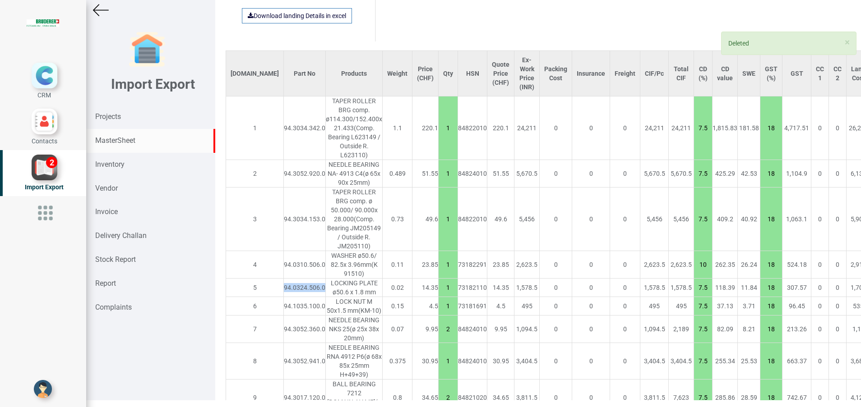
type input "7.5"
type input "2"
type input "10"
type input "7.5"
type input "10"
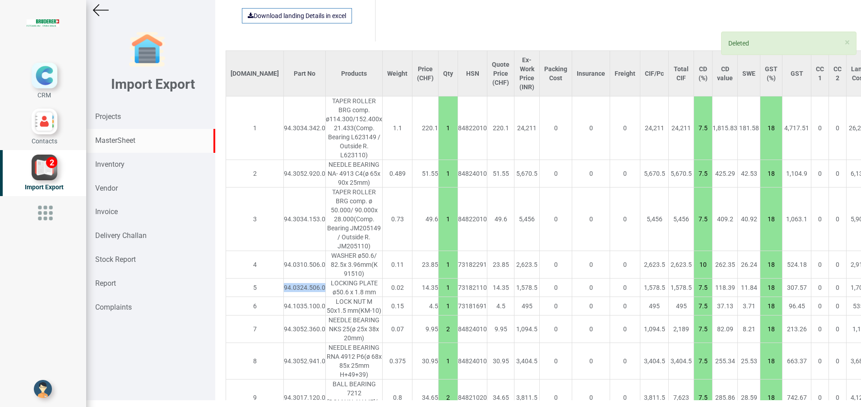
type input "7.5"
type input "4"
type input "1"
type input "20"
type input "24"
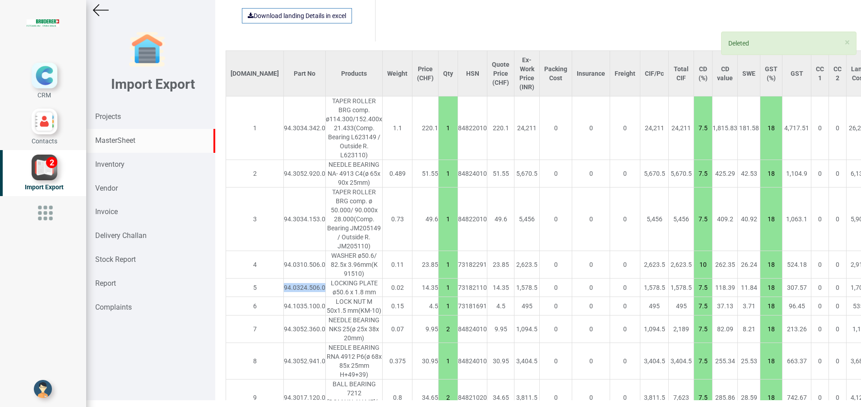
type input "10"
type input "1"
type input "2"
type input "7.5"
type input "10"
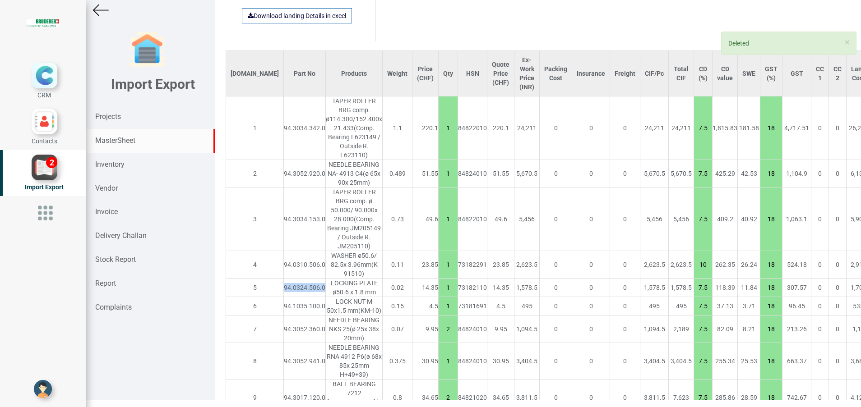
type input "1"
type input "25"
type input "7.5"
type input "10"
type input "7.5"
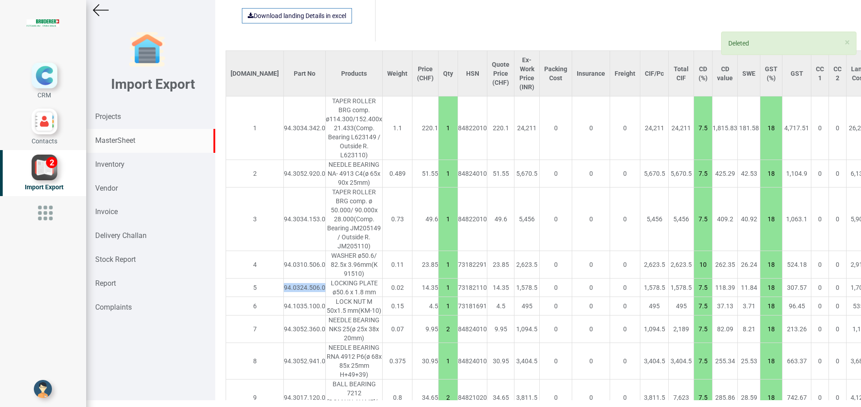
type input "2"
type input "5"
type input "1"
type input "7.5"
type input "2"
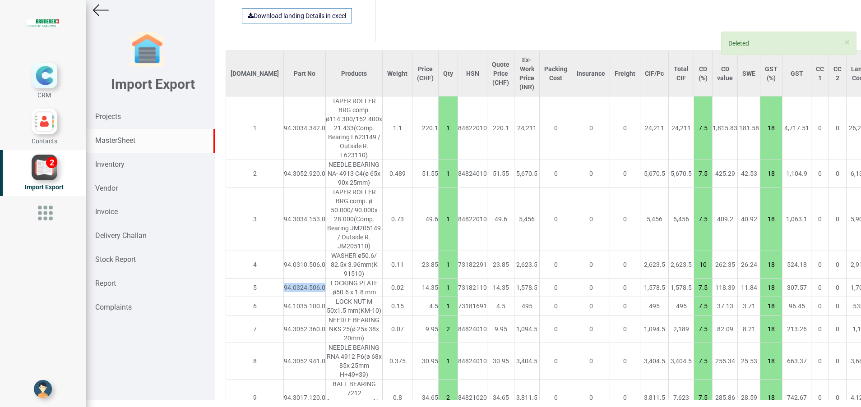
type input "1"
type input "2"
type input "1"
type input "10"
type input "2"
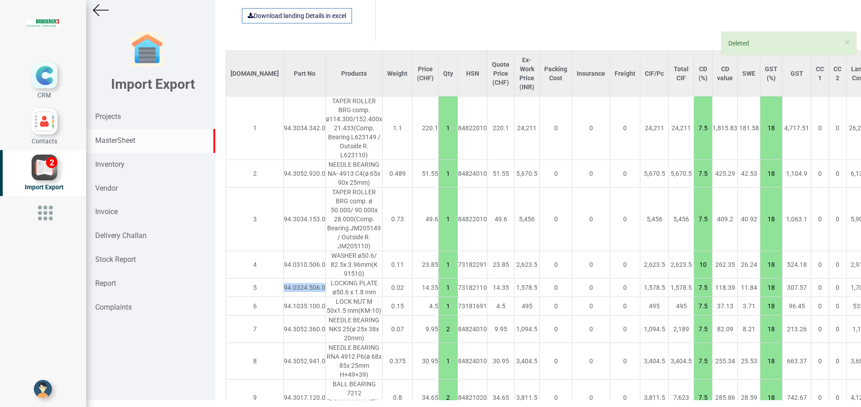
type input "1"
type input "20"
type input "2"
type input "10"
type input "1"
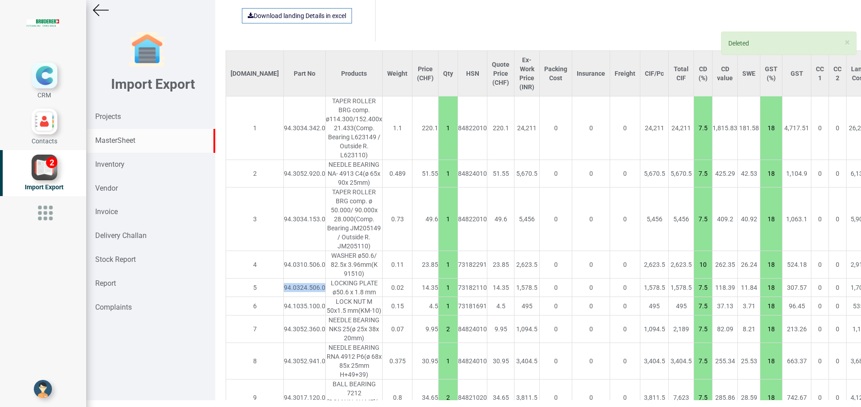
type input "7.5"
type input "2"
type input "10"
type input "7.5"
type input "15"
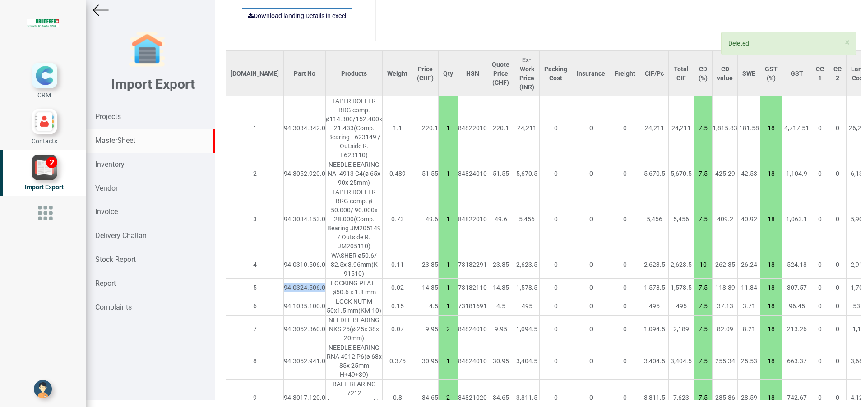
type input "1"
type input "10"
type input "7.5"
type input "2"
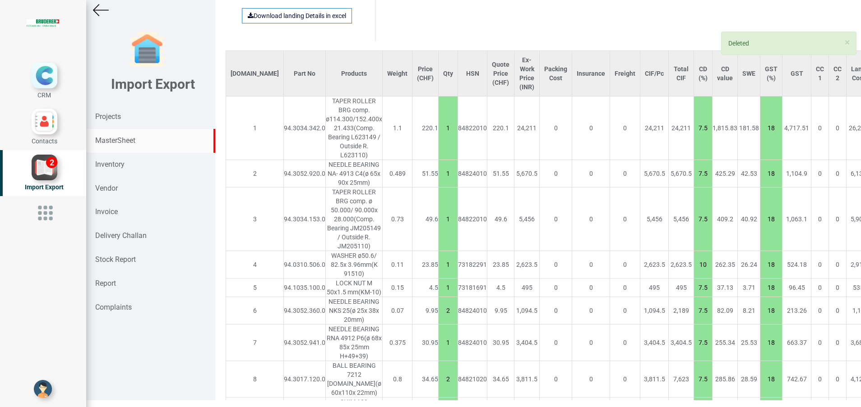
click at [133, 147] on div "MasterSheet" at bounding box center [150, 141] width 129 height 24
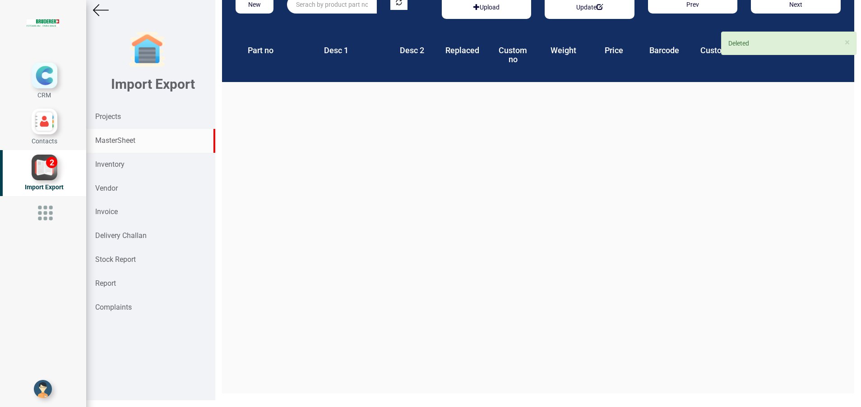
scroll to position [14, 0]
click at [351, 9] on input "text" at bounding box center [331, 4] width 89 height 18
paste input "94.0324.506.0"
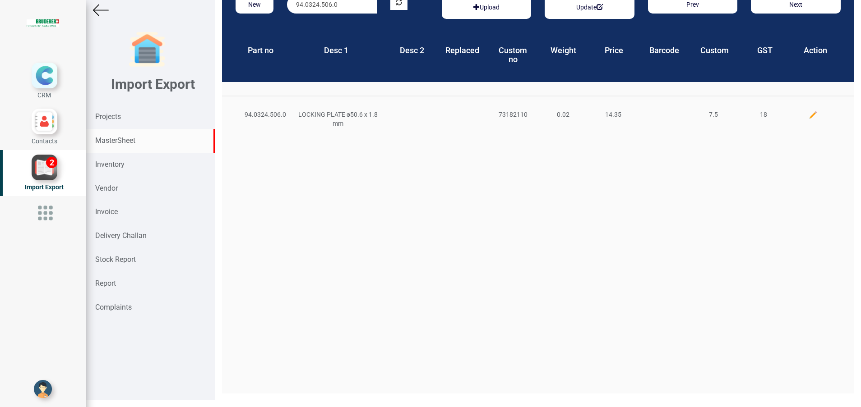
type input "94.0324.506.0"
click at [808, 117] on img at bounding box center [812, 115] width 9 height 9
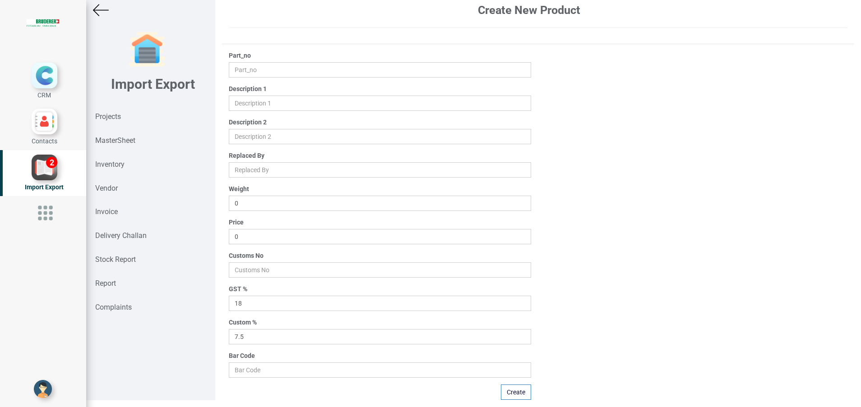
type input "94.0324.506.0"
type input "LOCKING PLATE ø50.6 x 1.8 mm"
type input "0.02"
type input "14.35"
type input "73182110"
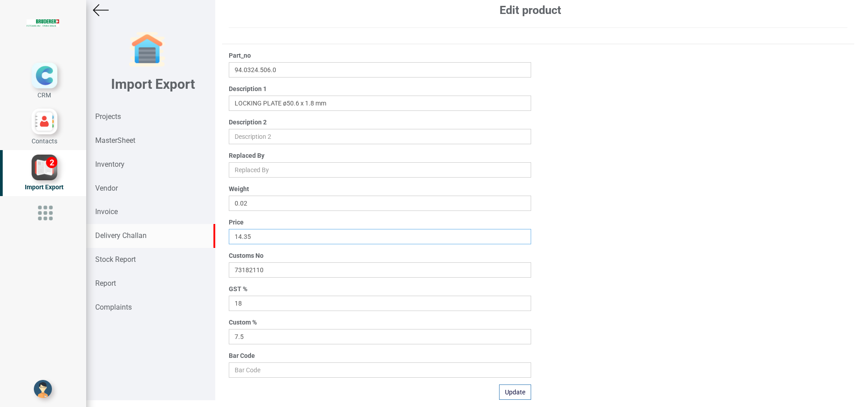
drag, startPoint x: 269, startPoint y: 237, endPoint x: 212, endPoint y: 237, distance: 56.8
click at [212, 237] on div "Import Export Projects MasterSheet Inventory Vendor Invoice Delivery Challan St…" at bounding box center [473, 200] width 775 height 414
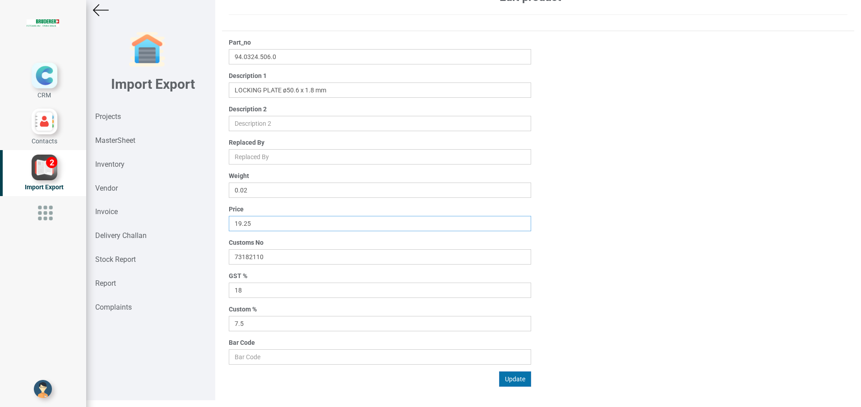
type input "19.25"
click at [510, 376] on button "Update" at bounding box center [515, 379] width 32 height 15
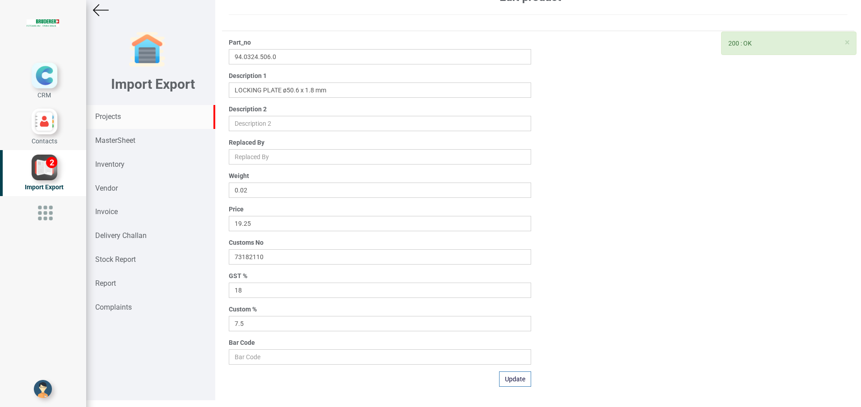
click at [118, 116] on strong "Projects" at bounding box center [108, 116] width 26 height 9
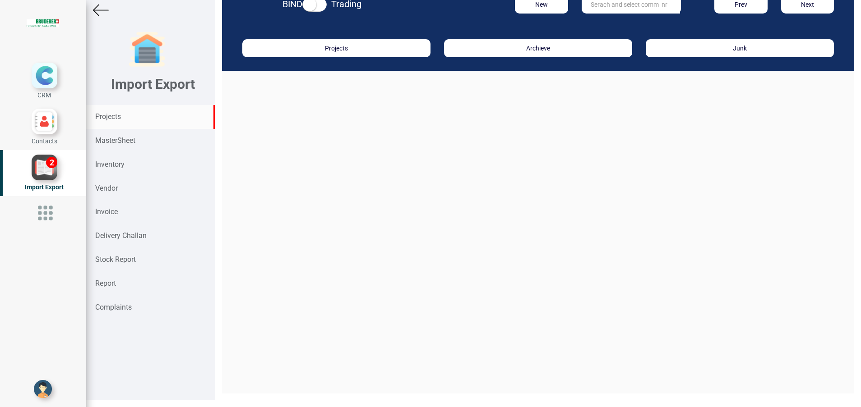
click at [601, 9] on input "text" at bounding box center [630, 4] width 98 height 18
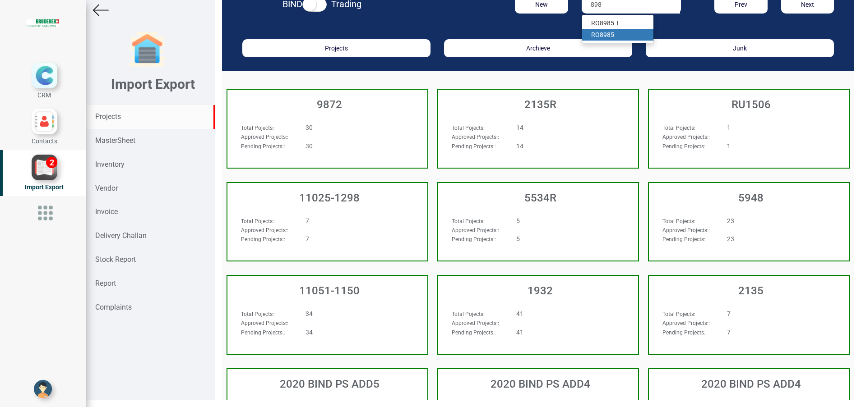
click at [605, 37] on strong "898" at bounding box center [605, 34] width 11 height 7
type input "RO 8985"
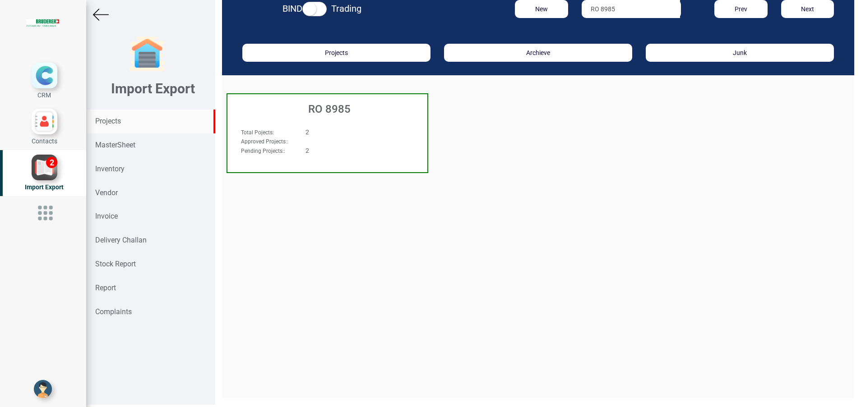
click at [333, 114] on h3 "RO 8985" at bounding box center [329, 109] width 195 height 12
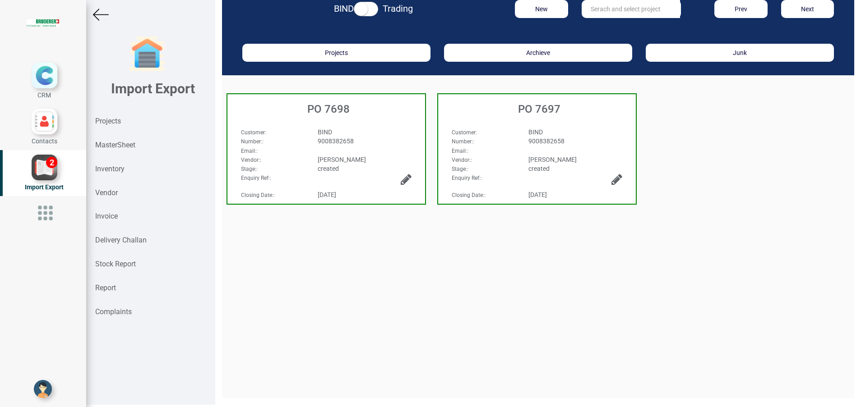
click at [333, 114] on h3 "PO 7698" at bounding box center [328, 109] width 193 height 12
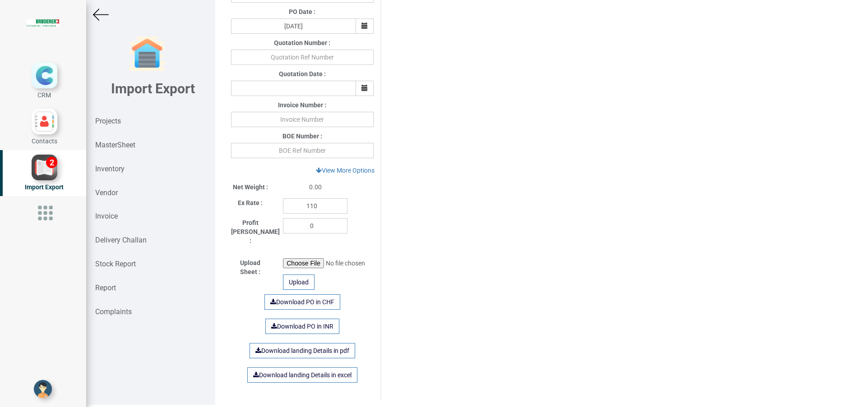
scroll to position [382, 0]
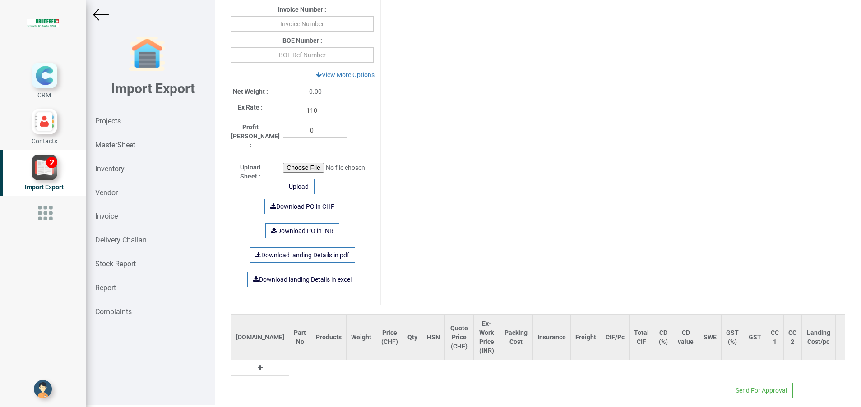
type input "6130.9000000000015"
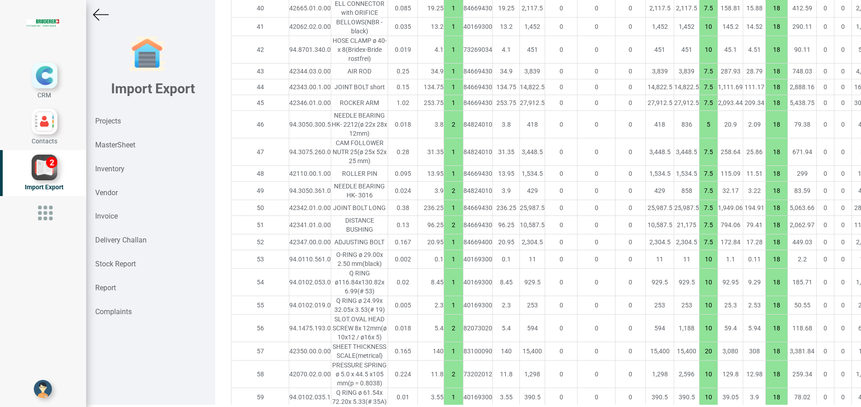
scroll to position [2021, 0]
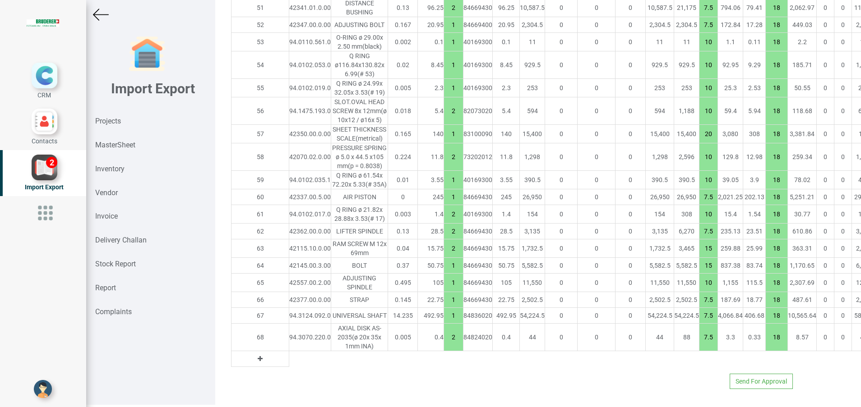
click at [255, 354] on button at bounding box center [260, 359] width 10 height 10
click at [289, 351] on input "text" at bounding box center [310, 358] width 42 height 15
paste input "94.0324.506.0"
type input "94.0324.506.0"
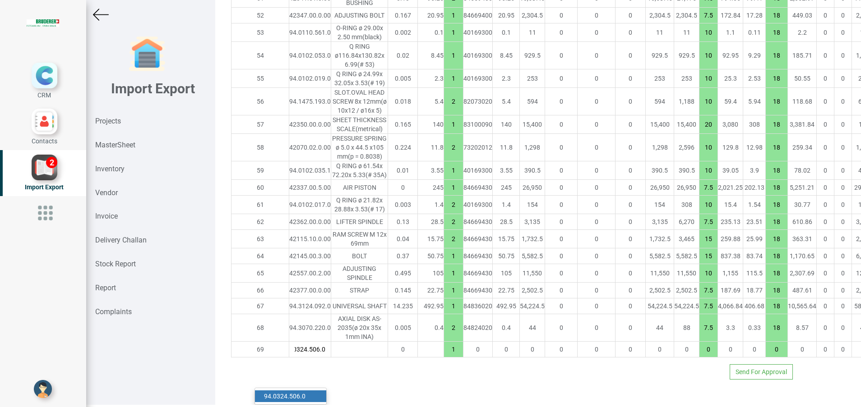
type input "6150.1500000000015"
type input "7.5"
type input "18"
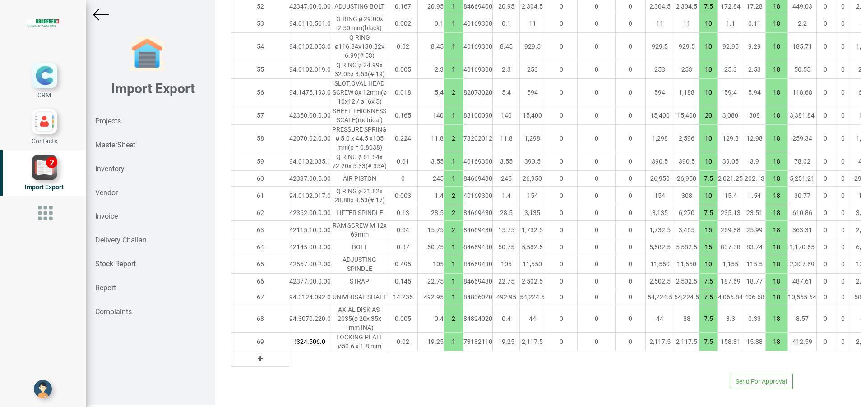
type input "94.0324.506.0"
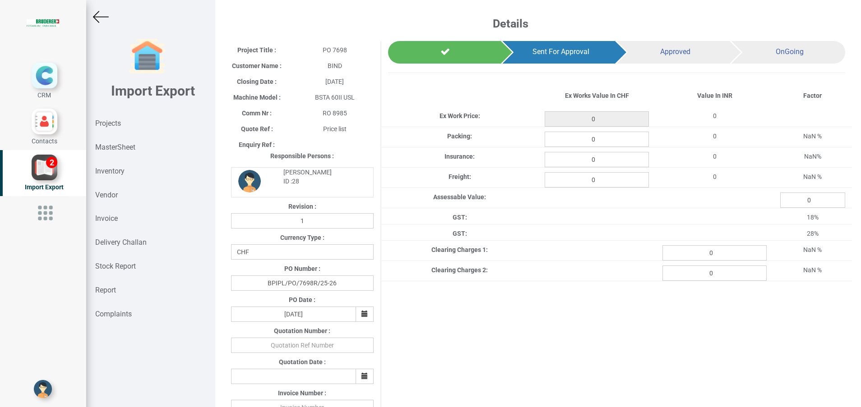
scroll to position [2, 0]
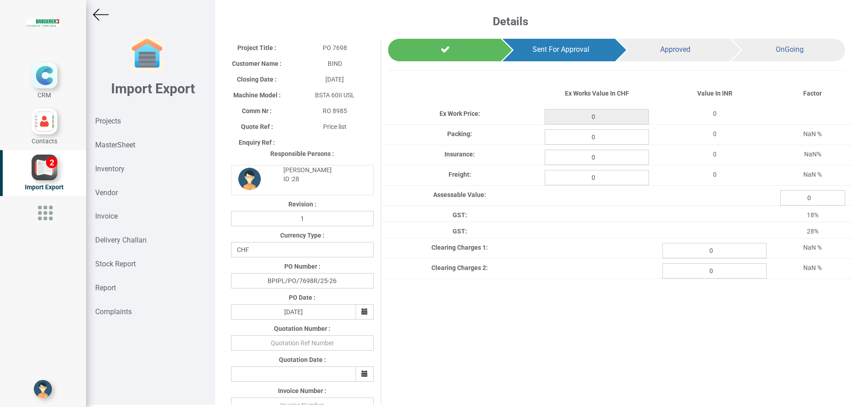
type input "6150.1500000000015"
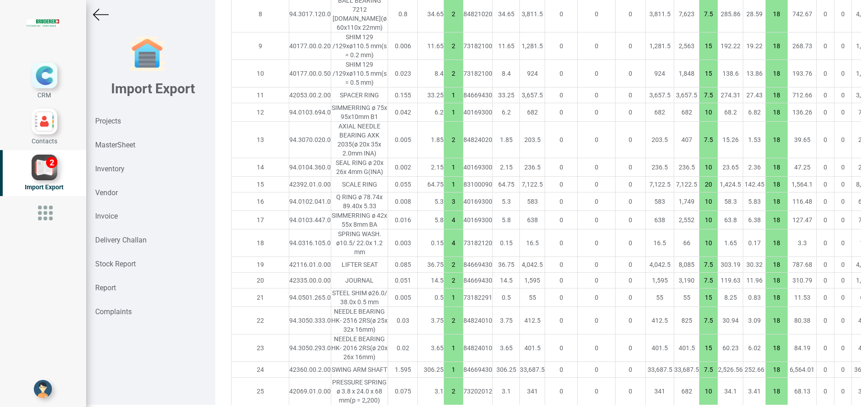
scroll to position [1038, 0]
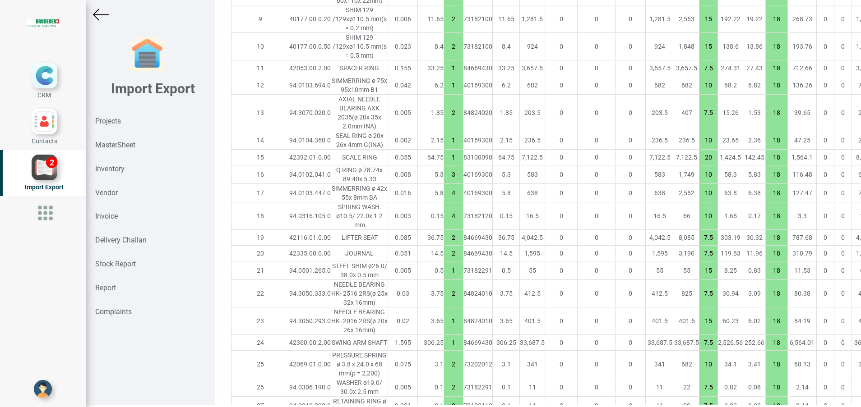
click at [289, 338] on div "42360.00.2.00" at bounding box center [310, 342] width 42 height 9
copy div "42360.00.2.00"
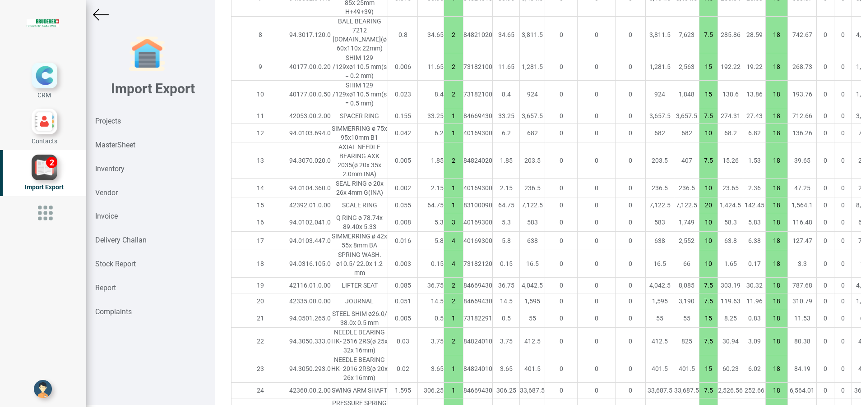
scroll to position [1433, 0]
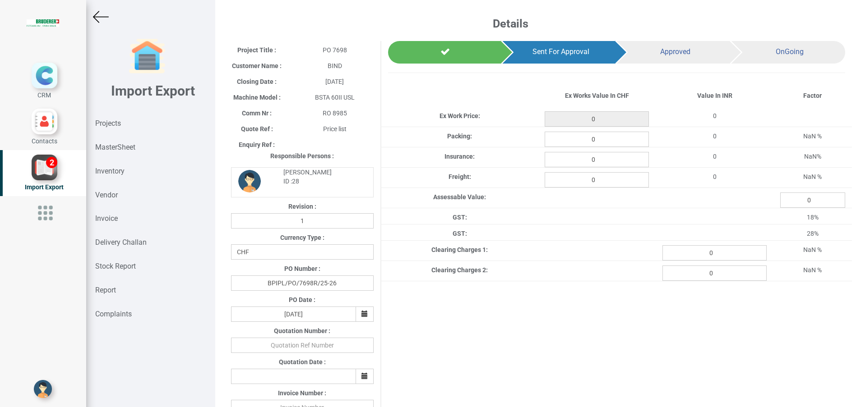
scroll to position [2, 0]
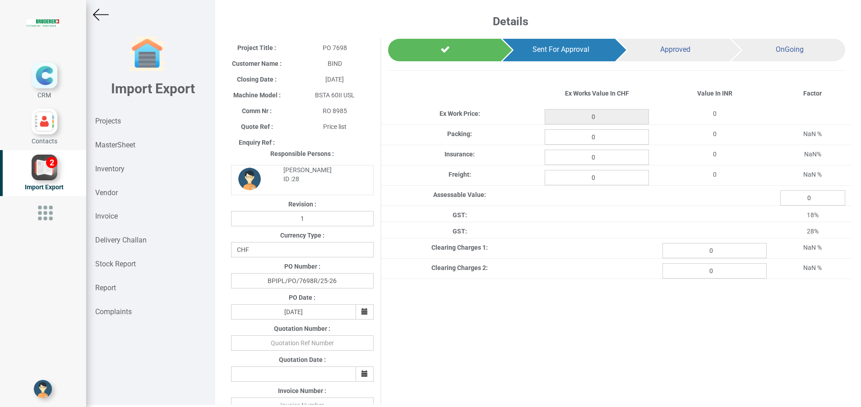
type input "6150.1500000000015"
